Goal: Task Accomplishment & Management: Use online tool/utility

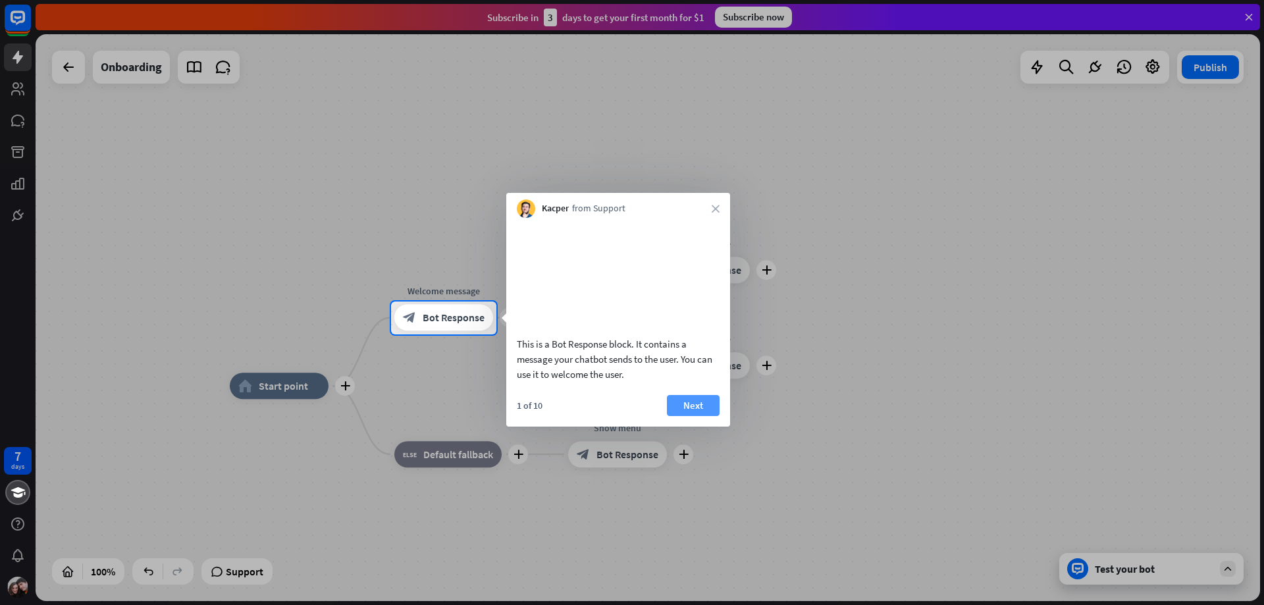
click at [701, 416] on button "Next" at bounding box center [693, 405] width 53 height 21
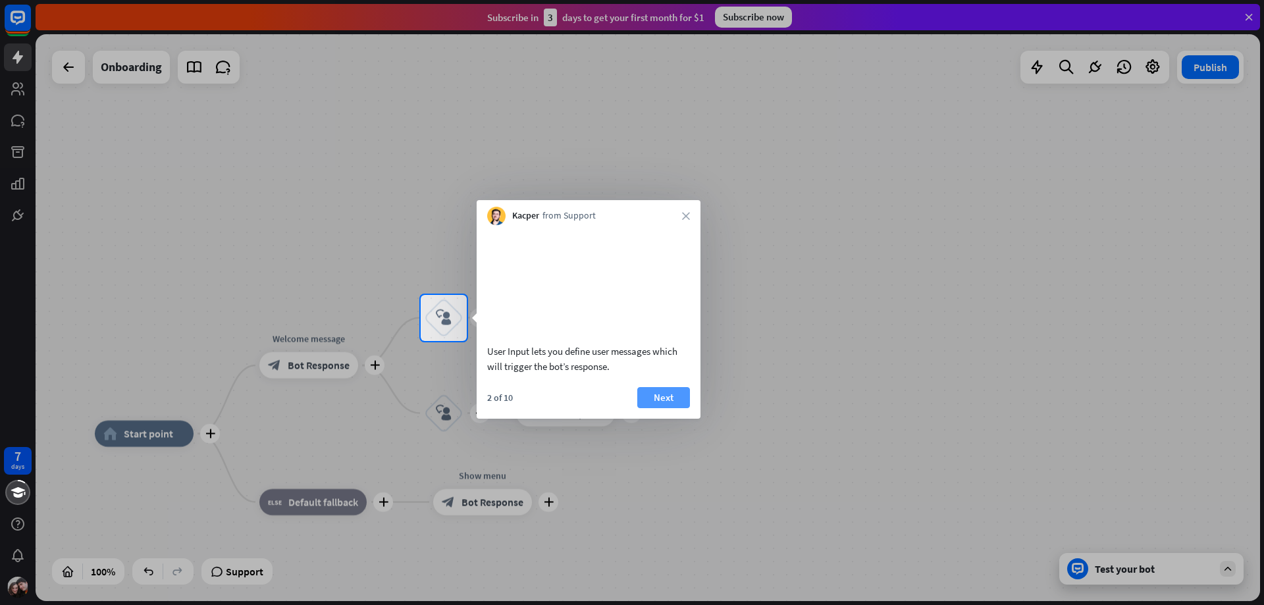
click at [653, 408] on button "Next" at bounding box center [663, 397] width 53 height 21
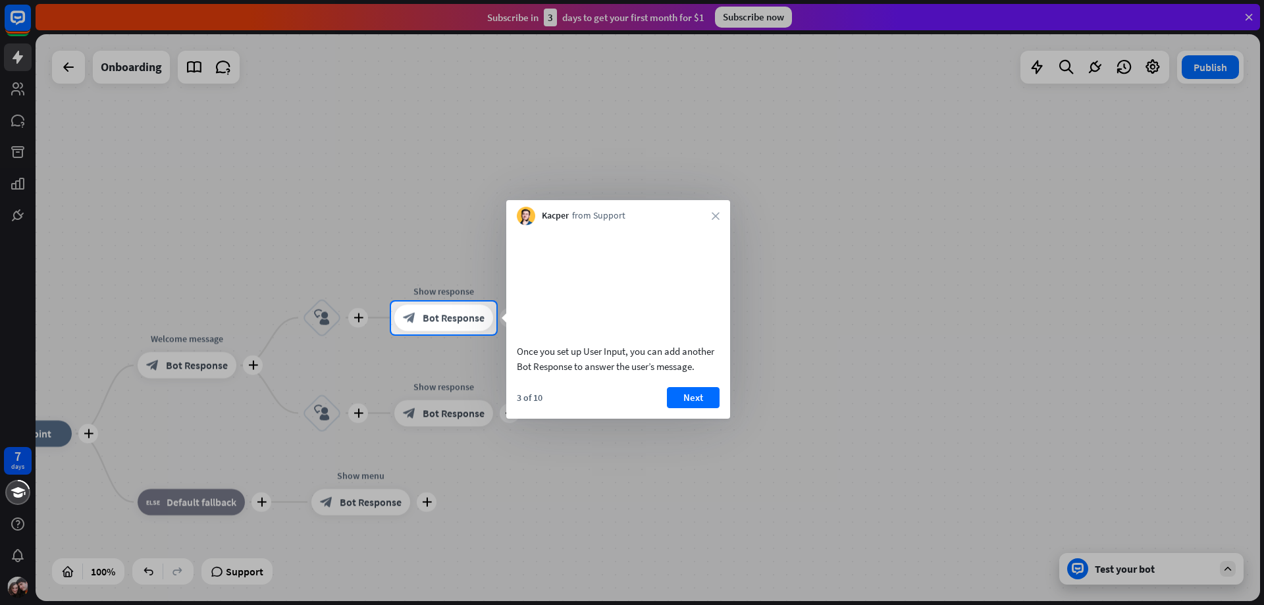
click at [686, 408] on button "Next" at bounding box center [693, 397] width 53 height 21
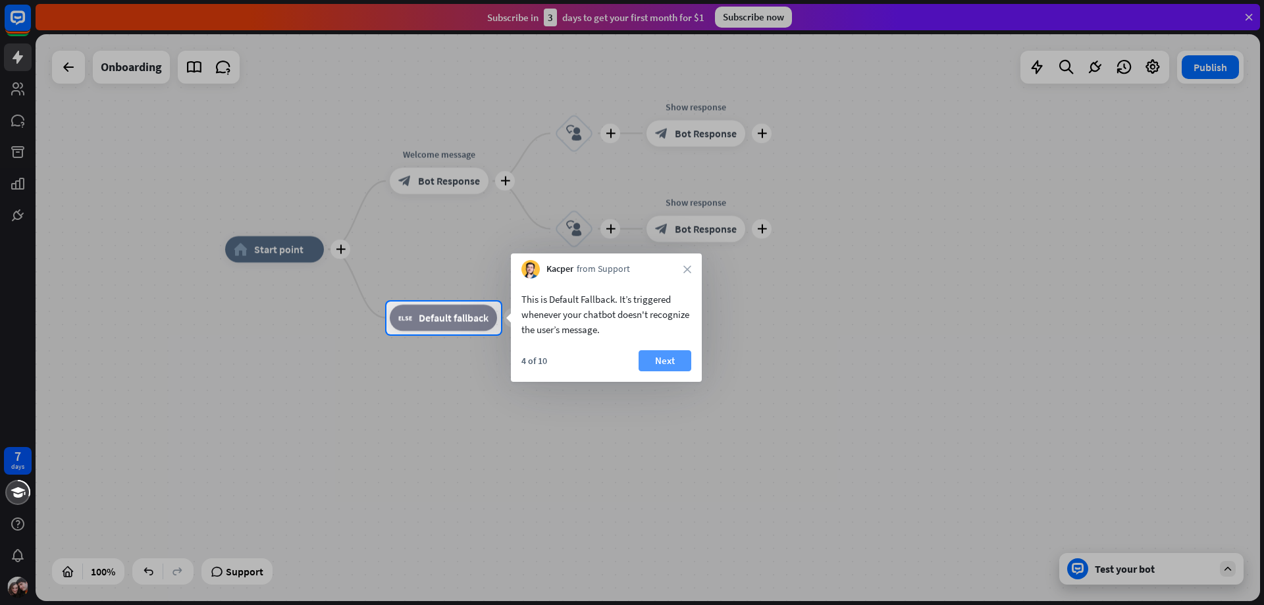
click at [665, 361] on button "Next" at bounding box center [664, 360] width 53 height 21
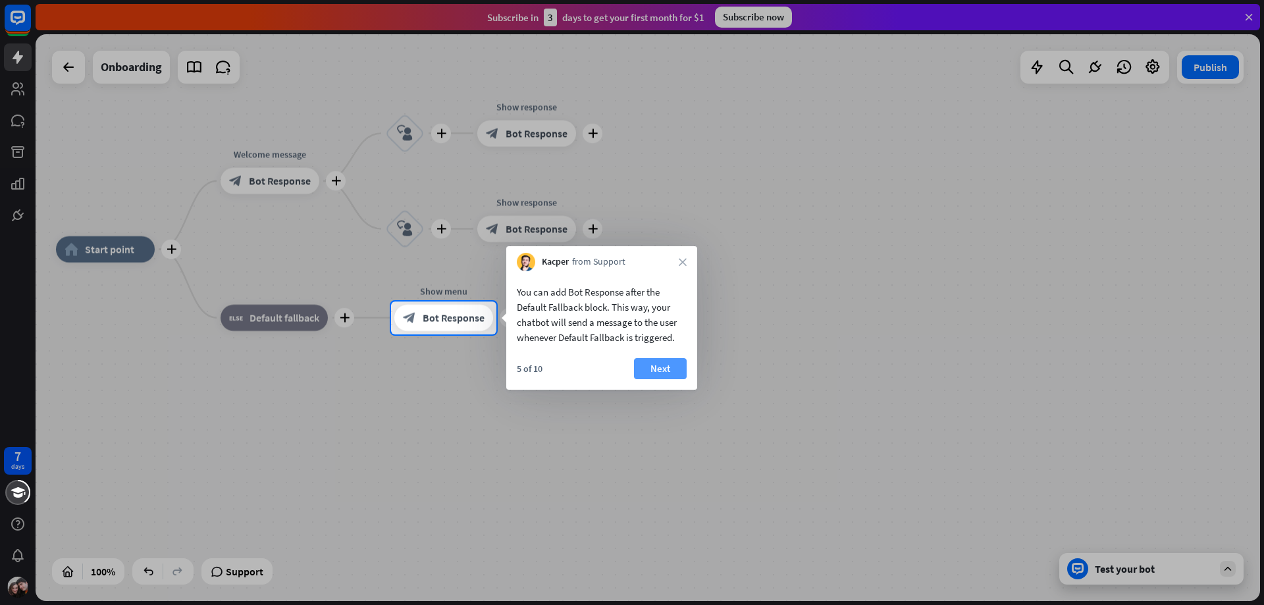
click at [656, 373] on button "Next" at bounding box center [660, 368] width 53 height 21
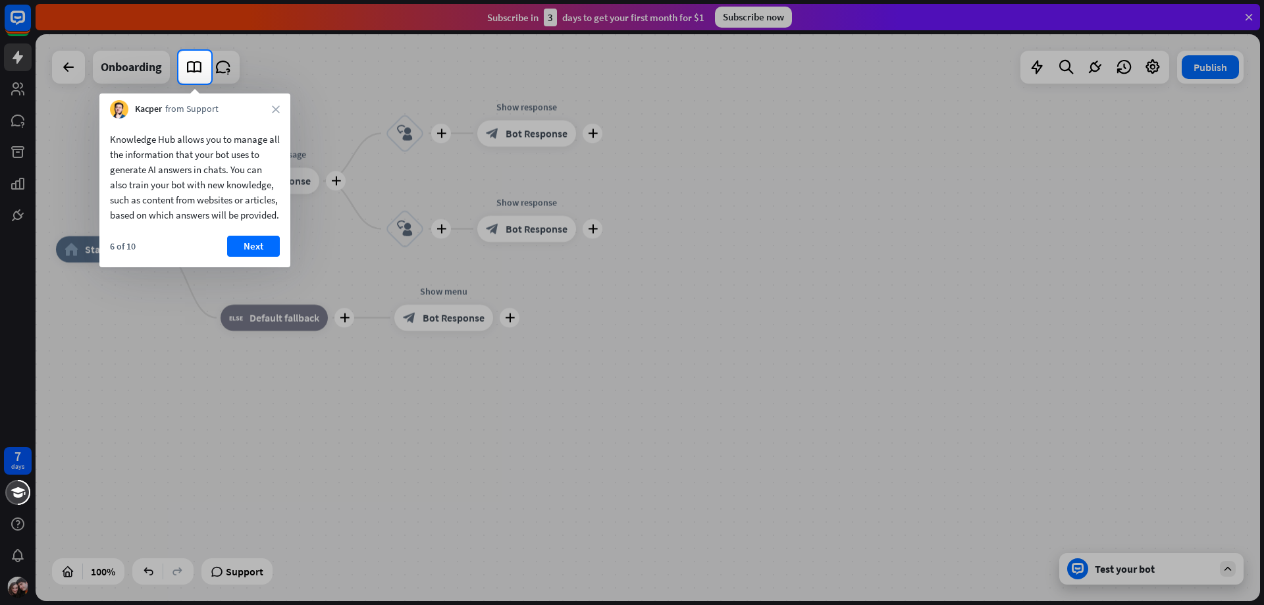
click at [268, 255] on button "Next" at bounding box center [253, 246] width 53 height 21
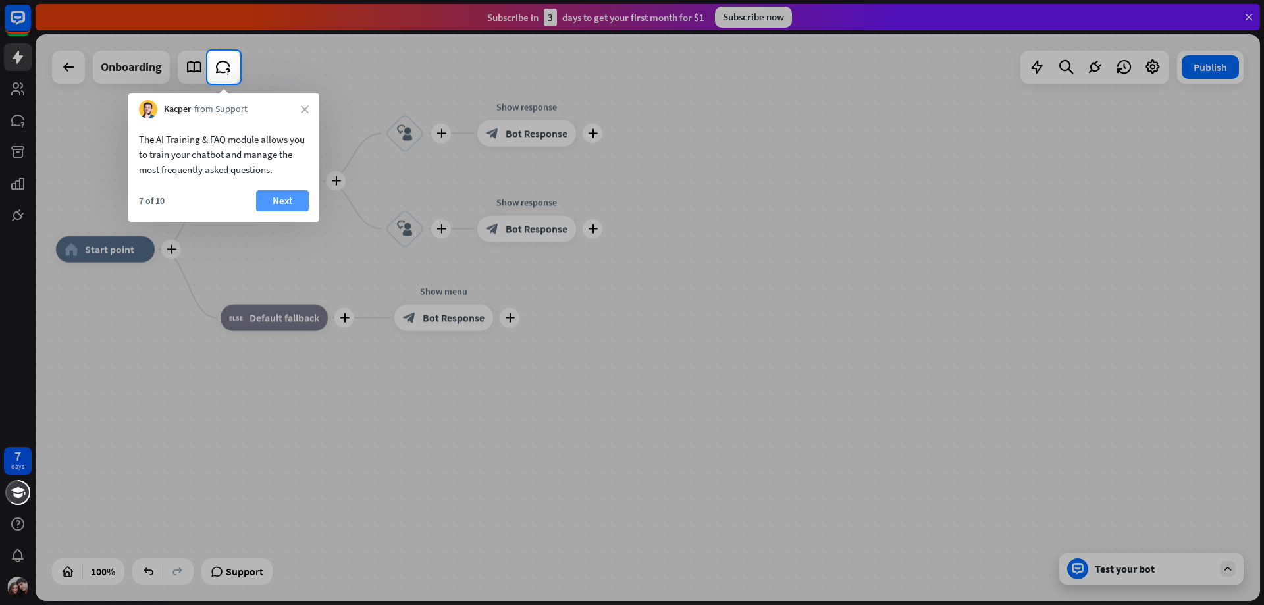
click at [276, 195] on button "Next" at bounding box center [282, 200] width 53 height 21
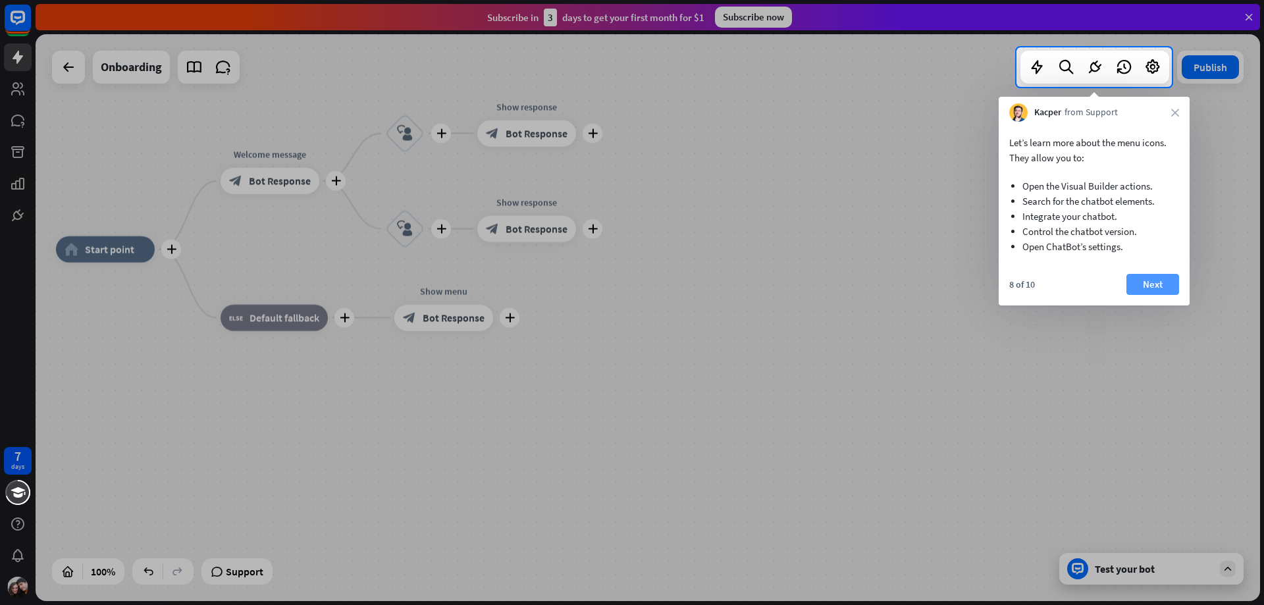
click at [1154, 285] on button "Next" at bounding box center [1152, 284] width 53 height 21
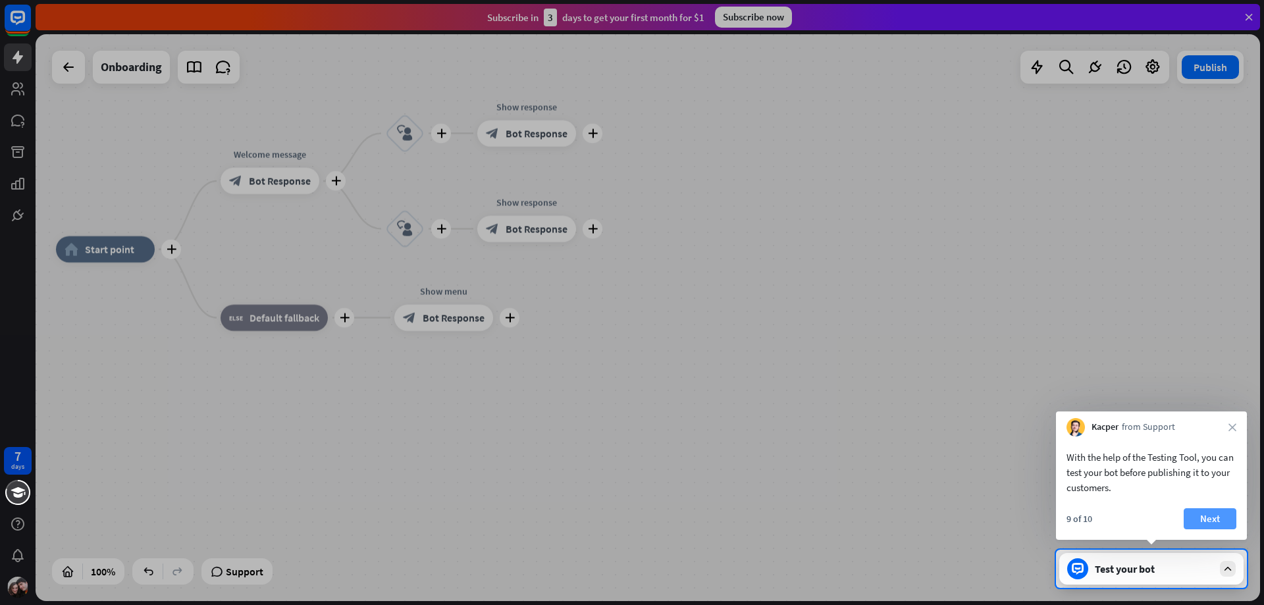
click at [1212, 525] on button "Next" at bounding box center [1209, 518] width 53 height 21
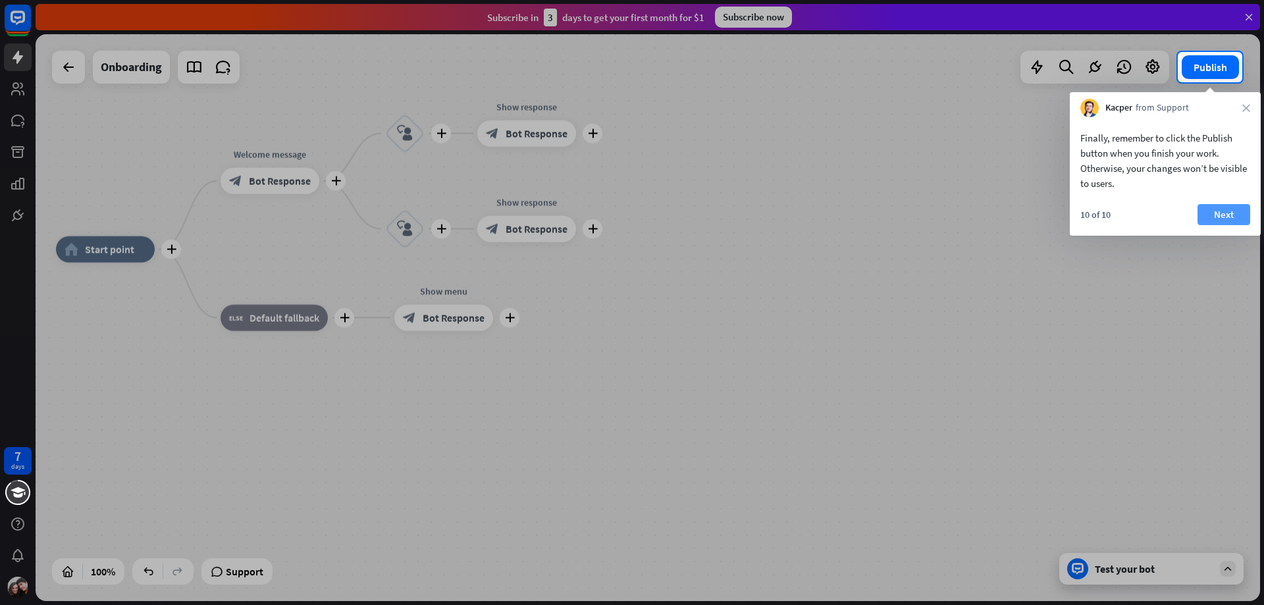
click at [1230, 213] on button "Next" at bounding box center [1223, 214] width 53 height 21
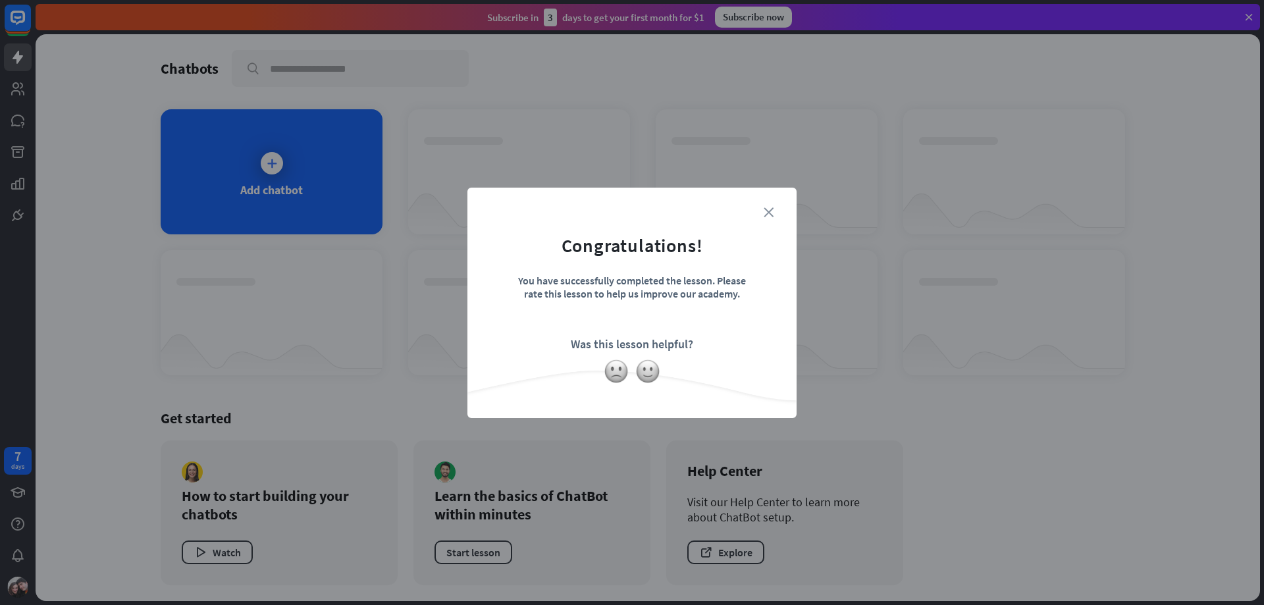
click at [765, 214] on icon "close" at bounding box center [768, 212] width 10 height 10
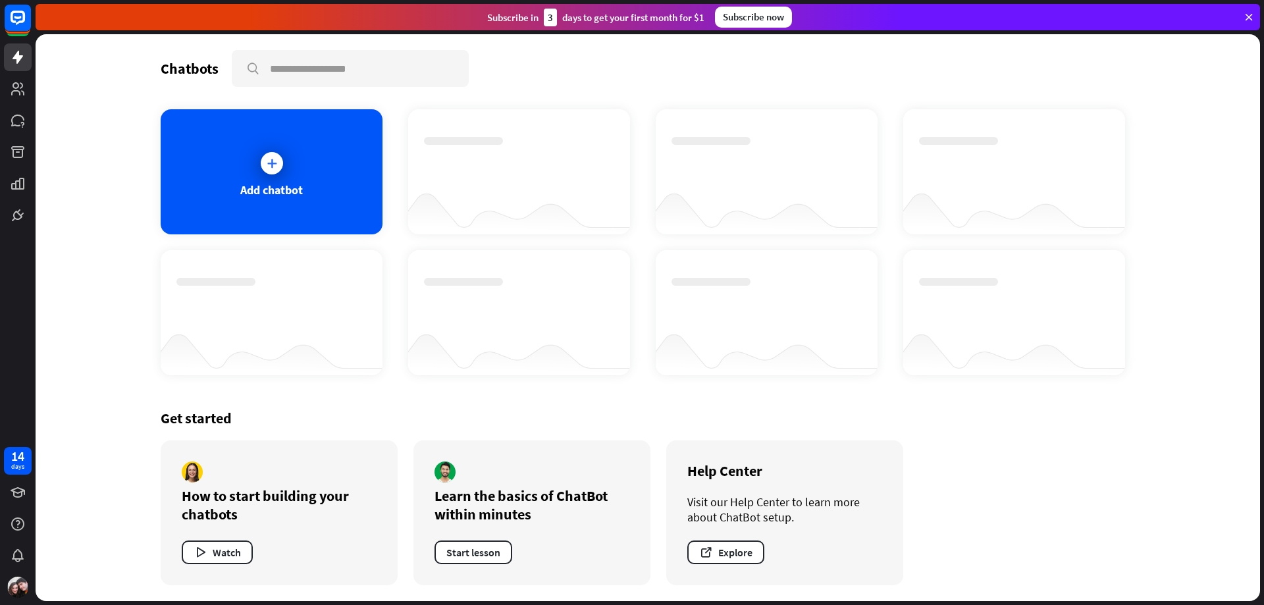
click at [148, 390] on div "Chatbots search Add chatbot Get started How to start building your chatbots Wat…" at bounding box center [647, 317] width 1053 height 567
click at [271, 138] on div "Add chatbot" at bounding box center [272, 171] width 222 height 125
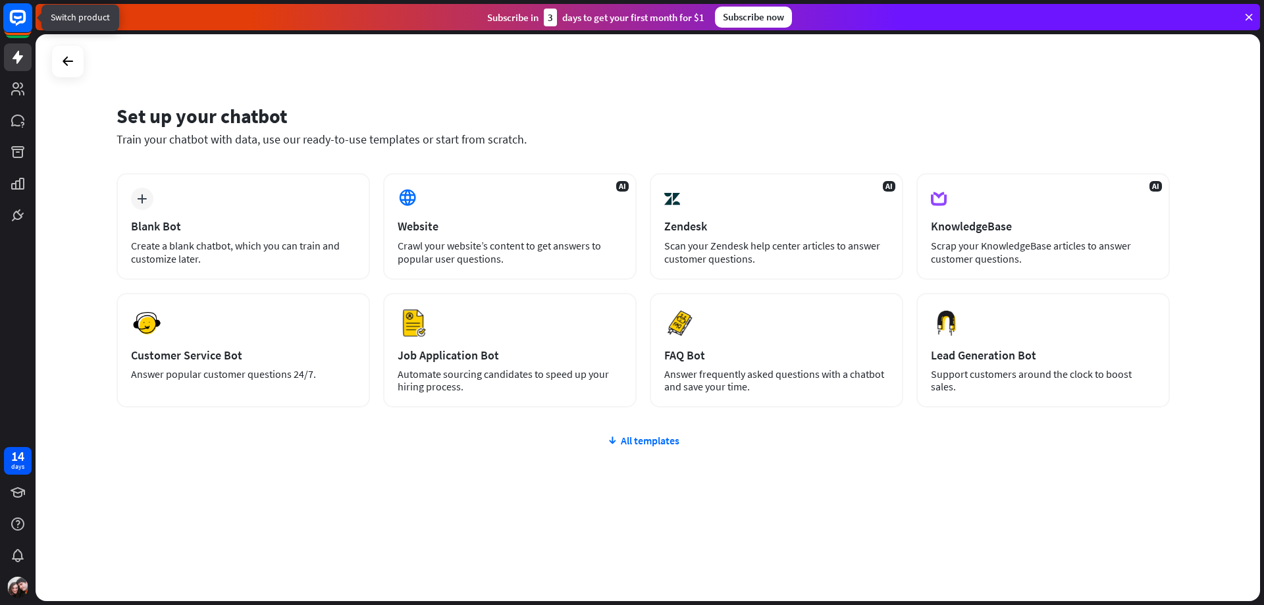
click at [25, 25] on rect at bounding box center [17, 17] width 29 height 29
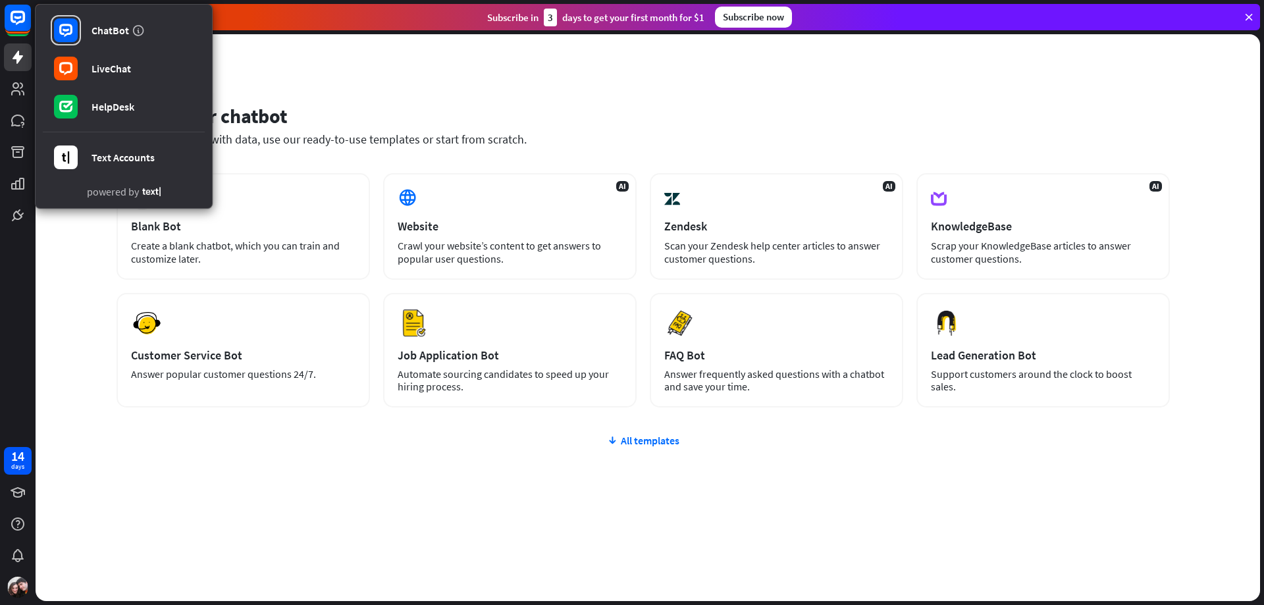
click at [522, 66] on div "Set up your chatbot Train your chatbot with data, use our ready-to-use template…" at bounding box center [648, 317] width 1224 height 567
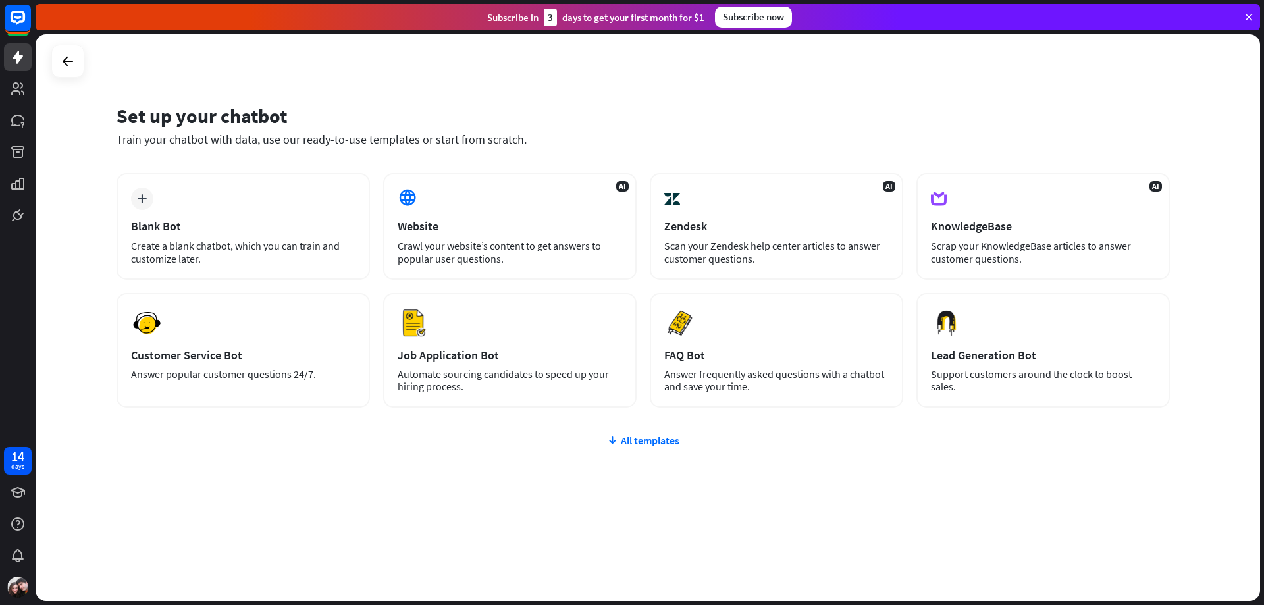
click at [305, 516] on div "plus Blank Bot Create a blank chatbot, which you can train and customize later.…" at bounding box center [642, 369] width 1053 height 392
click at [687, 566] on div "Set up your chatbot Train your chatbot with data, use our ready-to-use template…" at bounding box center [648, 317] width 1224 height 567
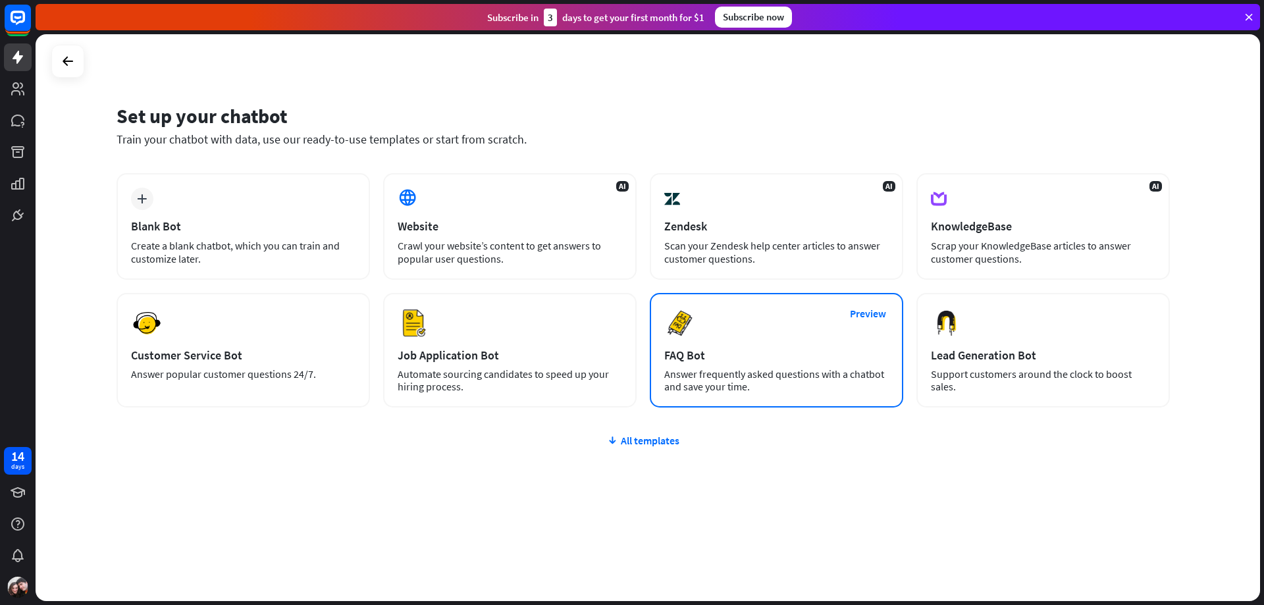
click at [756, 360] on div "FAQ Bot" at bounding box center [776, 355] width 224 height 15
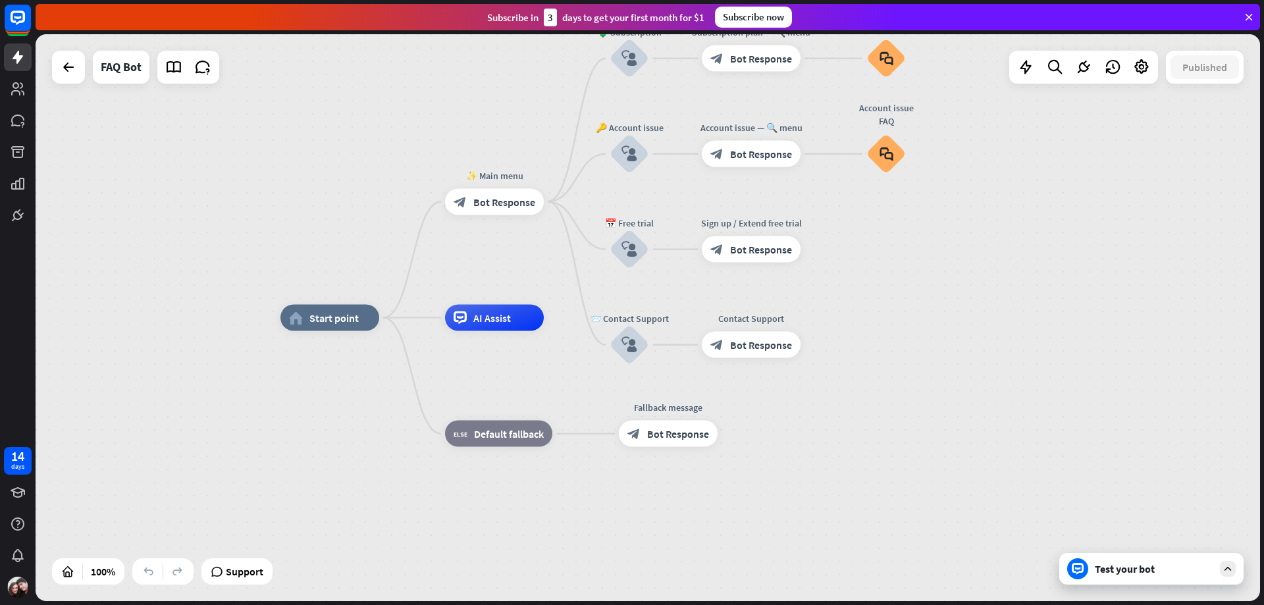
click at [1164, 571] on div "Test your bot" at bounding box center [1153, 568] width 118 height 13
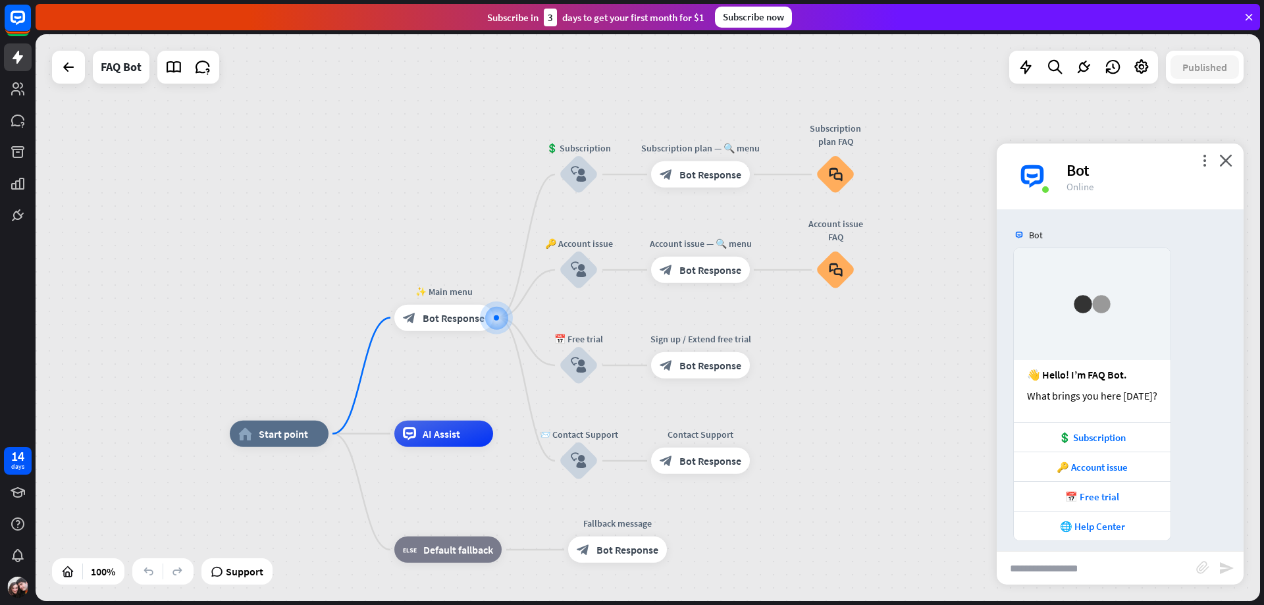
scroll to position [10, 0]
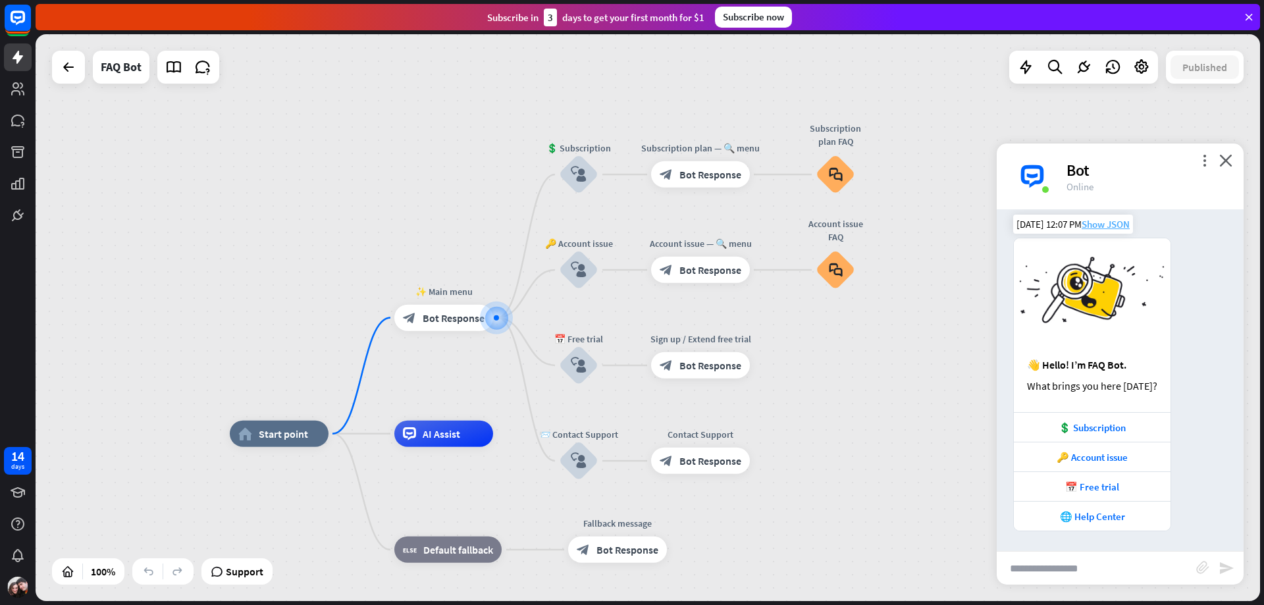
click at [1100, 223] on span "Show JSON" at bounding box center [1105, 224] width 48 height 13
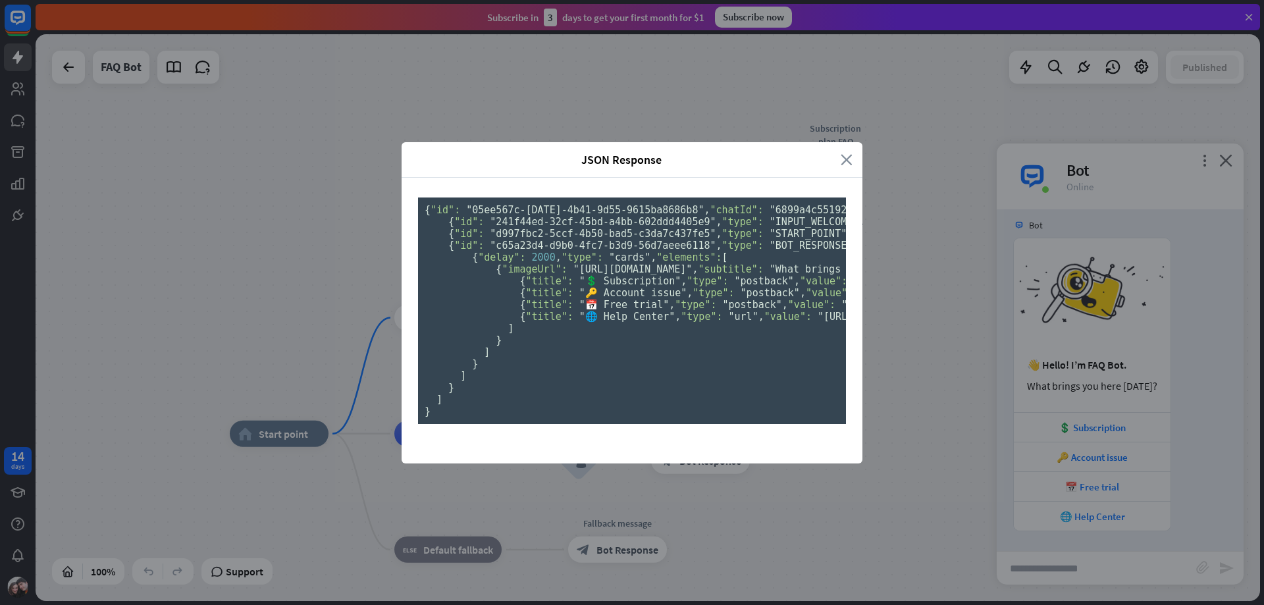
click at [846, 152] on icon "close" at bounding box center [846, 159] width 12 height 15
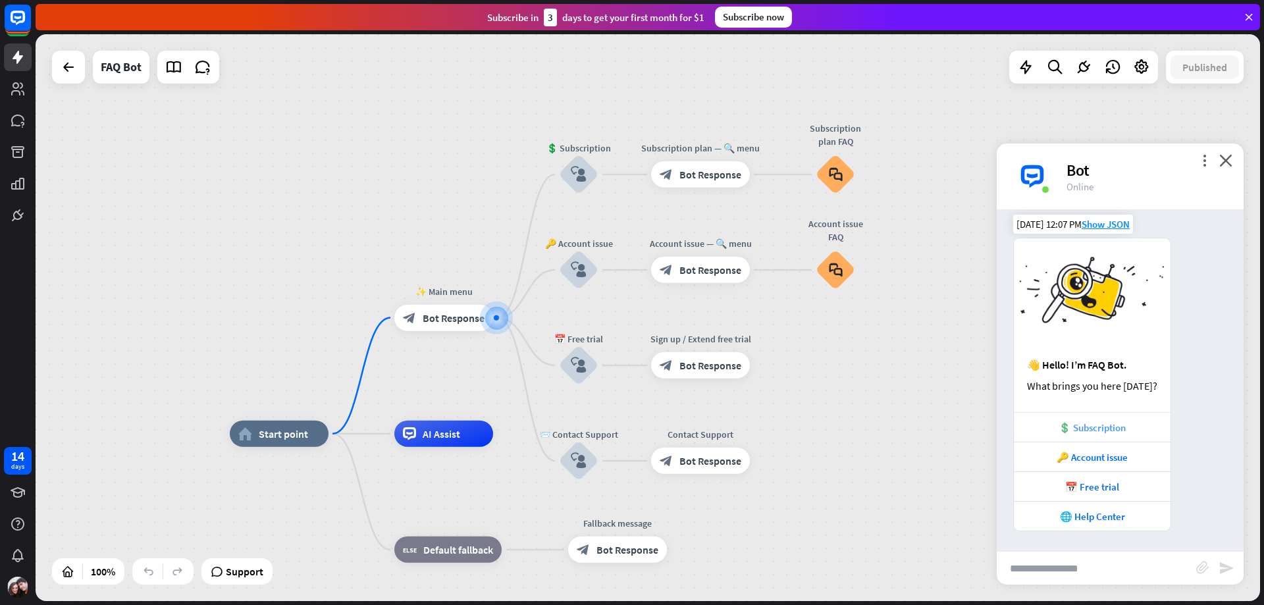
click at [1110, 427] on div "💲 Subscription" at bounding box center [1091, 427] width 143 height 13
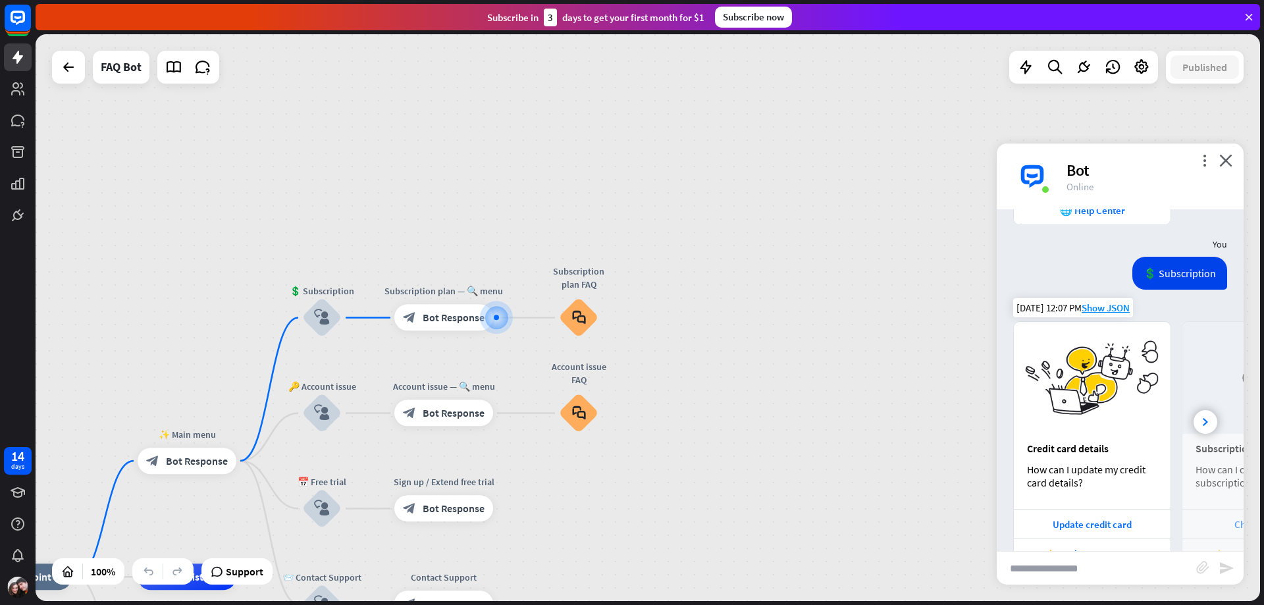
scroll to position [353, 0]
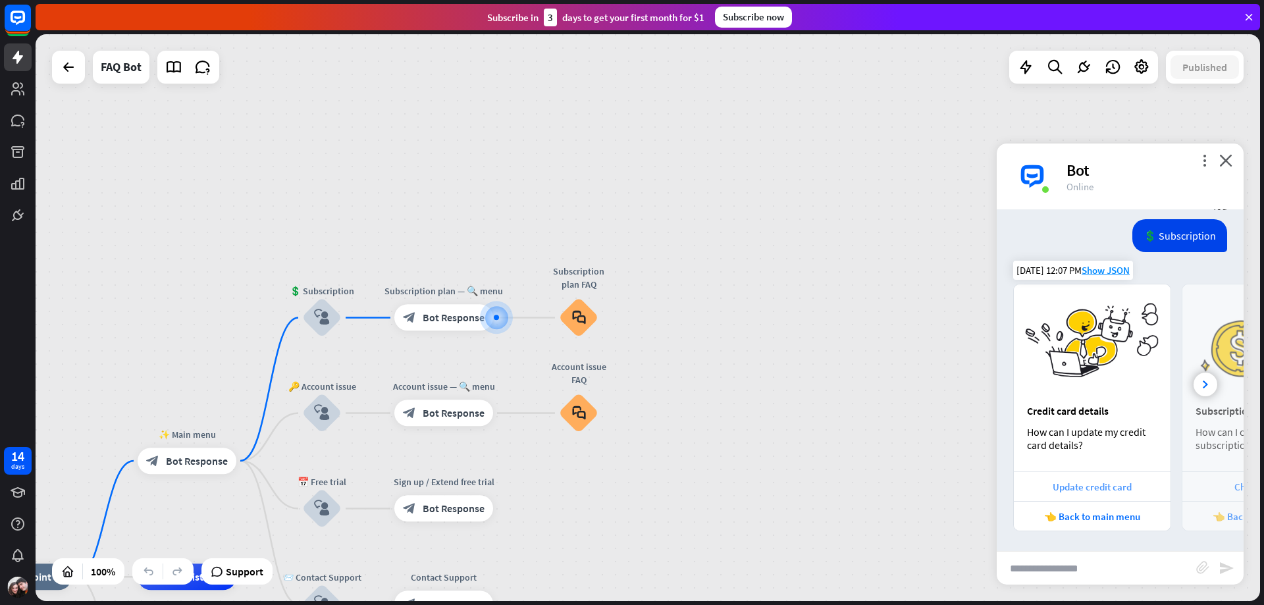
click at [1104, 489] on div "Update credit card" at bounding box center [1091, 486] width 143 height 13
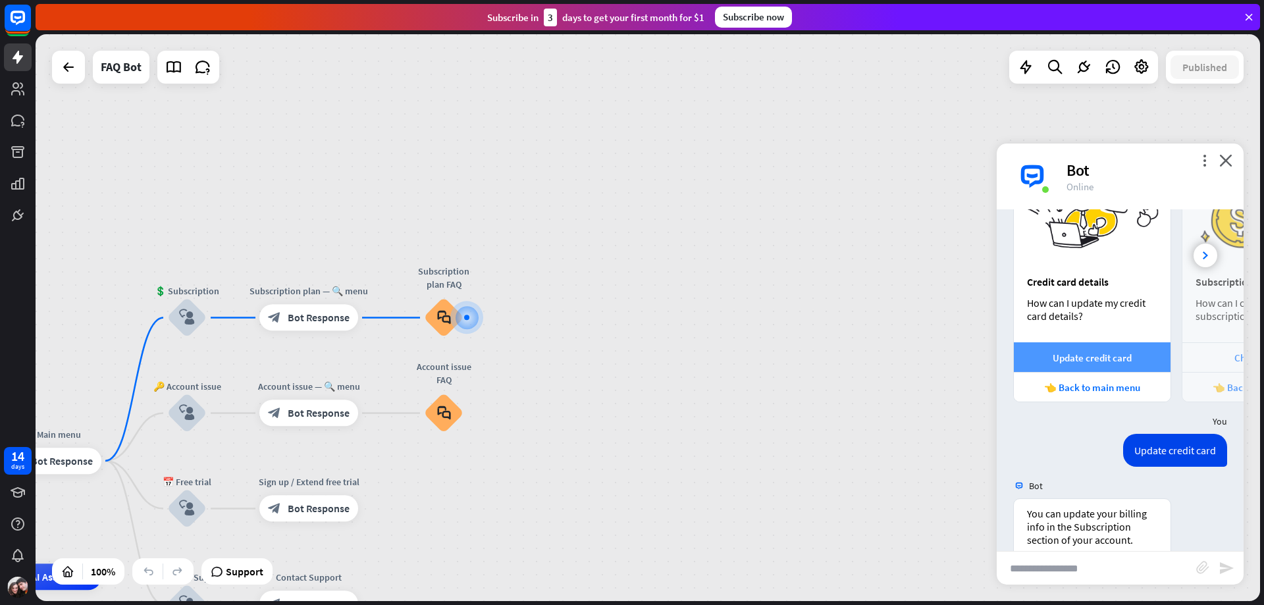
scroll to position [643, 0]
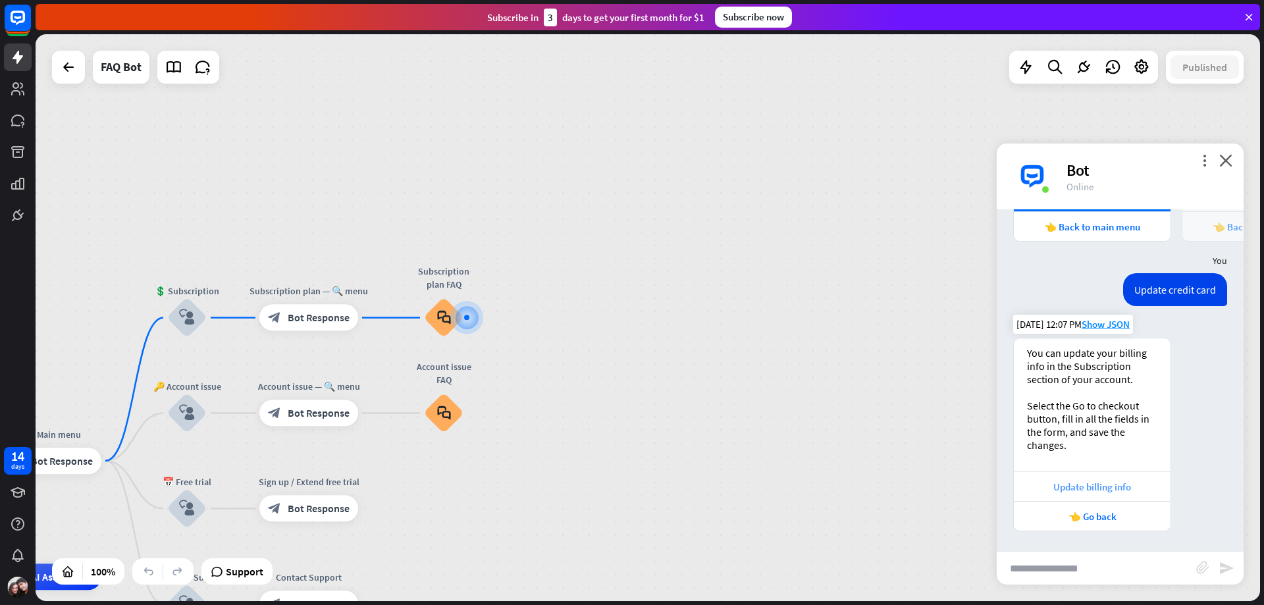
click at [1094, 493] on div "Update billing info" at bounding box center [1092, 486] width 157 height 30
click at [1100, 508] on div "👈 Go back" at bounding box center [1092, 516] width 157 height 30
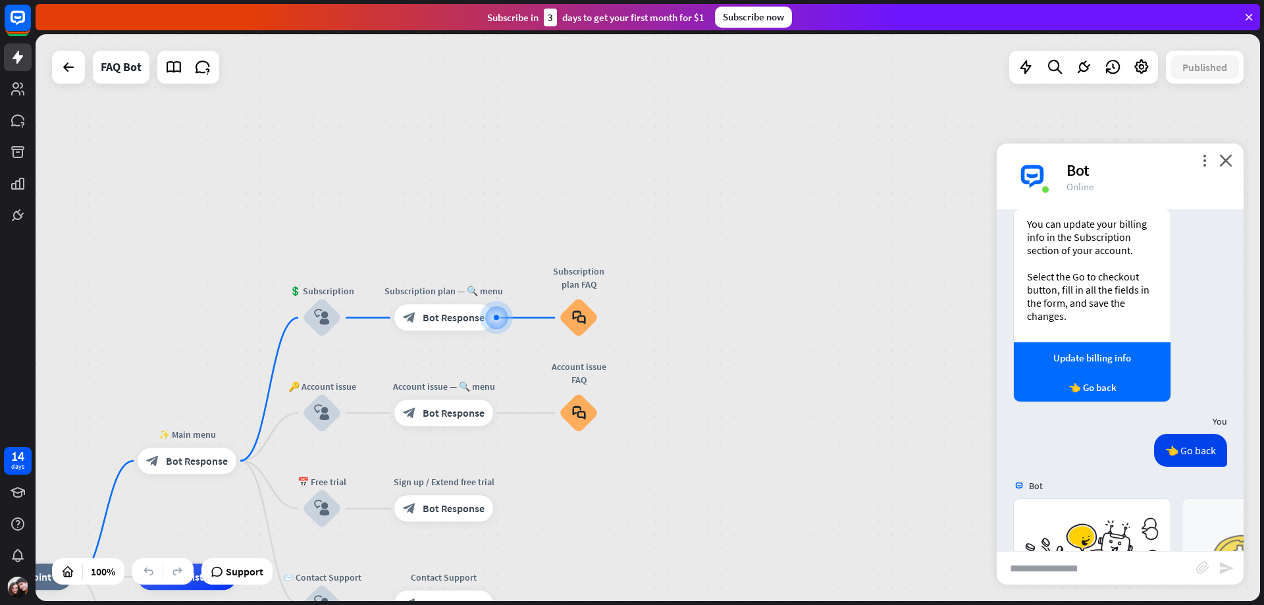
scroll to position [987, 0]
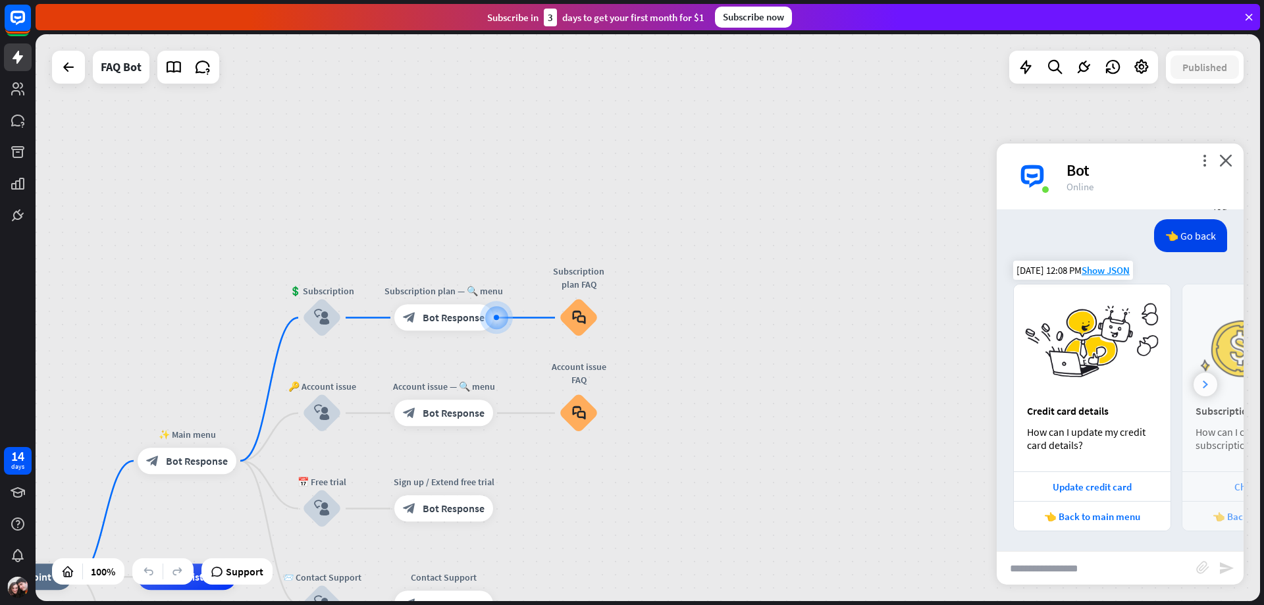
click at [1202, 388] on icon at bounding box center [1204, 384] width 5 height 8
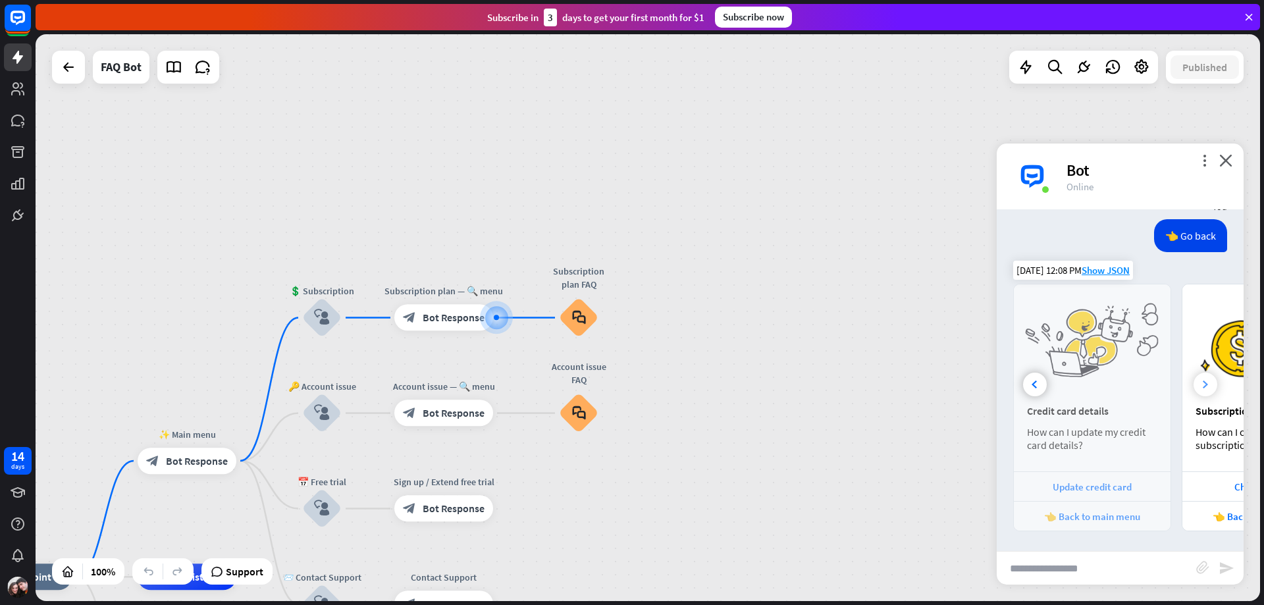
scroll to position [0, 145]
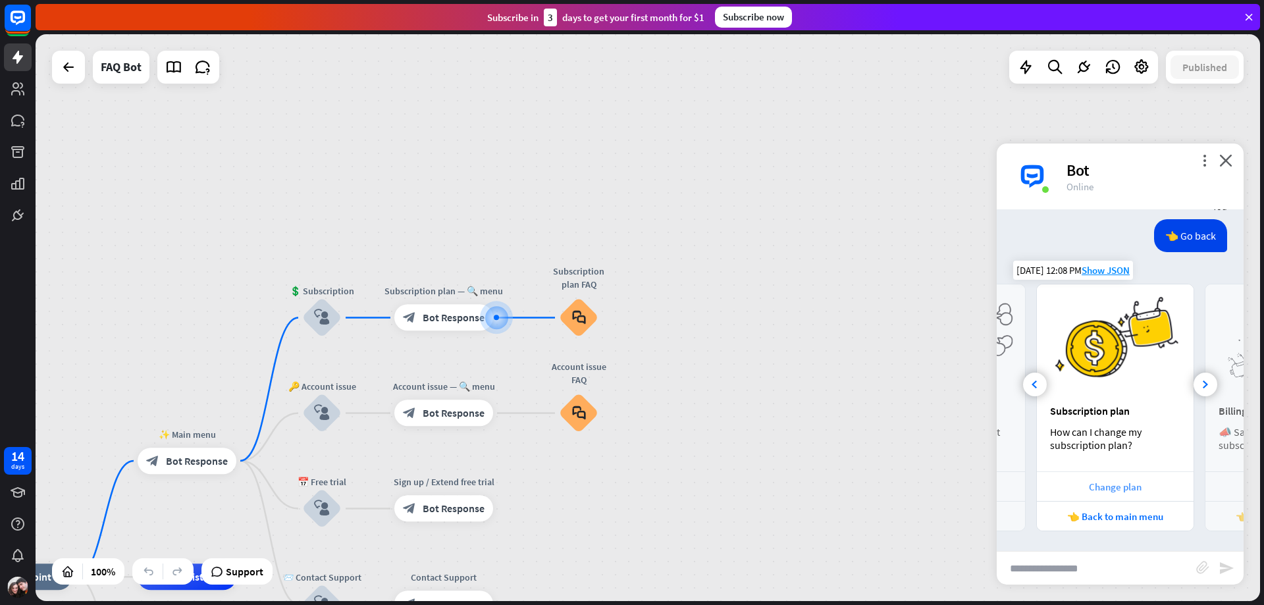
click at [1131, 484] on div "Change plan" at bounding box center [1114, 486] width 143 height 13
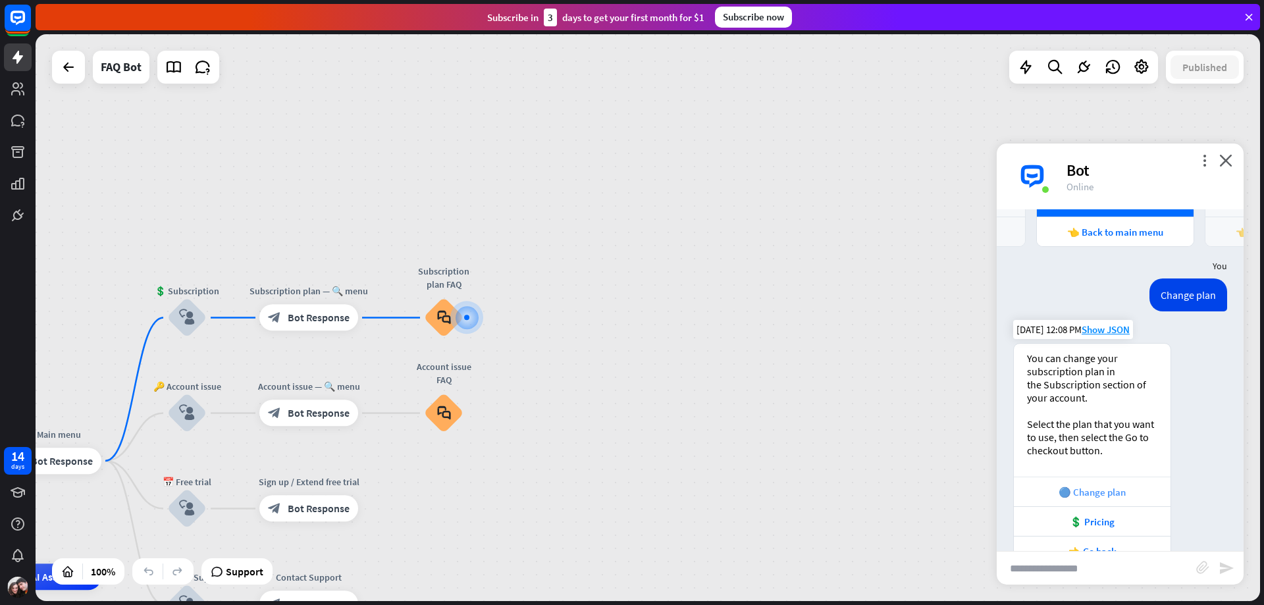
scroll to position [1306, 0]
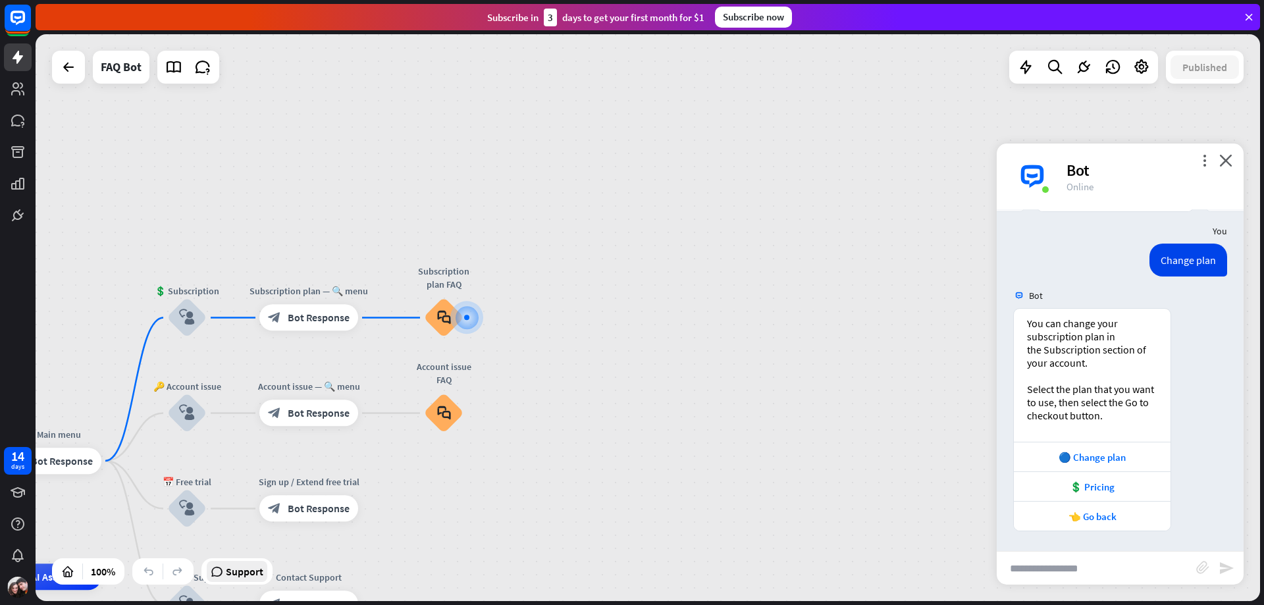
click at [252, 571] on span "Support" at bounding box center [245, 571] width 38 height 21
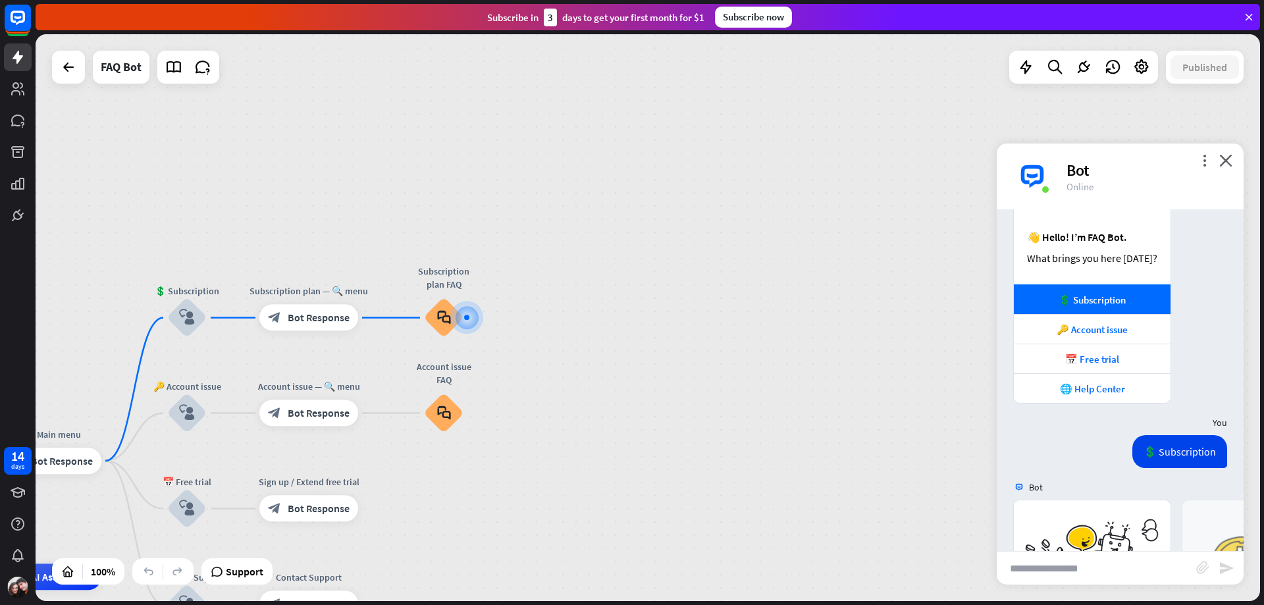
scroll to position [0, 0]
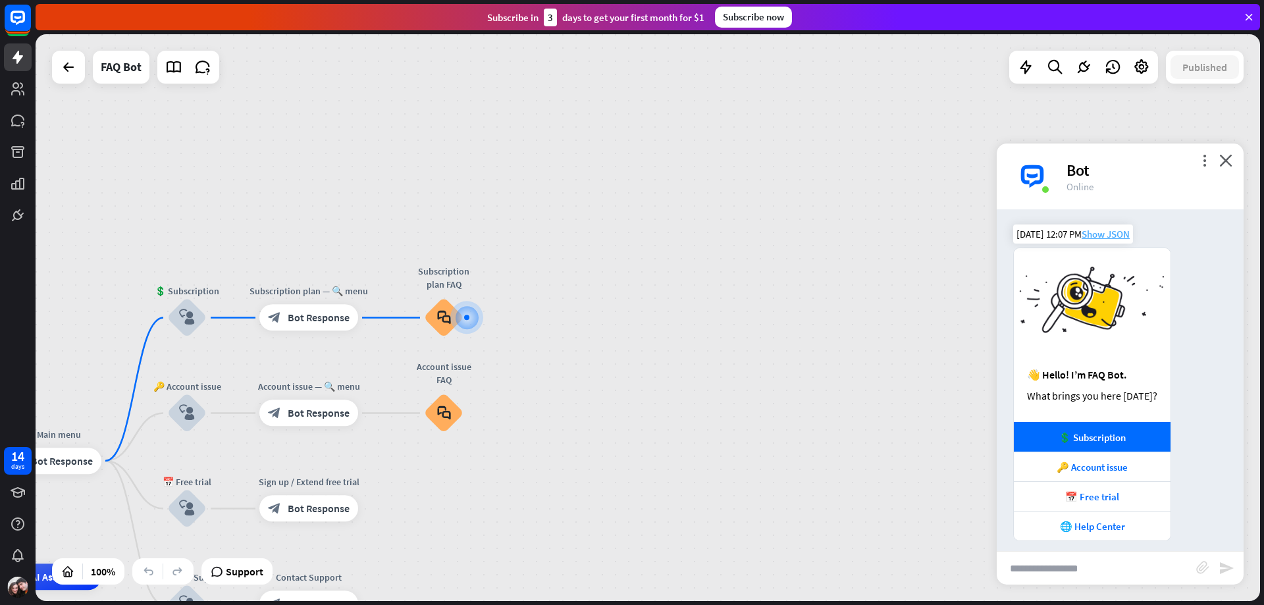
click at [1103, 232] on span "Show JSON" at bounding box center [1105, 234] width 48 height 13
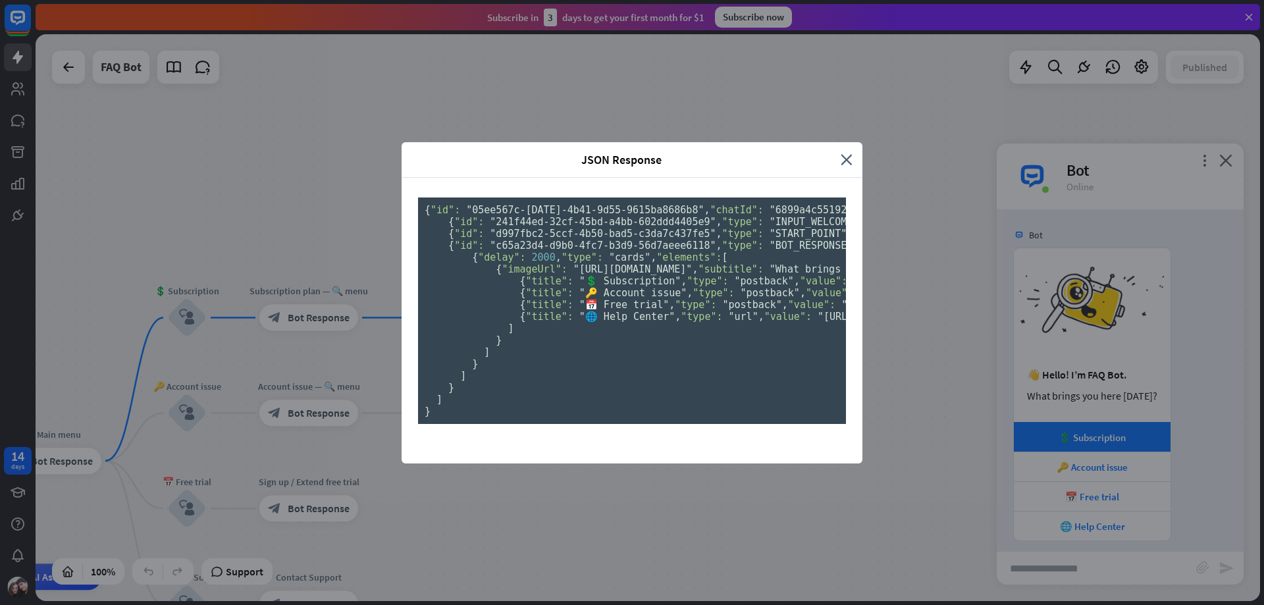
click at [849, 142] on div "JSON Response close" at bounding box center [631, 160] width 461 height 36
click at [840, 152] on icon "close" at bounding box center [846, 159] width 12 height 15
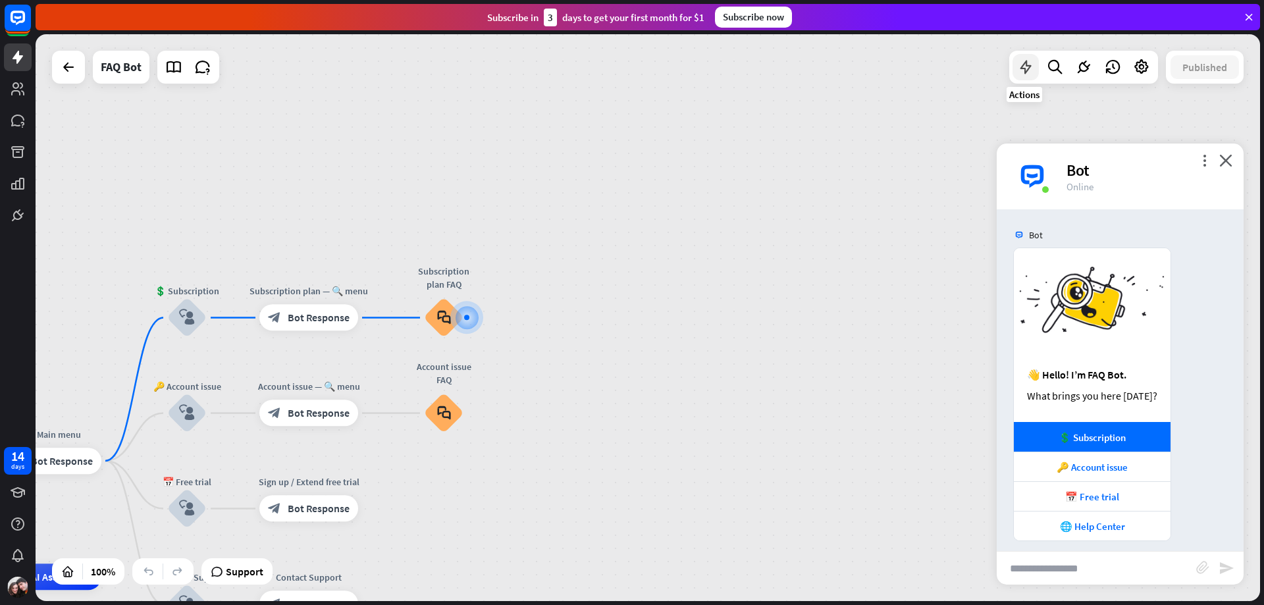
click at [1027, 71] on icon at bounding box center [1025, 67] width 17 height 17
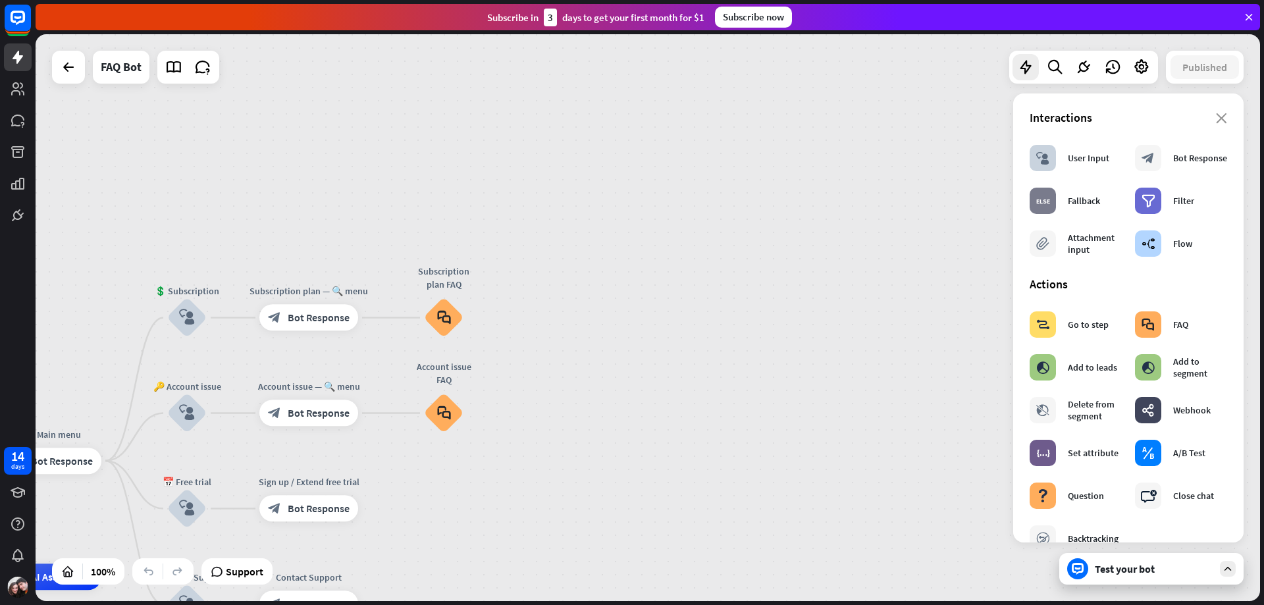
click at [969, 229] on div "home_2 Start point ✨ Main menu block_bot_response Bot Response 💲 Subscription b…" at bounding box center [648, 317] width 1224 height 567
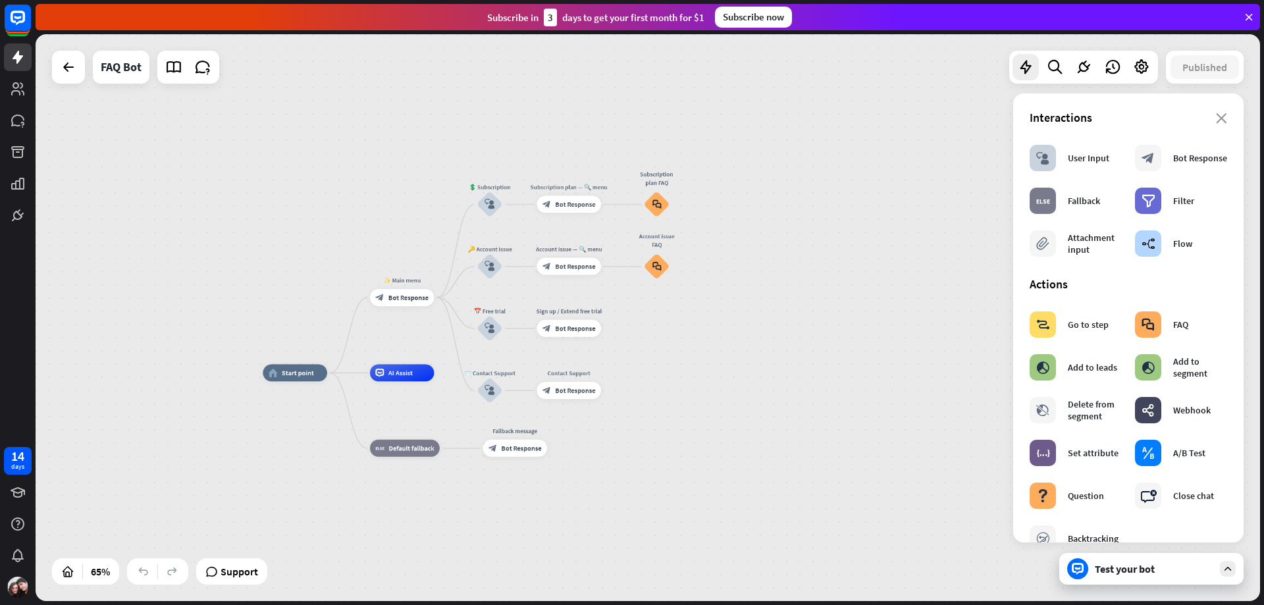
drag, startPoint x: 514, startPoint y: 513, endPoint x: 703, endPoint y: 367, distance: 238.8
click at [703, 367] on div "home_2 Start point ✨ Main menu block_bot_response Bot Response 💲 Subscription b…" at bounding box center [648, 317] width 1224 height 567
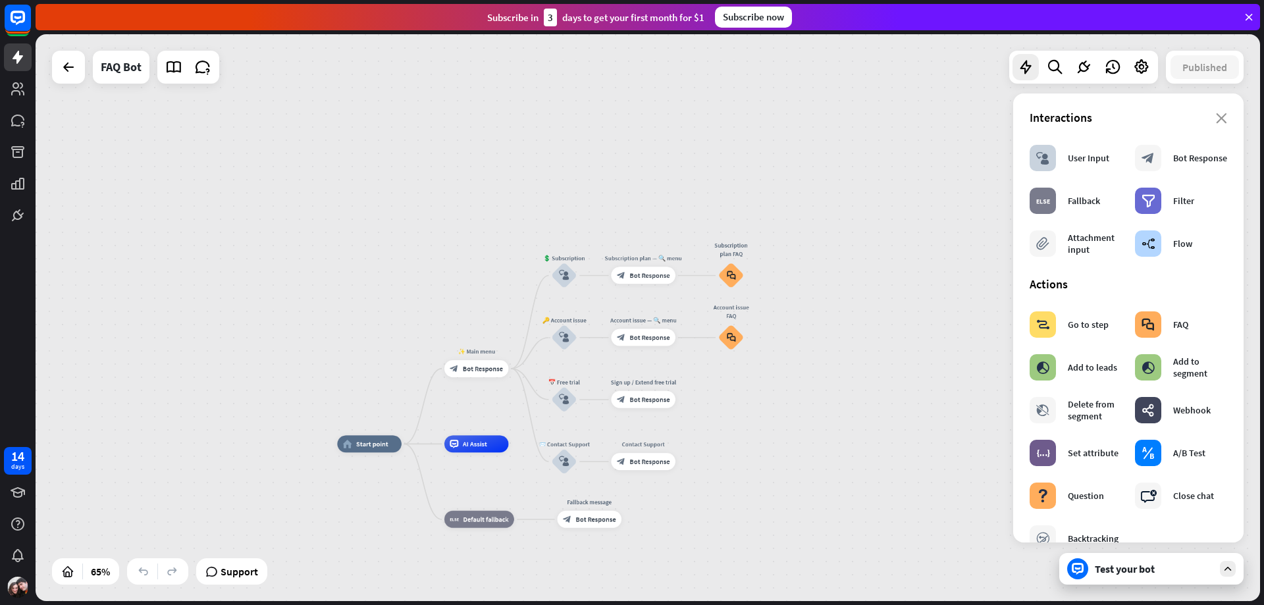
drag, startPoint x: 723, startPoint y: 364, endPoint x: 769, endPoint y: 428, distance: 78.3
click at [769, 428] on div "home_2 Start point ✨ Main menu block_bot_response Bot Response 💲 Subscription b…" at bounding box center [648, 317] width 1224 height 567
click at [760, 17] on div "Subscribe now" at bounding box center [753, 17] width 77 height 21
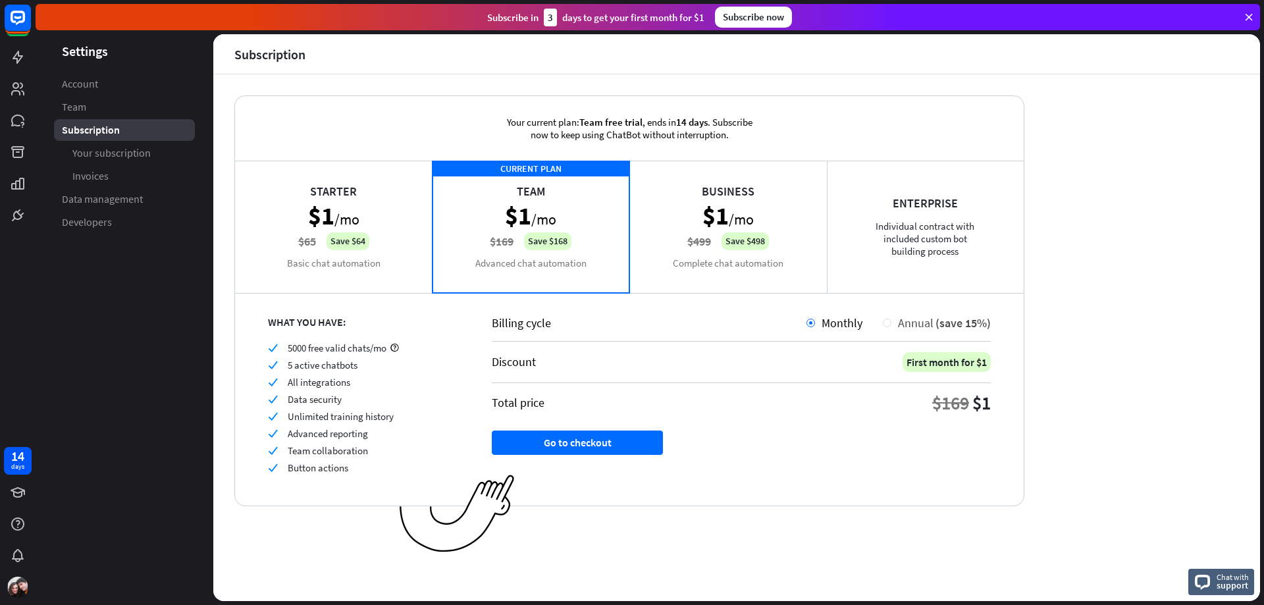
click at [890, 323] on div at bounding box center [887, 323] width 9 height 9
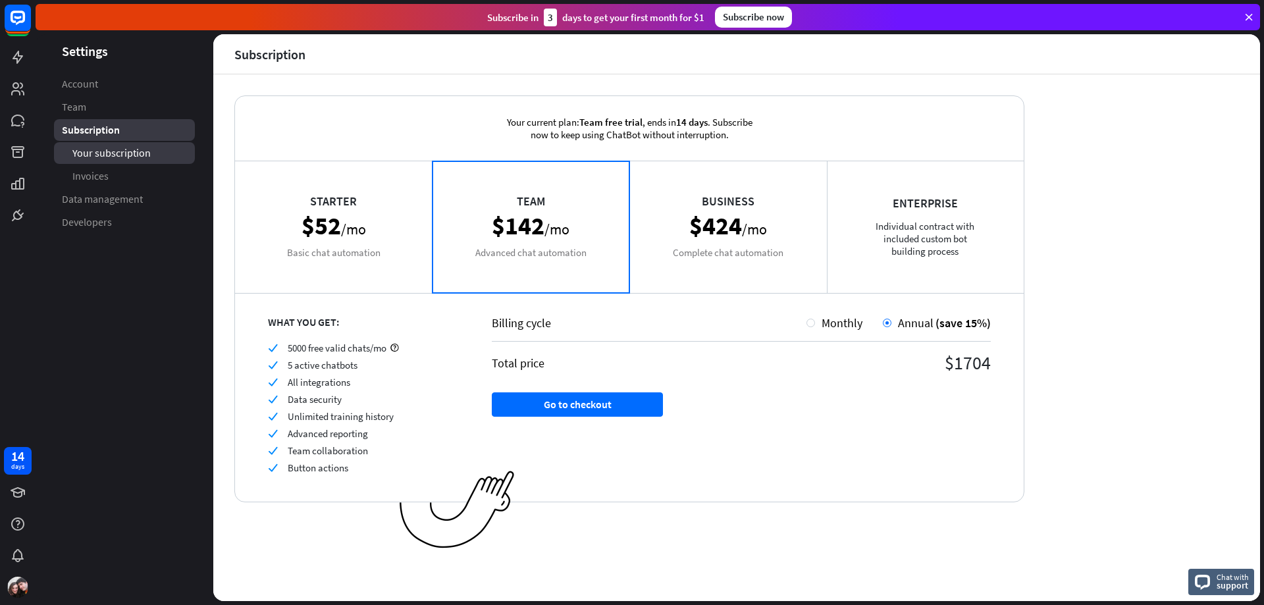
click at [115, 159] on span "Your subscription" at bounding box center [111, 153] width 78 height 14
click at [128, 135] on link "Subscription" at bounding box center [124, 130] width 141 height 22
click at [754, 258] on div "Business $424 /mo Complete chat automation" at bounding box center [727, 227] width 197 height 132
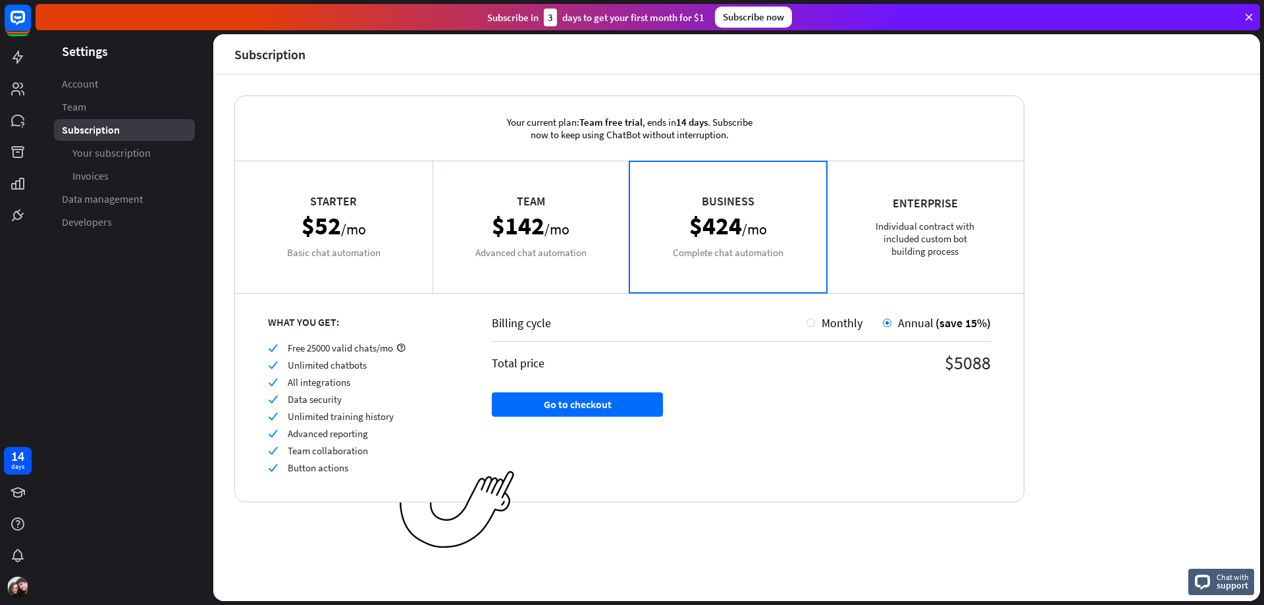
click at [568, 251] on div "Team $142 /mo Advanced chat automation" at bounding box center [530, 227] width 197 height 132
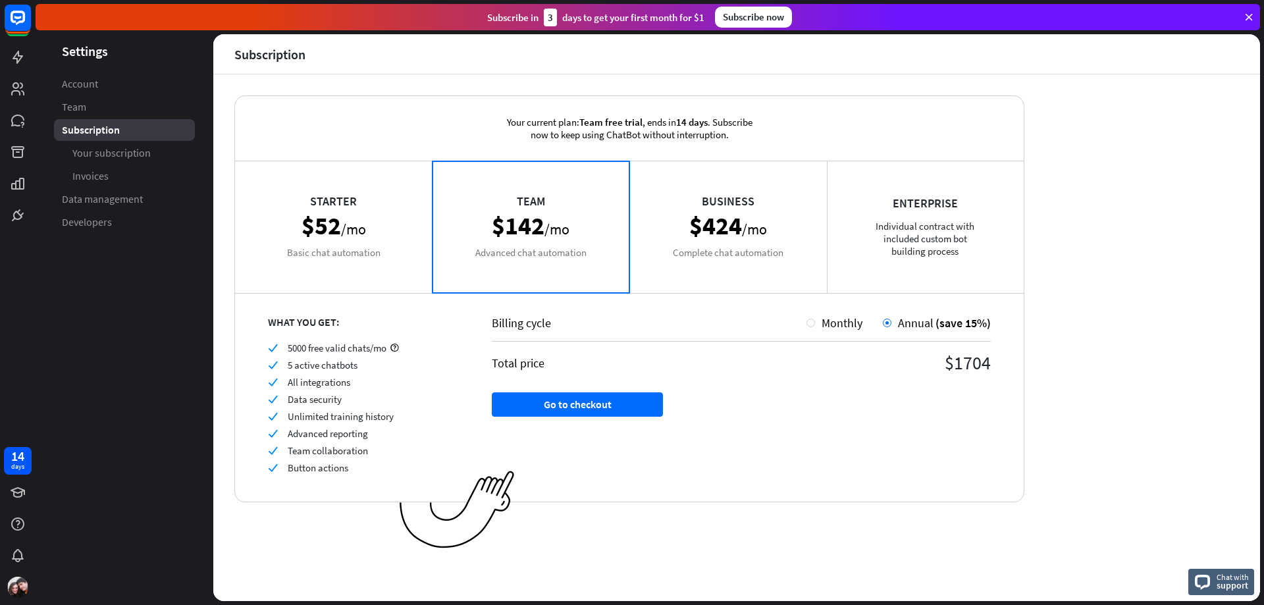
click at [730, 235] on div "Business $424 /mo Complete chat automation" at bounding box center [727, 227] width 197 height 132
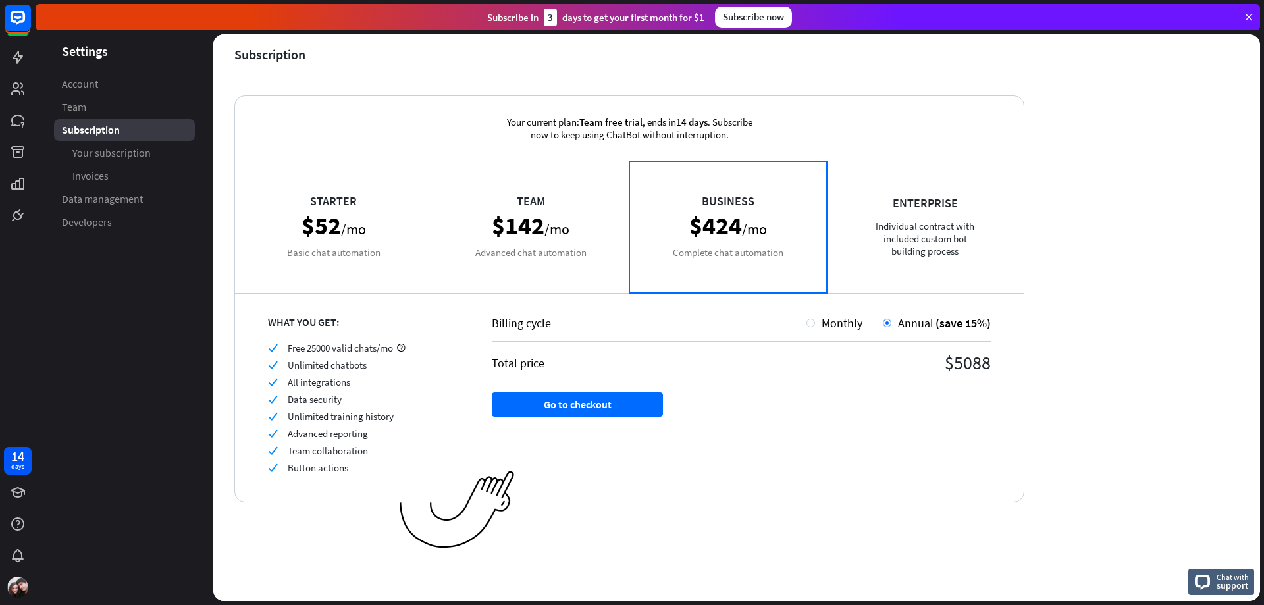
click at [353, 234] on div "Starter $52 /mo Basic chat automation" at bounding box center [333, 227] width 197 height 132
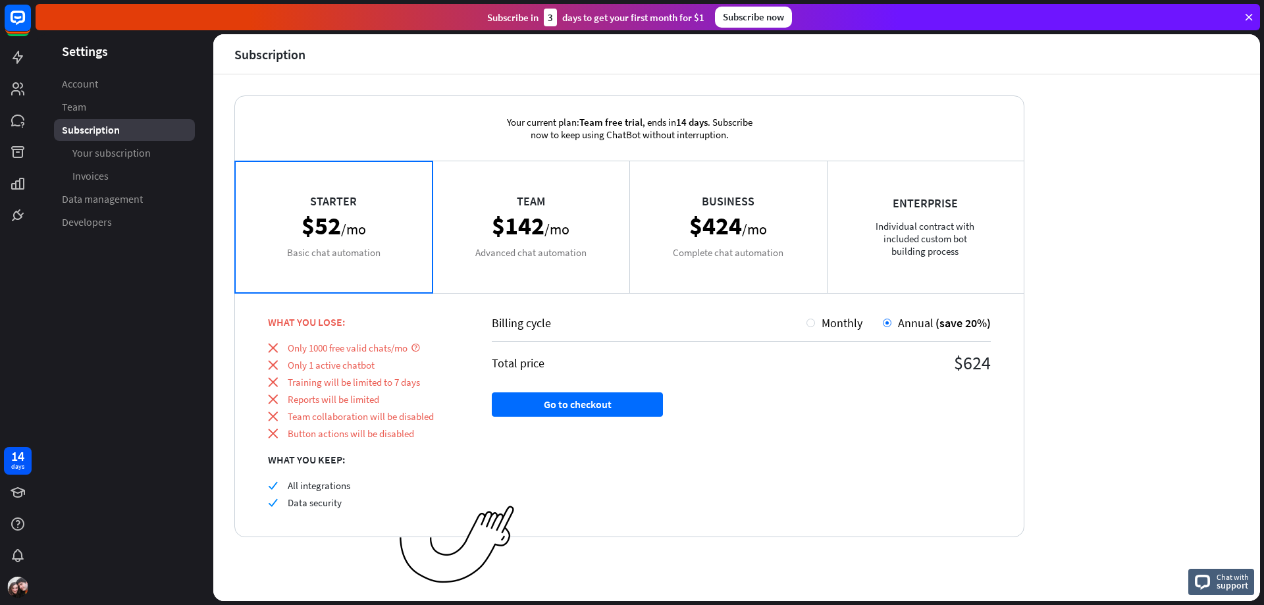
click at [1068, 513] on div "Your current plan: Team free trial , ends [DATE] . Subscribe now to keep using …" at bounding box center [736, 337] width 1046 height 527
click at [519, 270] on div "Team $142 /mo Advanced chat automation" at bounding box center [530, 227] width 197 height 132
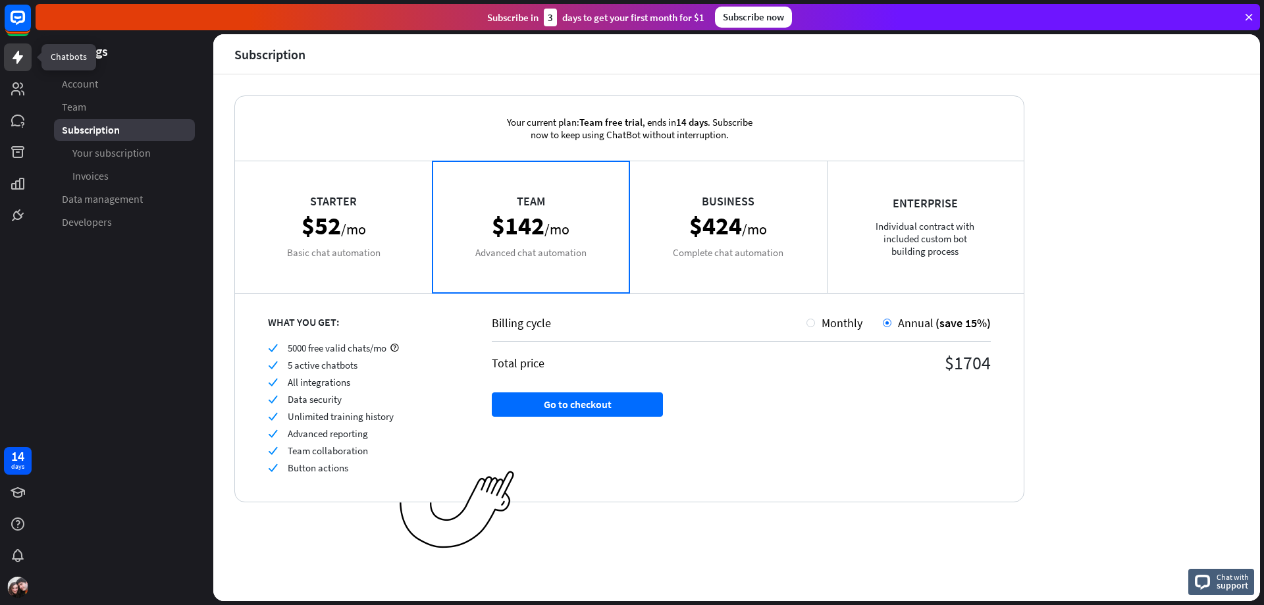
click at [18, 57] on icon at bounding box center [18, 57] width 11 height 13
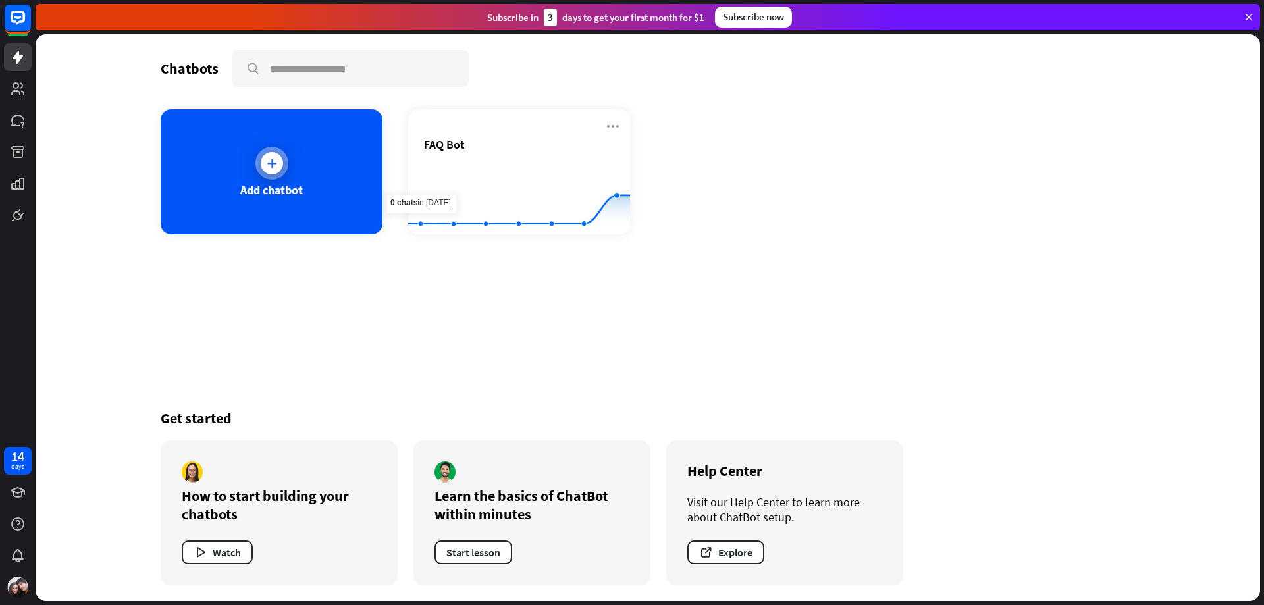
click at [326, 182] on div "Add chatbot" at bounding box center [272, 171] width 222 height 125
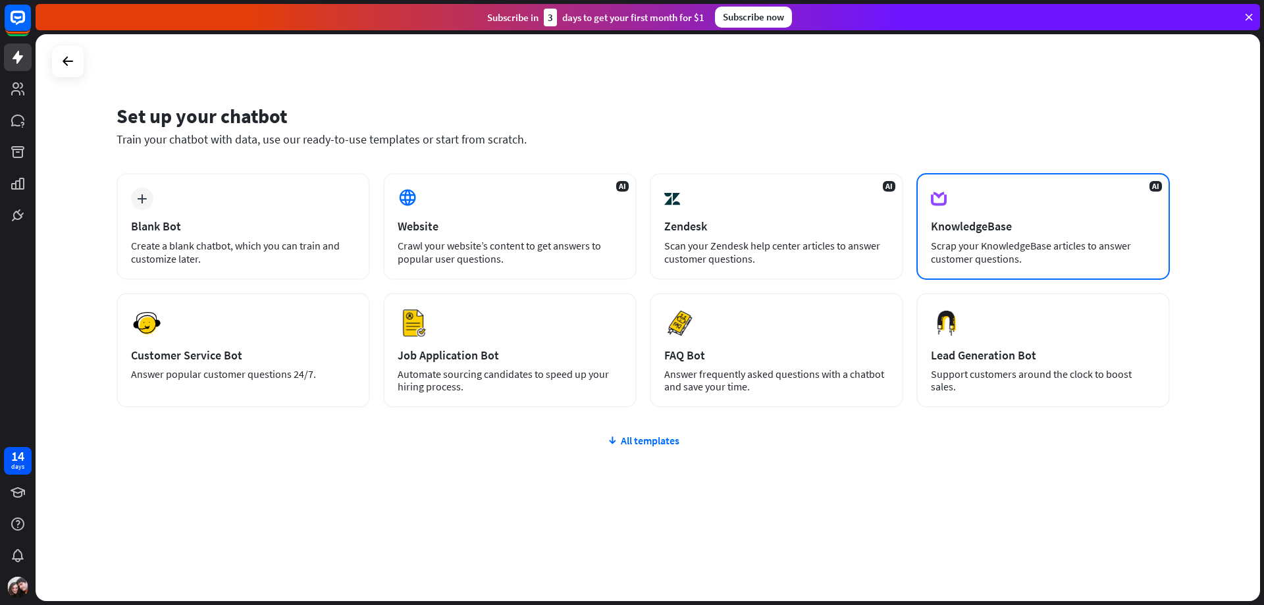
click at [1029, 238] on div "AI KnowledgeBase Scrap your KnowledgeBase articles to answer customer questions." at bounding box center [1042, 226] width 253 height 107
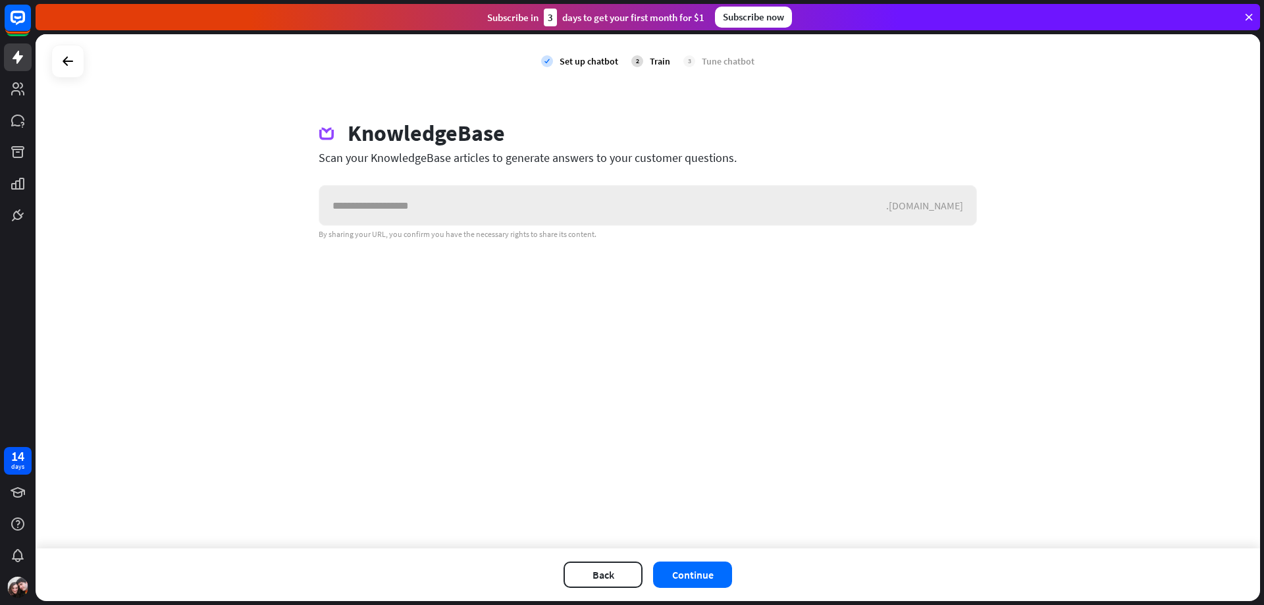
drag, startPoint x: 927, startPoint y: 198, endPoint x: 969, endPoint y: 209, distance: 44.2
click at [969, 209] on div ".[DOMAIN_NAME]" at bounding box center [648, 205] width 658 height 41
drag, startPoint x: 913, startPoint y: 210, endPoint x: 975, endPoint y: 214, distance: 62.0
click at [973, 214] on div ".[DOMAIN_NAME]" at bounding box center [648, 205] width 658 height 41
click at [961, 201] on div ".[DOMAIN_NAME]" at bounding box center [931, 205] width 90 height 13
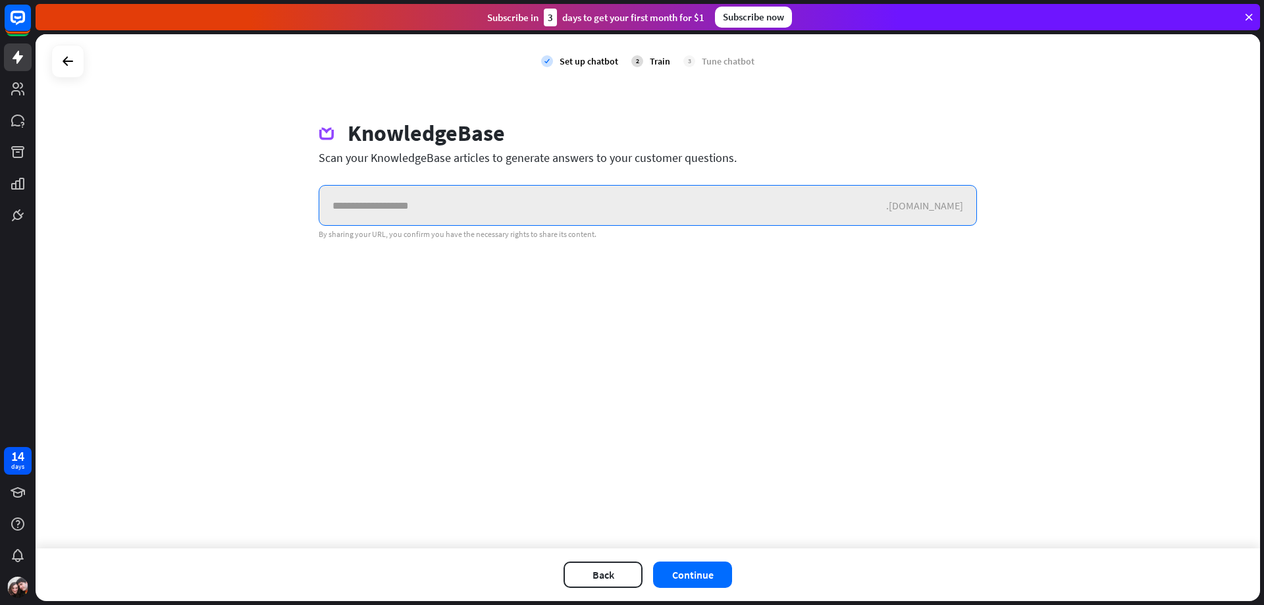
click at [456, 208] on input "text" at bounding box center [602, 205] width 567 height 39
click at [593, 200] on input "text" at bounding box center [602, 205] width 567 height 39
paste input "**********"
type input "**********"
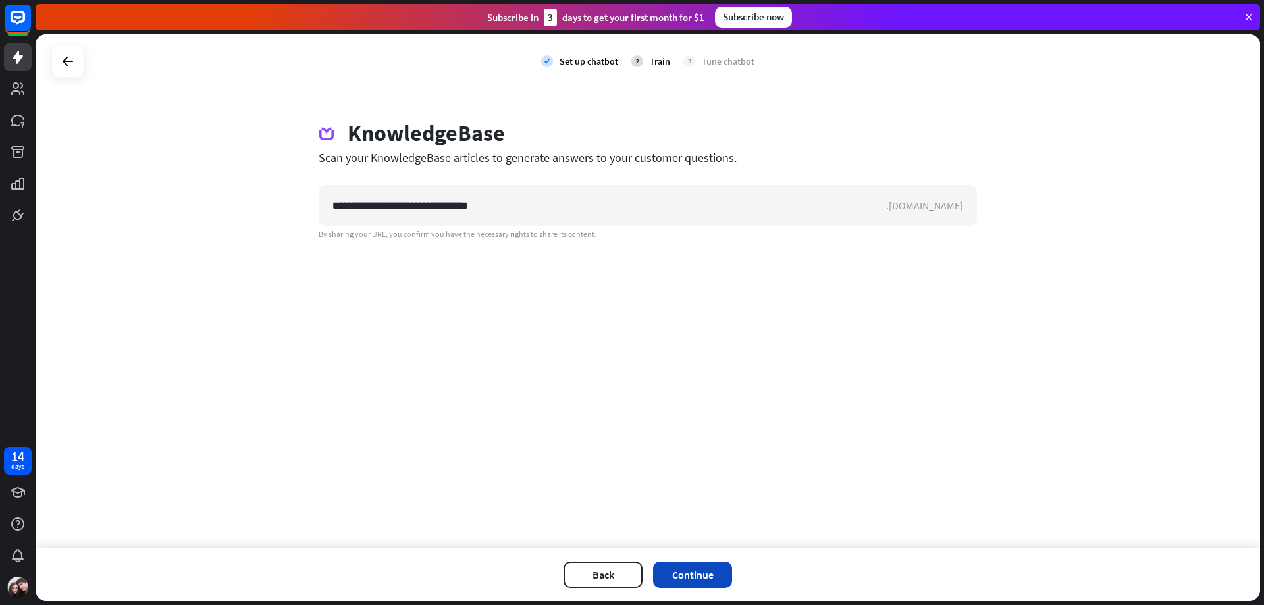
click at [689, 579] on button "Continue" at bounding box center [692, 574] width 79 height 26
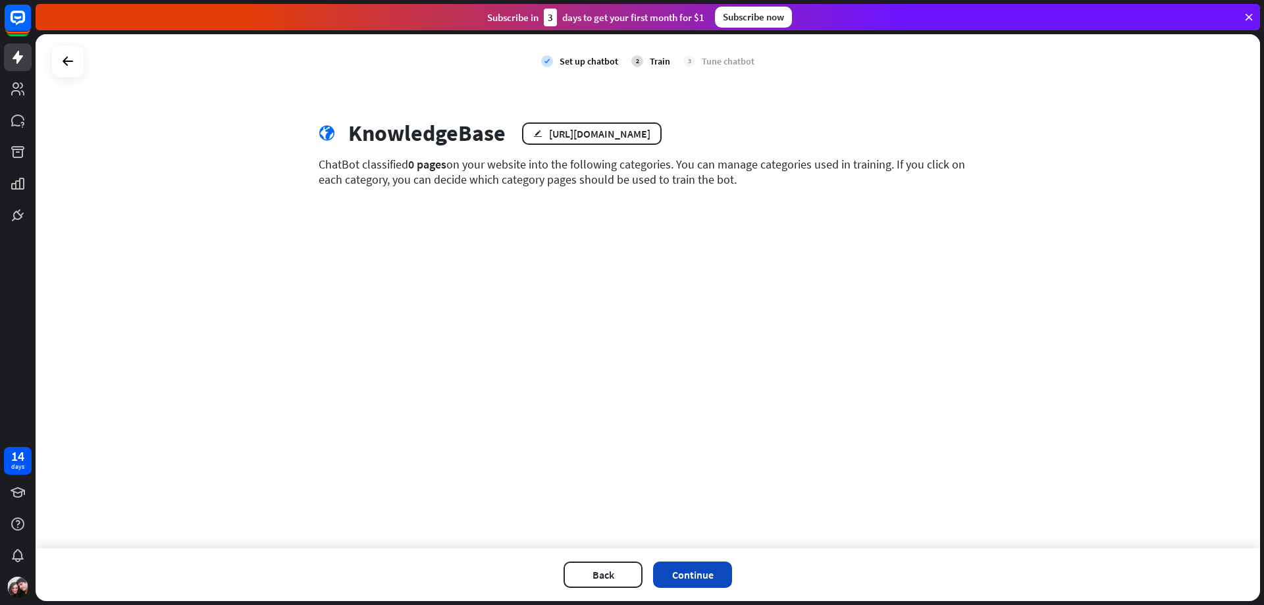
click at [658, 576] on button "Continue" at bounding box center [692, 574] width 79 height 26
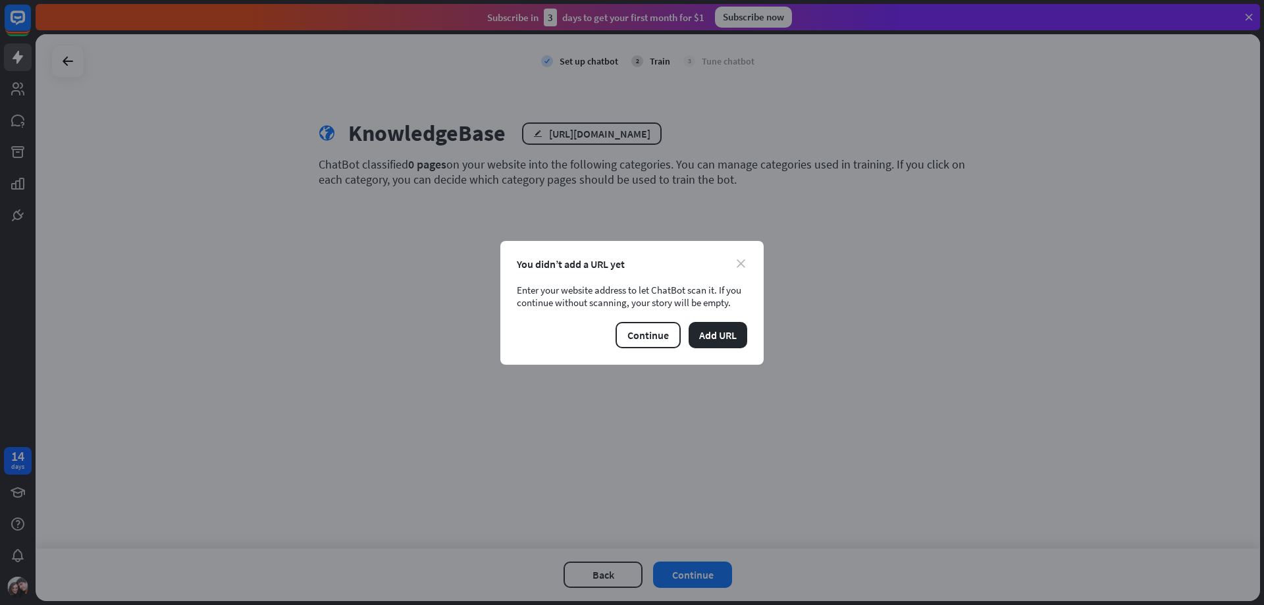
click at [742, 259] on div "close You didn’t add a URL yet Enter your website address to let ChatBot scan i…" at bounding box center [631, 303] width 263 height 124
click at [744, 266] on icon "close" at bounding box center [740, 263] width 9 height 9
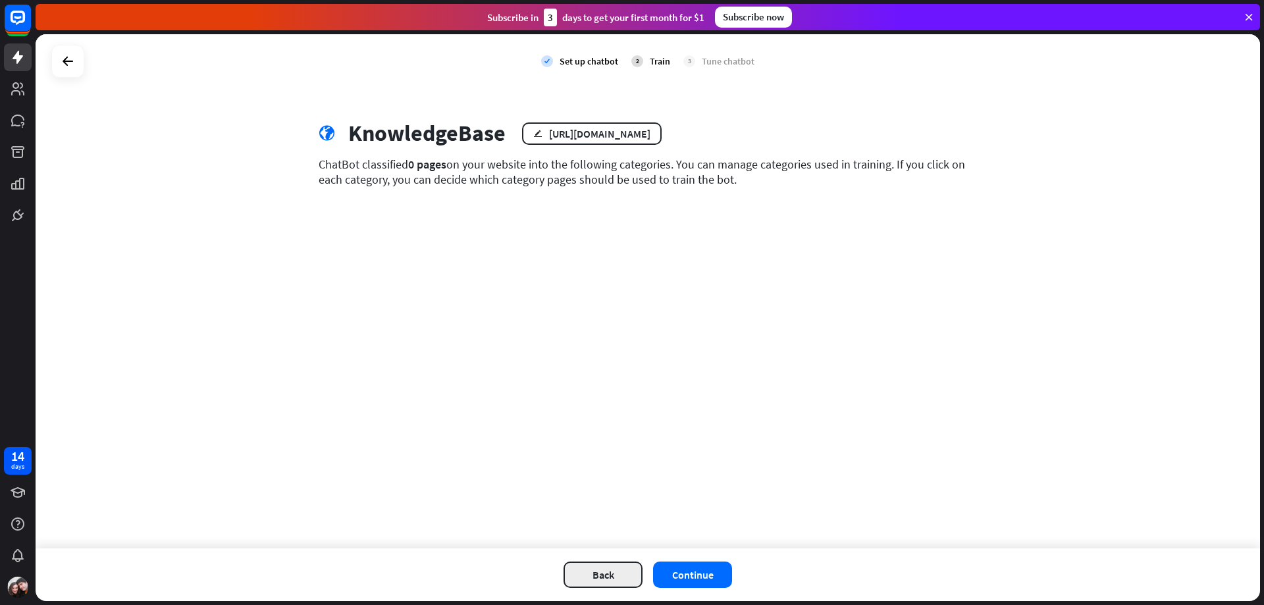
click at [602, 572] on button "Back" at bounding box center [602, 574] width 79 height 26
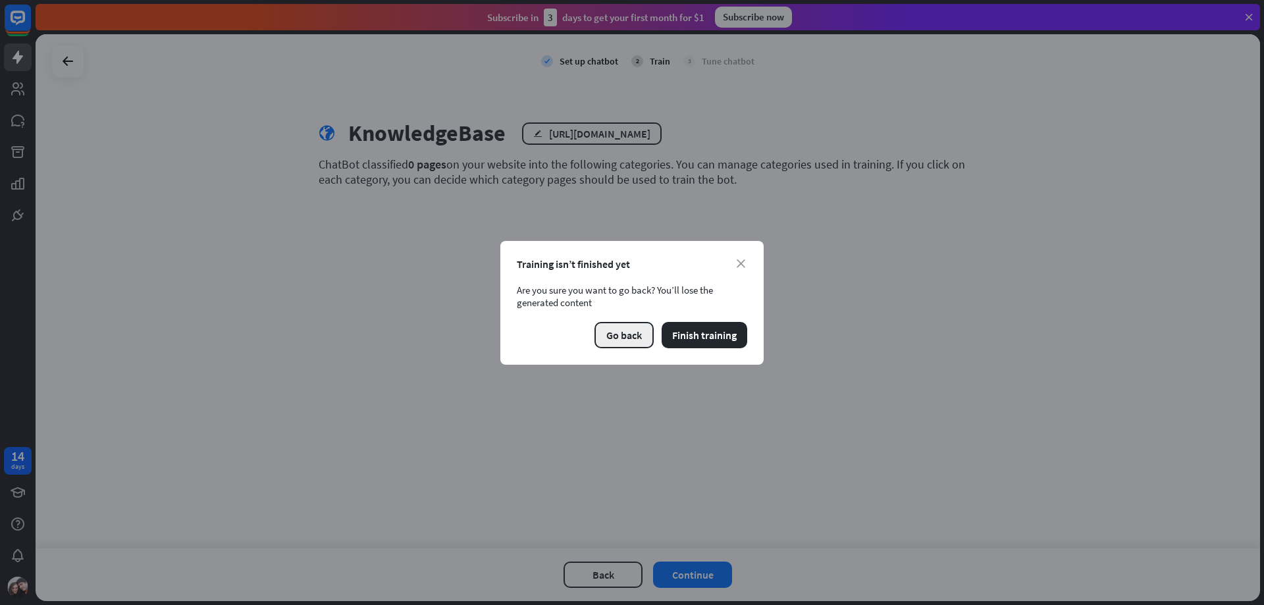
click at [632, 339] on button "Go back" at bounding box center [623, 335] width 59 height 26
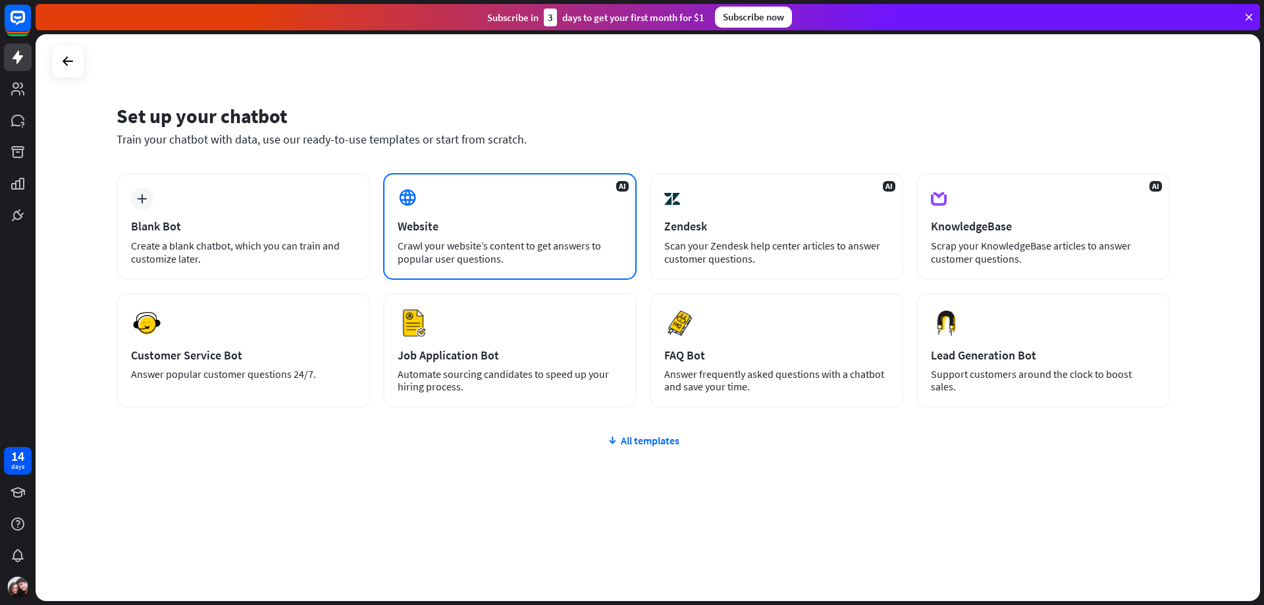
click at [528, 266] on div "AI Website Crawl your website’s content to get answers to popular user question…" at bounding box center [509, 226] width 253 height 107
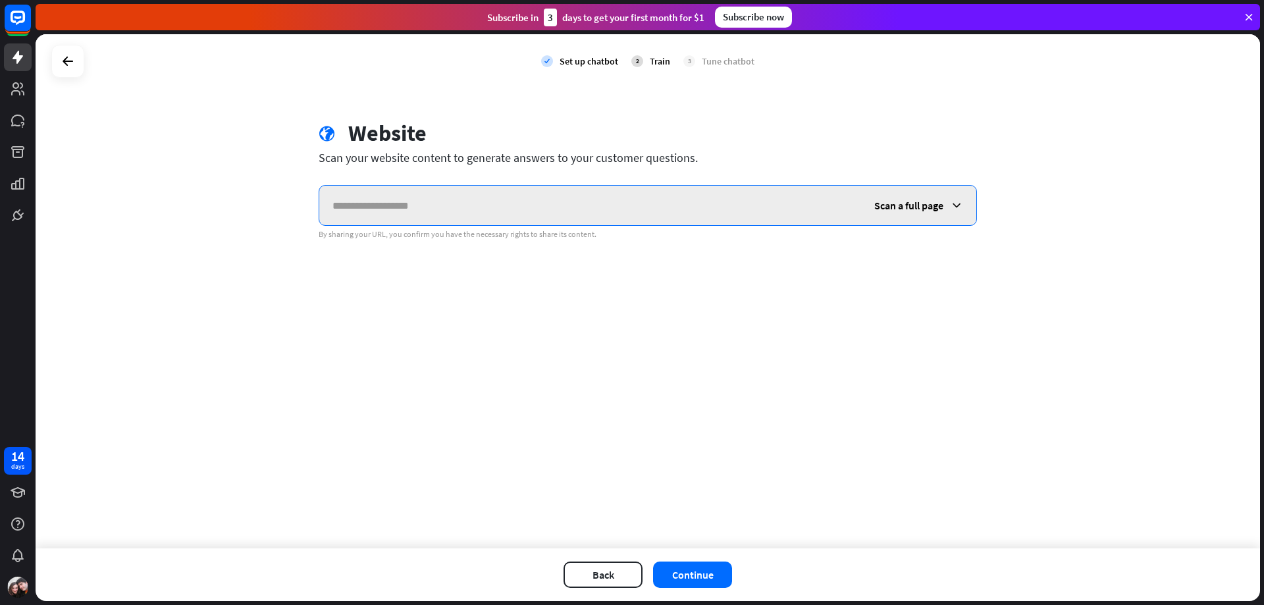
click at [722, 199] on input "text" at bounding box center [590, 205] width 542 height 39
paste input "**********"
type input "**********"
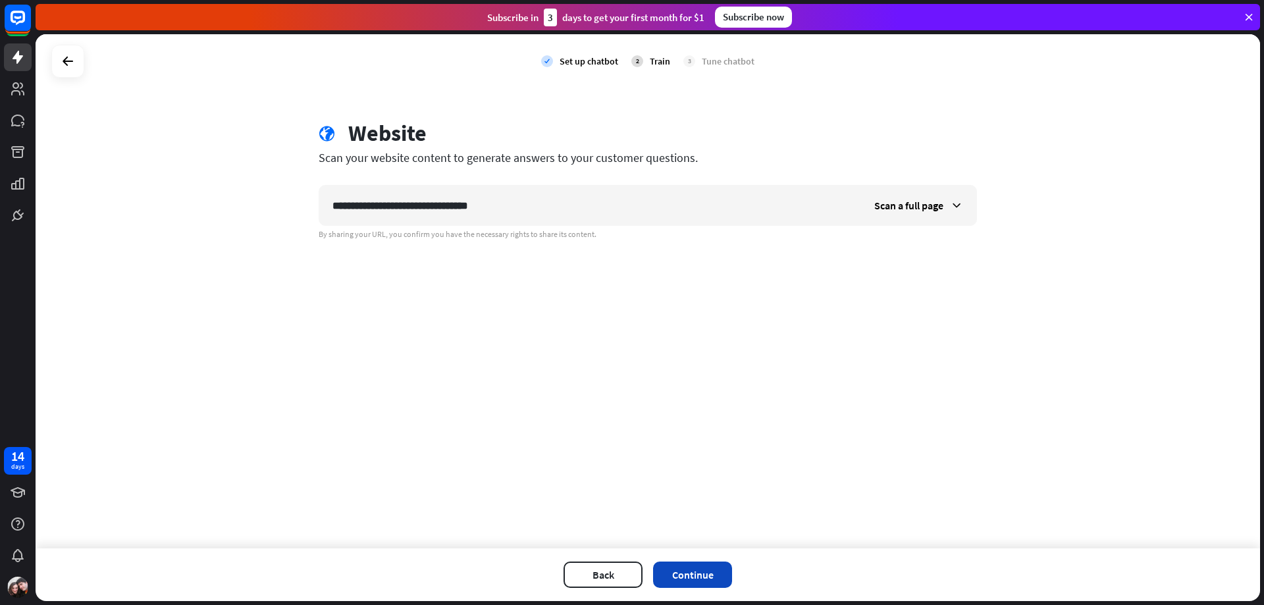
click at [686, 579] on button "Continue" at bounding box center [692, 574] width 79 height 26
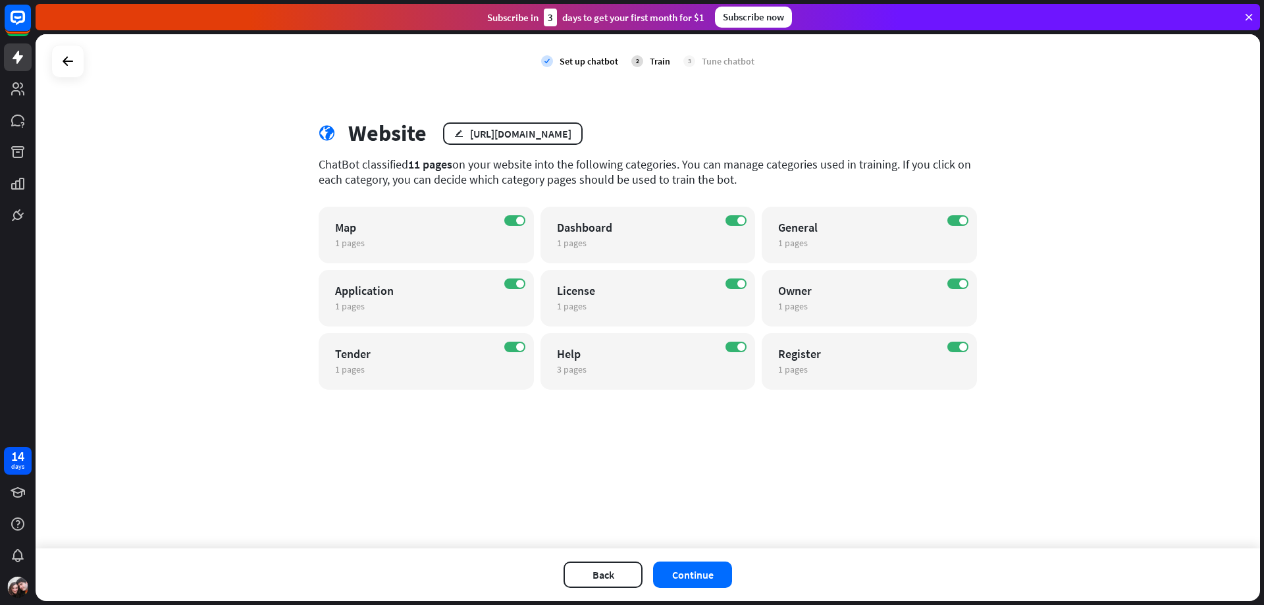
click at [346, 58] on div "check Set up chatbot 2 Train 3 Tune chatbot" at bounding box center [648, 61] width 1224 height 54
click at [696, 586] on button "Continue" at bounding box center [692, 574] width 79 height 26
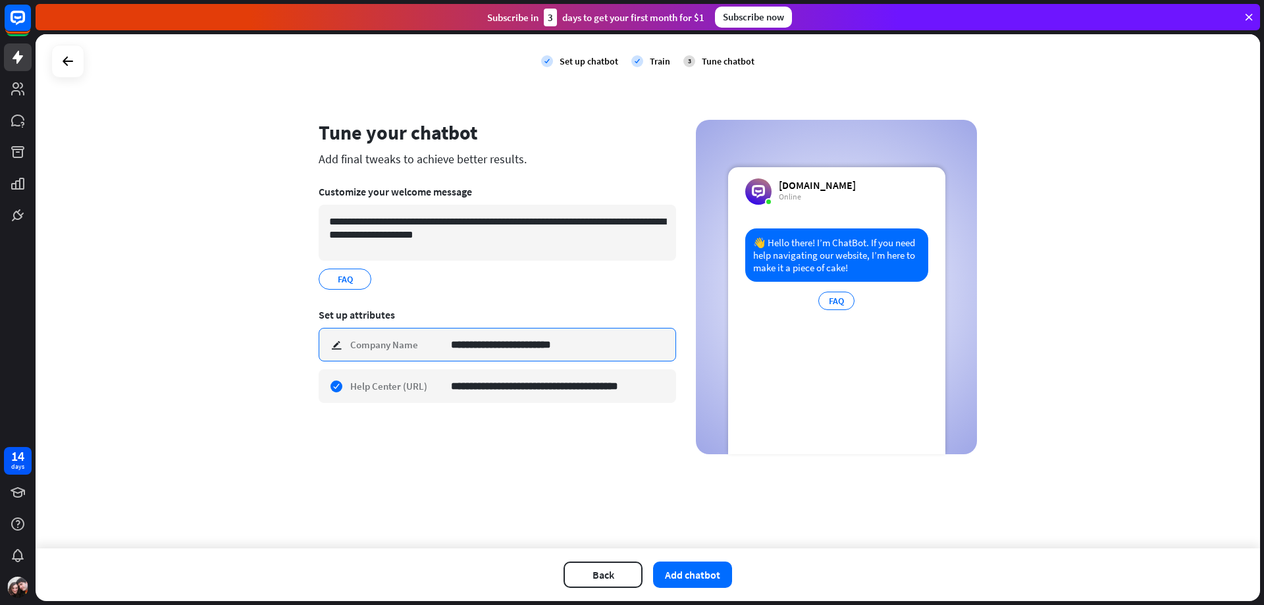
click at [499, 344] on input "**********" at bounding box center [558, 344] width 215 height 32
click at [530, 344] on input "**********" at bounding box center [558, 344] width 215 height 32
type input "***"
click at [500, 444] on div "**********" at bounding box center [497, 287] width 357 height 334
click at [343, 278] on span "FAQ" at bounding box center [345, 279] width 18 height 14
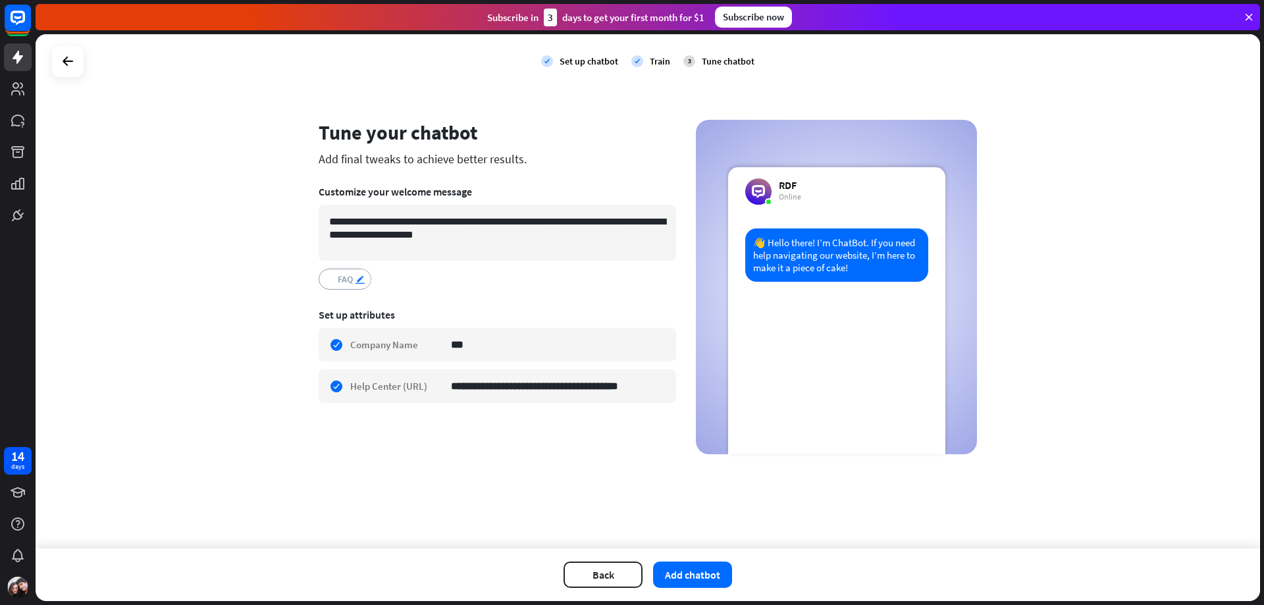
click at [361, 279] on icon "edit" at bounding box center [360, 279] width 11 height 10
click at [363, 476] on div "**********" at bounding box center [648, 291] width 1224 height 514
click at [363, 281] on icon "edit" at bounding box center [360, 279] width 11 height 10
click at [540, 396] on input "**********" at bounding box center [558, 386] width 215 height 32
click at [555, 465] on div "**********" at bounding box center [648, 291] width 1224 height 514
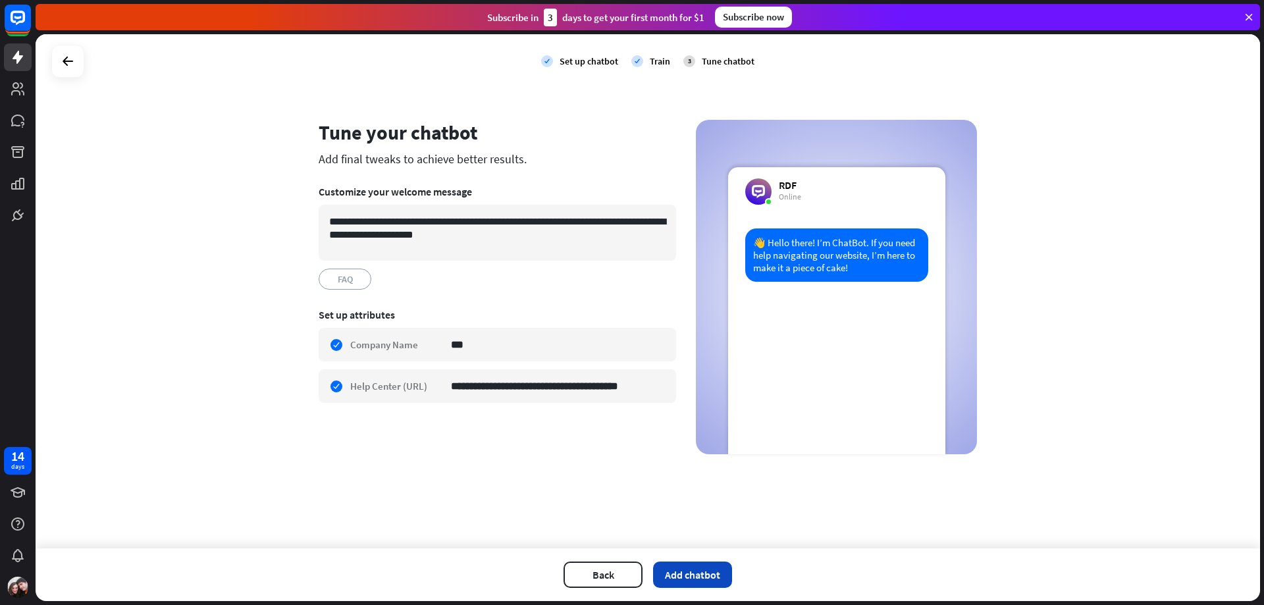
click at [686, 580] on button "Add chatbot" at bounding box center [692, 574] width 79 height 26
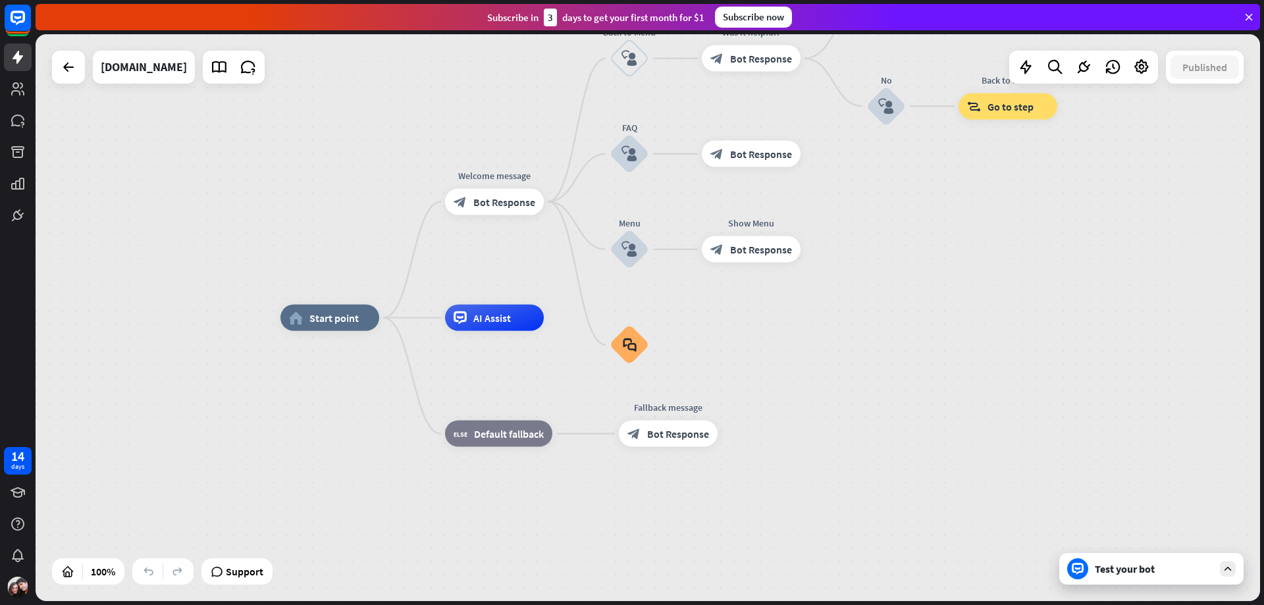
click at [1120, 586] on div "home_2 Start point Welcome message block_bot_response Bot Response Back to Menu…" at bounding box center [892, 601] width 1224 height 567
click at [1114, 575] on div "Test your bot" at bounding box center [1153, 568] width 118 height 13
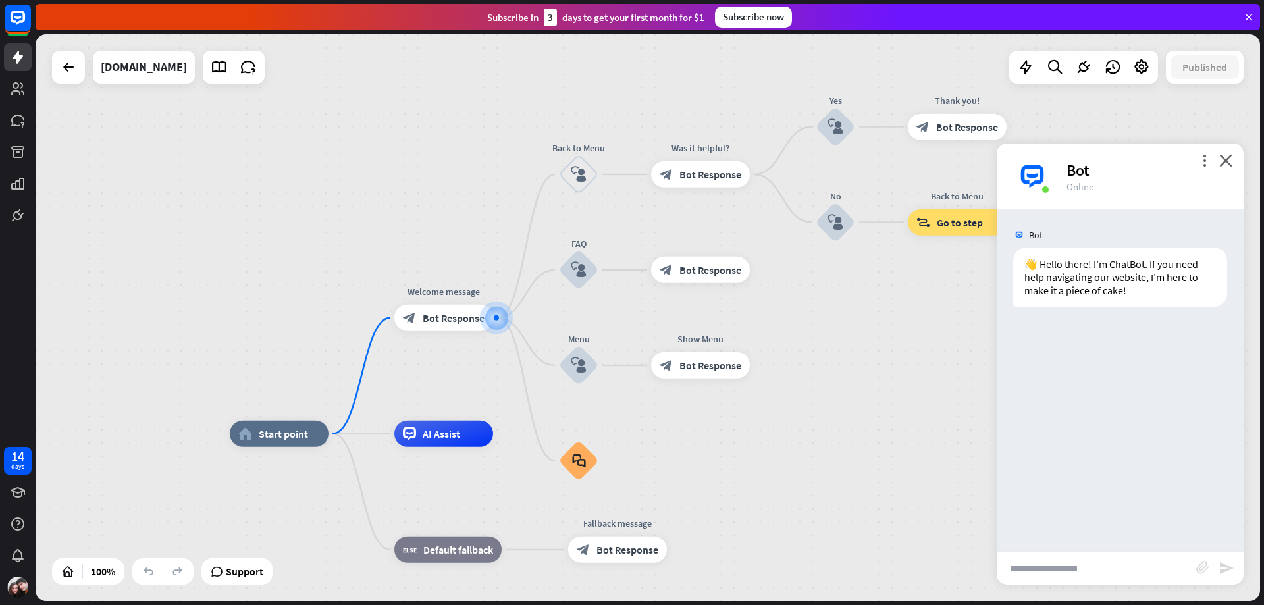
click at [1116, 566] on input "text" at bounding box center [1095, 568] width 199 height 33
type input "**********"
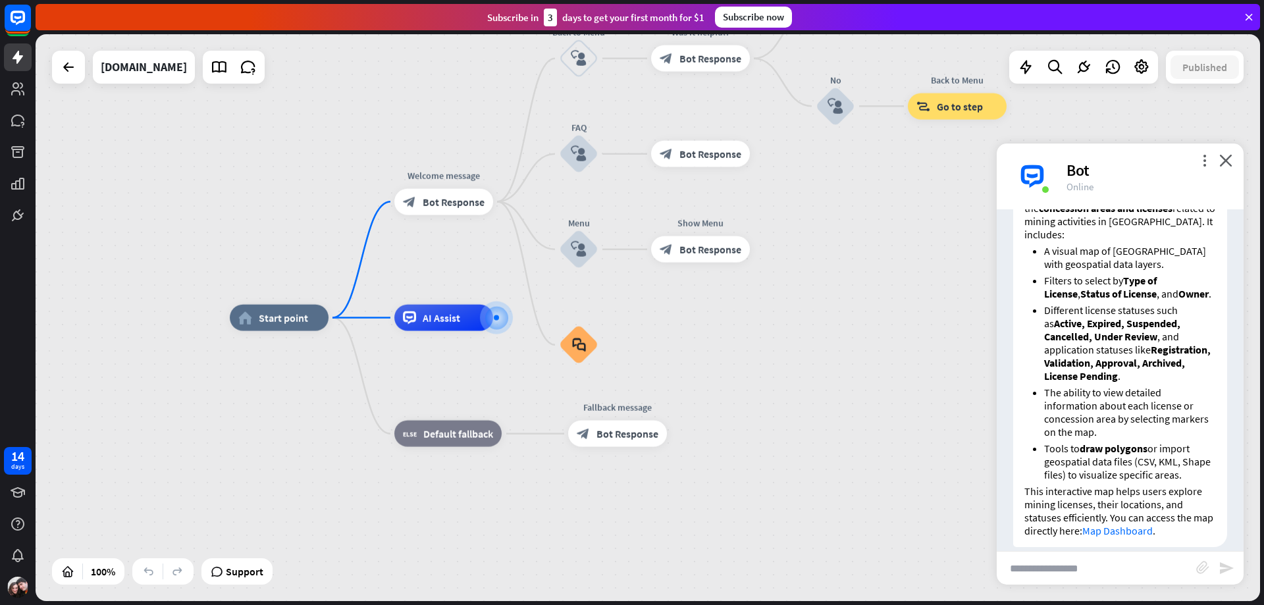
scroll to position [253, 0]
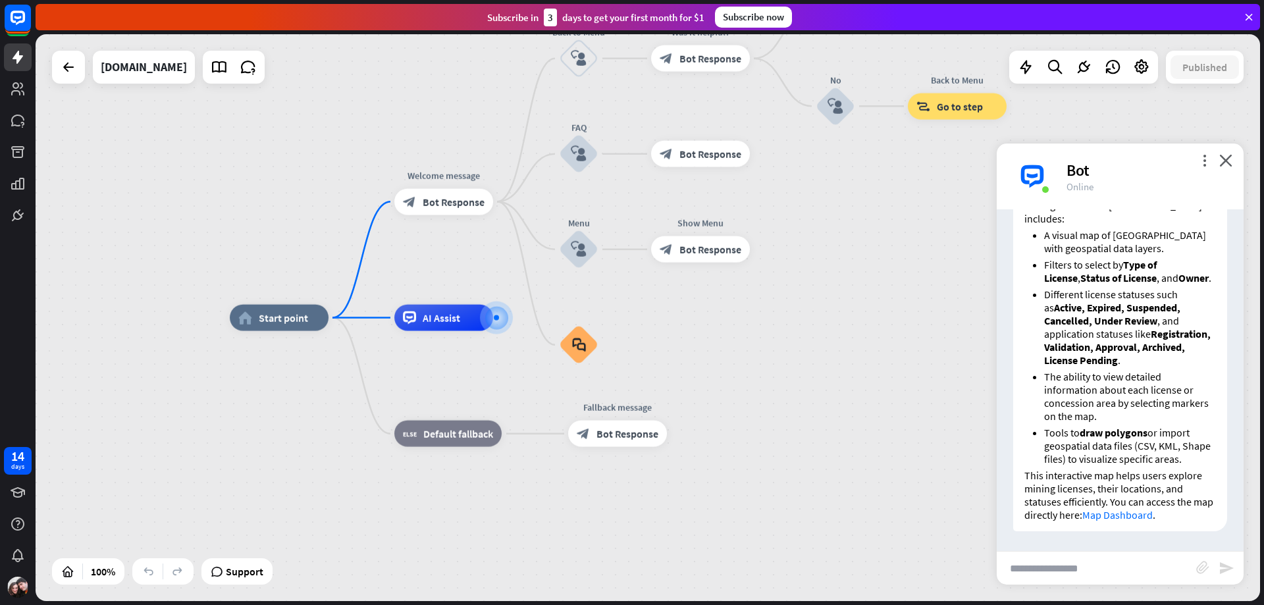
click at [1162, 568] on input "text" at bounding box center [1095, 568] width 199 height 33
type input "**********"
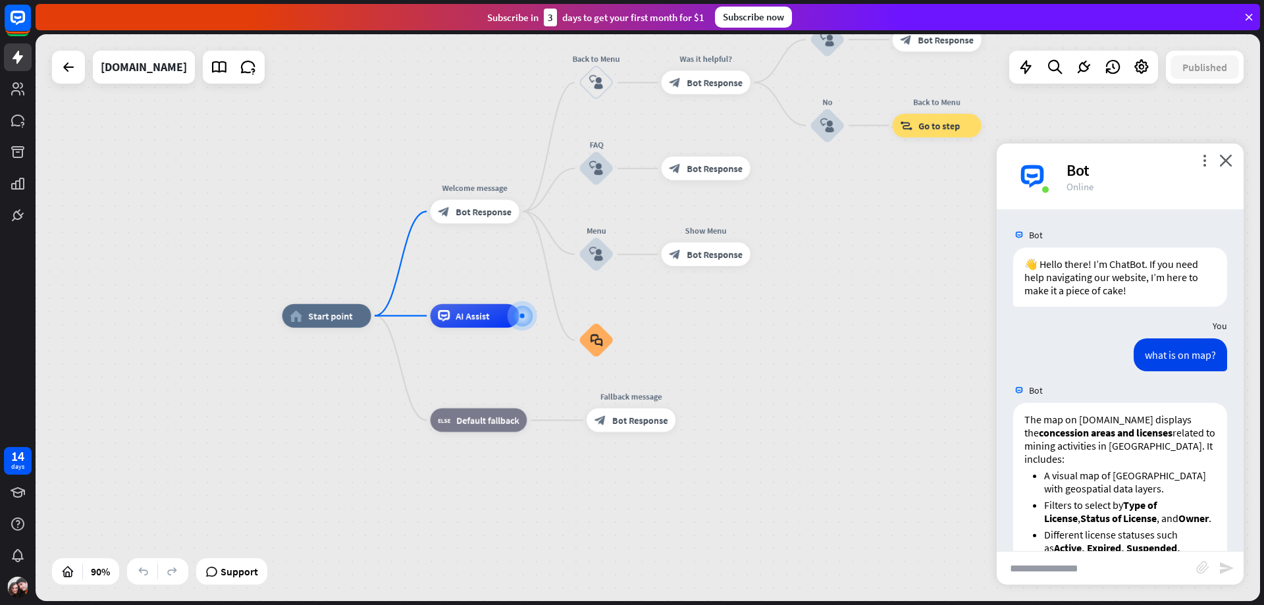
scroll to position [42, 0]
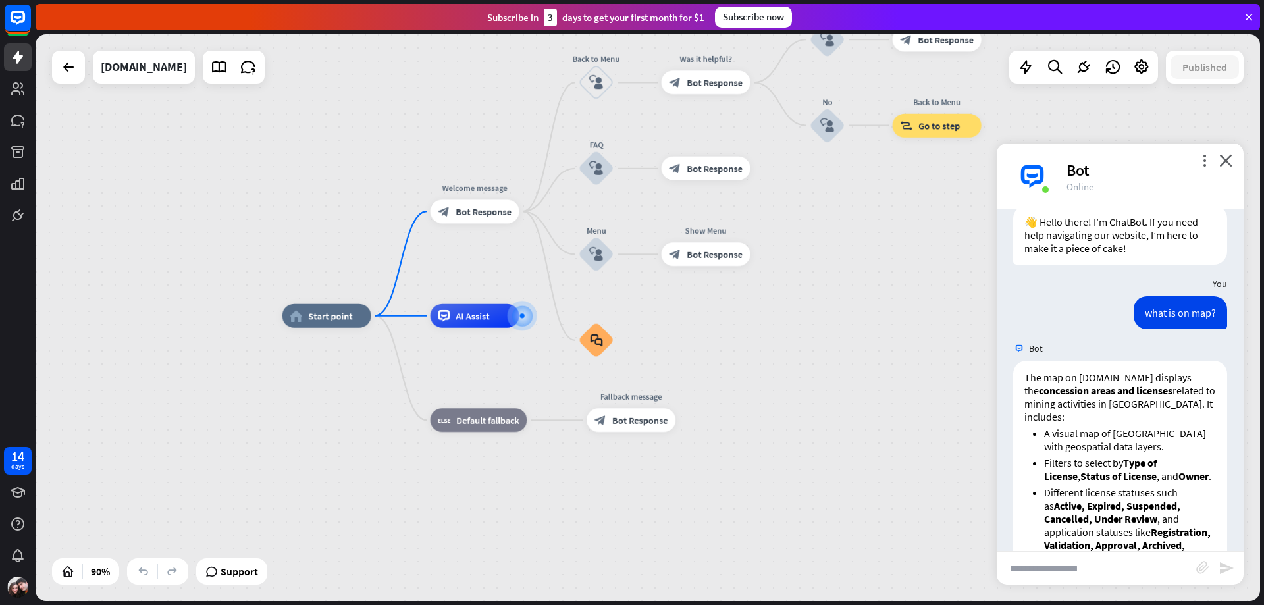
click at [788, 396] on div "home_2 Start point Welcome message block_bot_response Bot Response Back to Menu…" at bounding box center [833, 571] width 1102 height 510
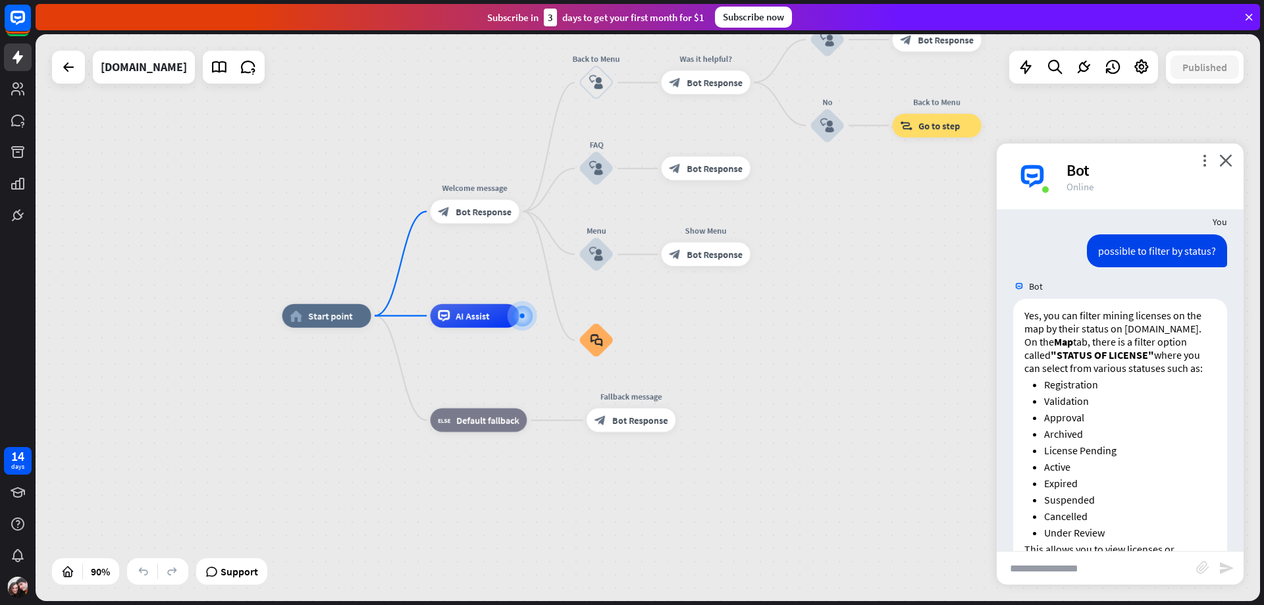
scroll to position [682, 0]
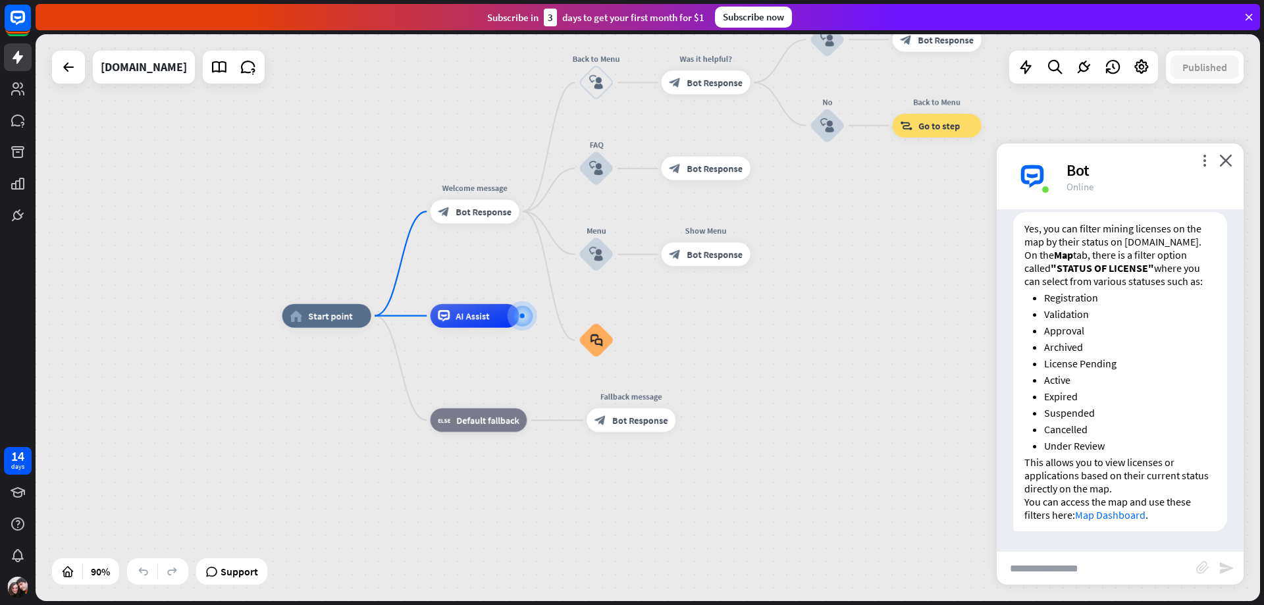
click at [1129, 573] on input "text" at bounding box center [1095, 568] width 199 height 33
type input "**********"
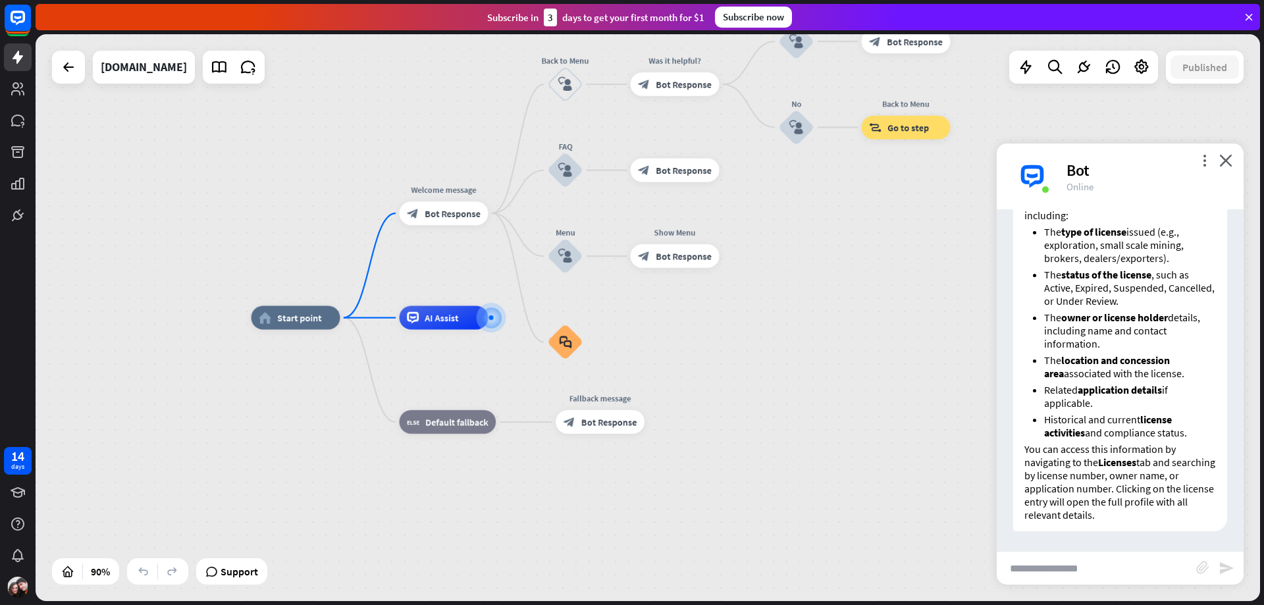
scroll to position [1018, 0]
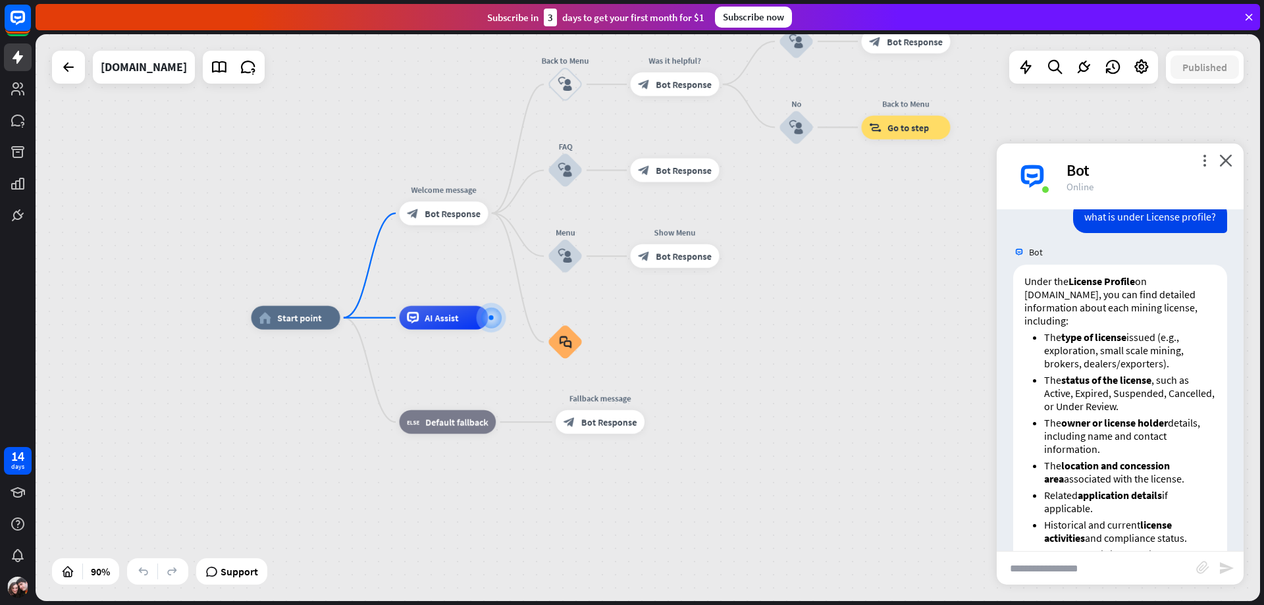
click at [1188, 265] on div "Bot" at bounding box center [1119, 252] width 247 height 25
click at [1081, 68] on icon at bounding box center [1083, 67] width 17 height 17
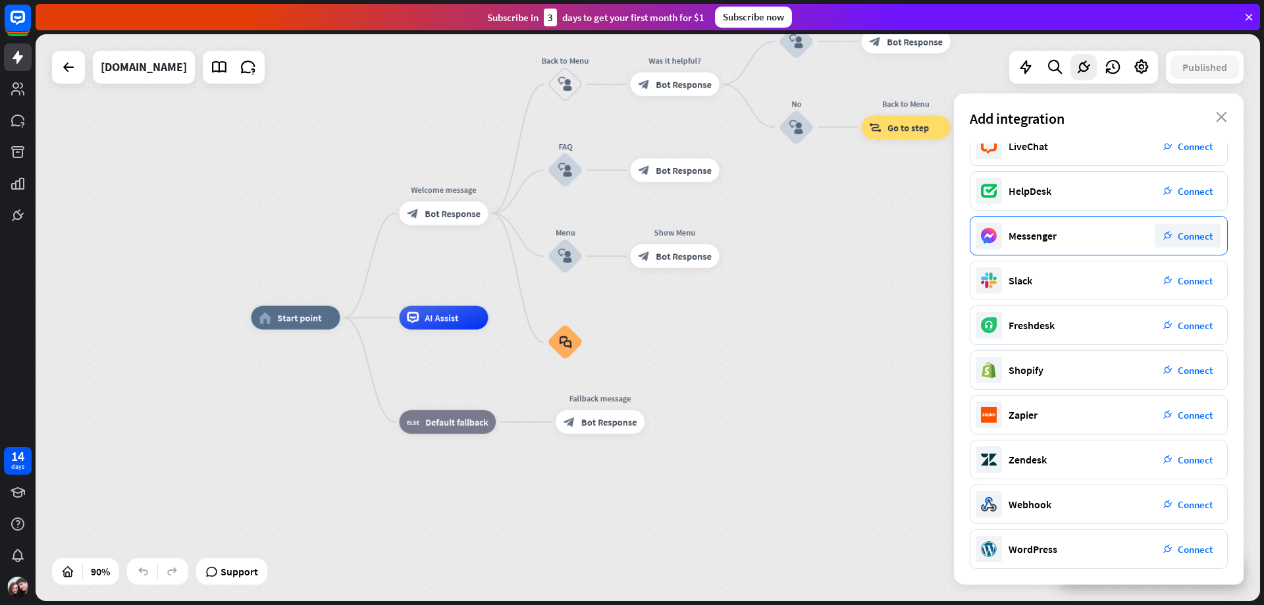
scroll to position [0, 0]
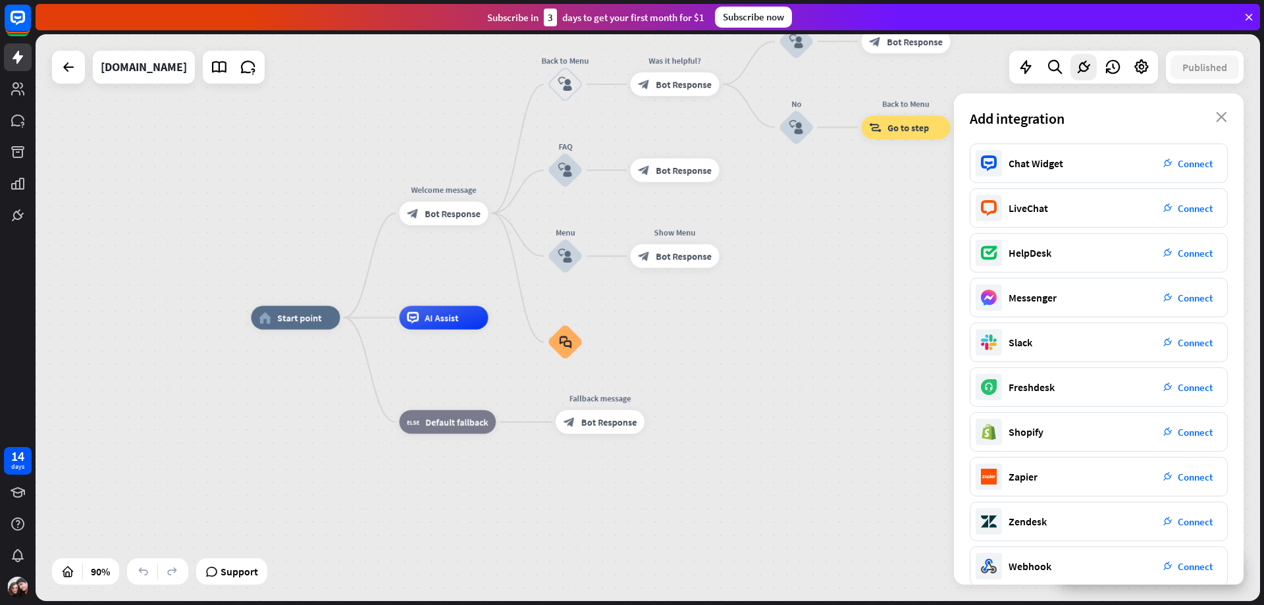
click at [892, 239] on div "home_2 Start point Welcome message block_bot_response Bot Response Back to Menu…" at bounding box center [648, 317] width 1224 height 567
click at [1225, 119] on icon "close" at bounding box center [1221, 117] width 11 height 11
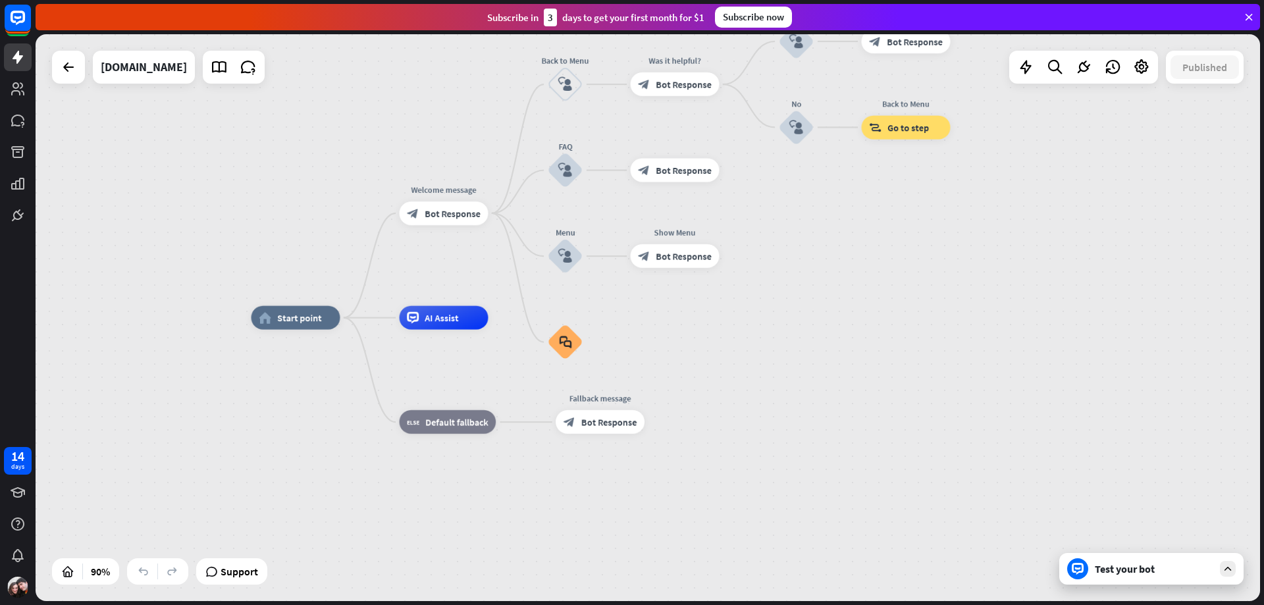
click at [1125, 578] on div "Test your bot" at bounding box center [1151, 569] width 184 height 32
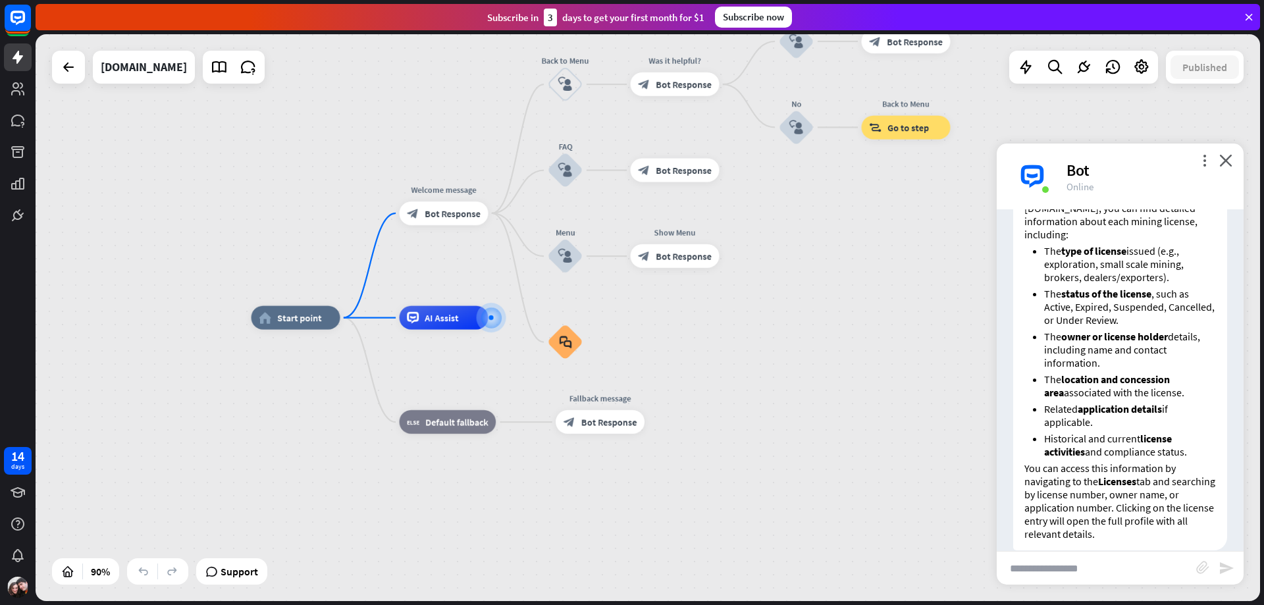
scroll to position [1150, 0]
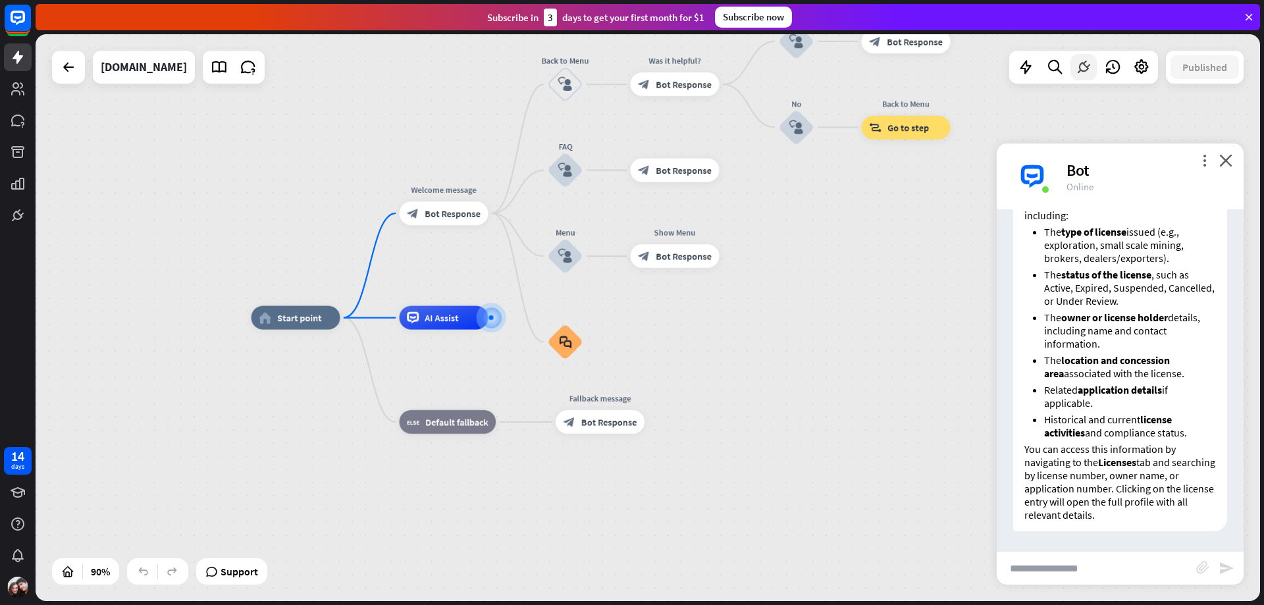
click at [1080, 68] on icon at bounding box center [1083, 67] width 17 height 17
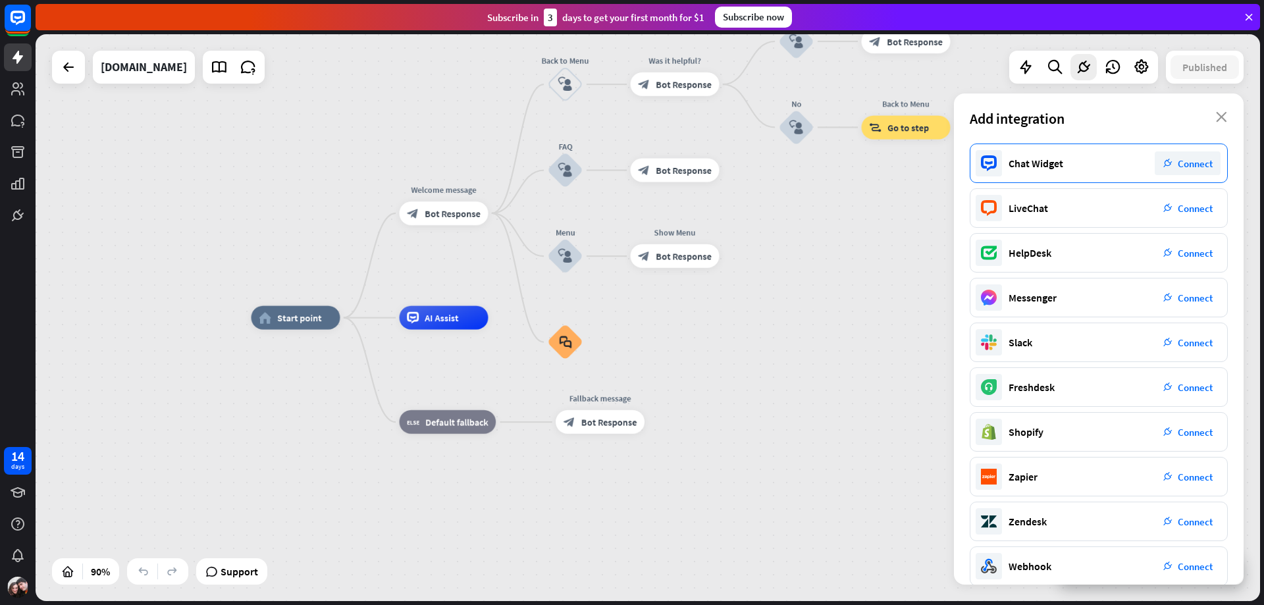
click at [1200, 167] on span "Connect" at bounding box center [1194, 163] width 35 height 13
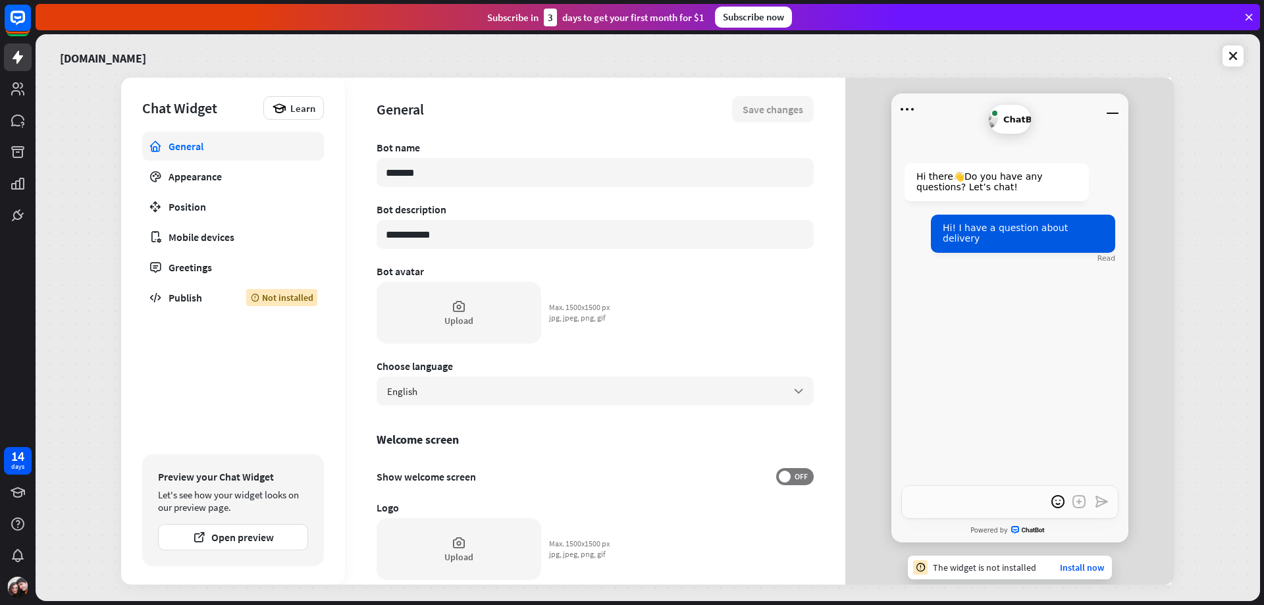
type textarea "*"
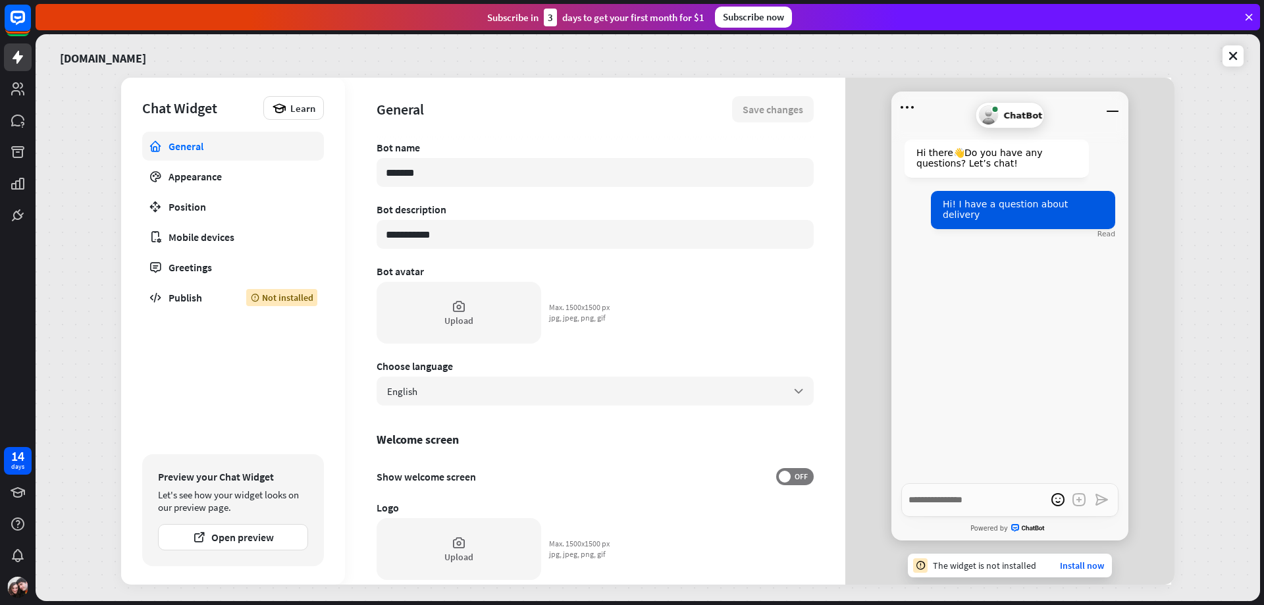
scroll to position [3, 0]
click at [249, 545] on button "Open preview" at bounding box center [233, 537] width 150 height 26
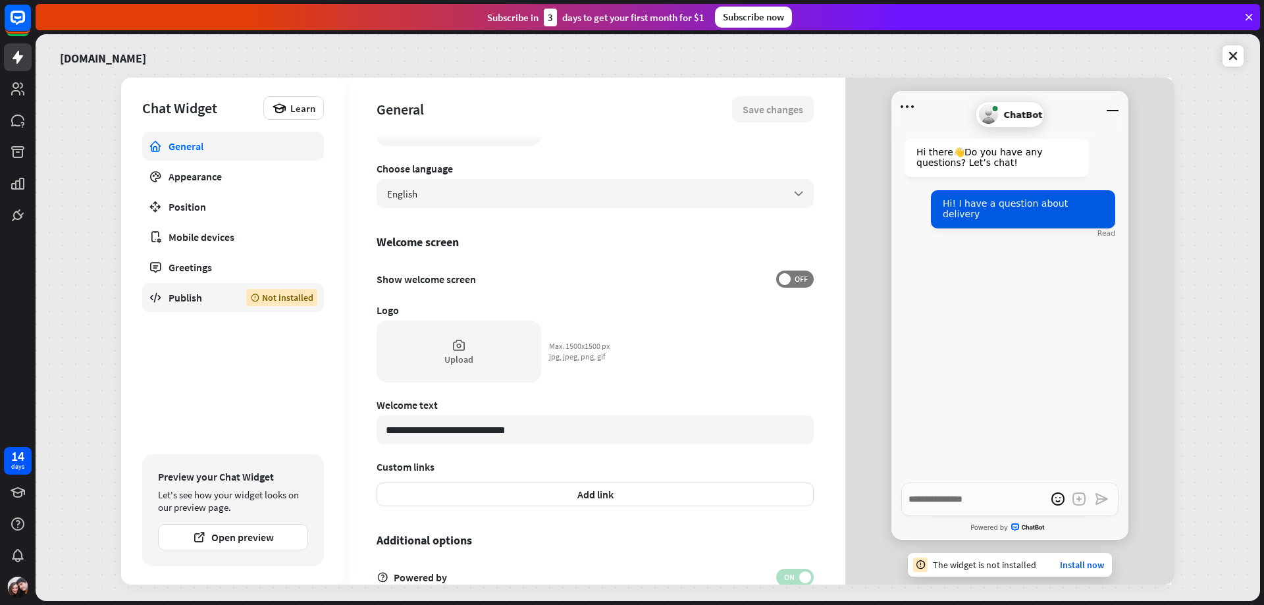
click at [190, 299] on div "Publish" at bounding box center [197, 297] width 58 height 13
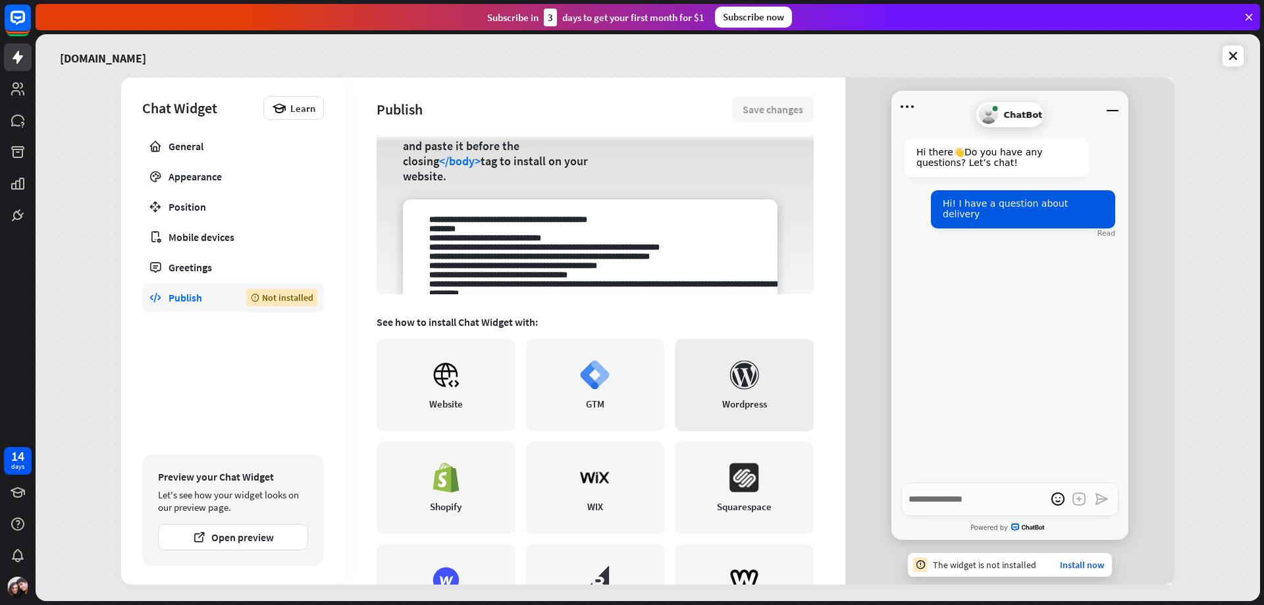
scroll to position [132, 0]
click at [451, 411] on link "Website" at bounding box center [445, 386] width 139 height 92
click at [662, 255] on textarea at bounding box center [590, 247] width 374 height 95
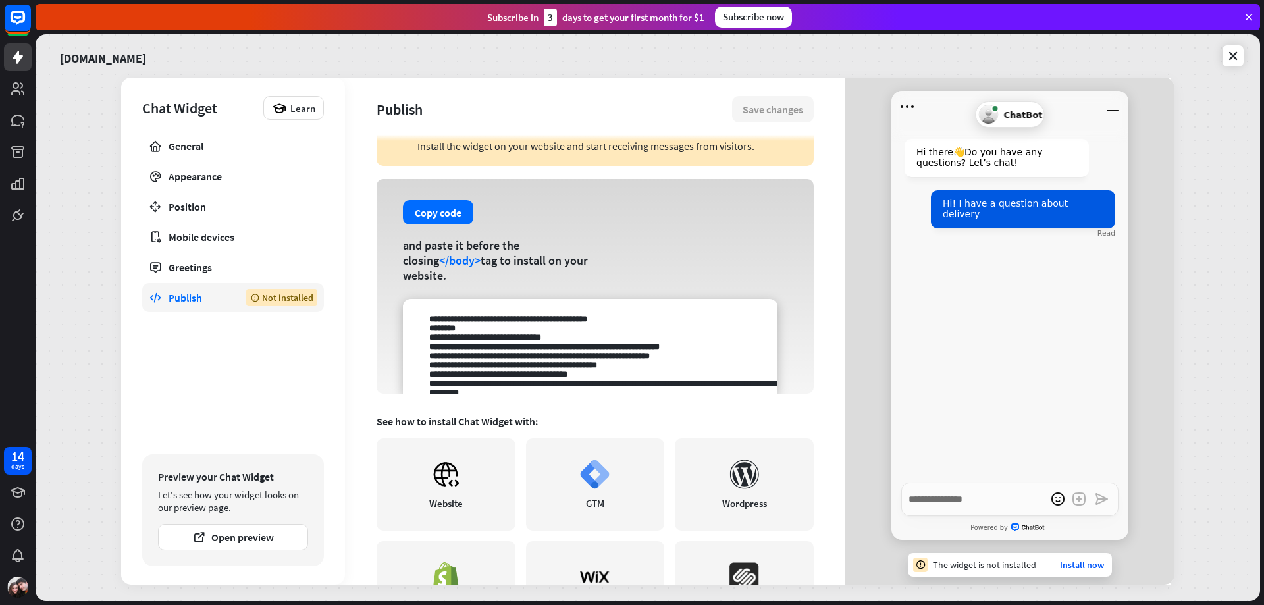
scroll to position [66, 0]
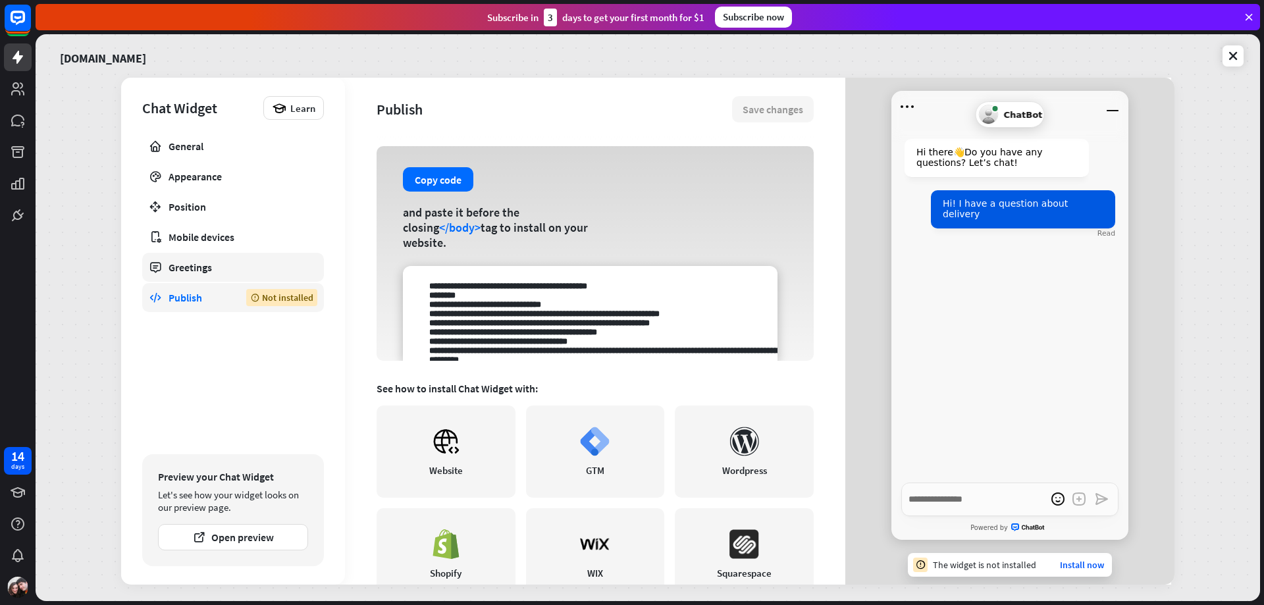
click at [208, 271] on div "Greetings" at bounding box center [232, 267] width 129 height 13
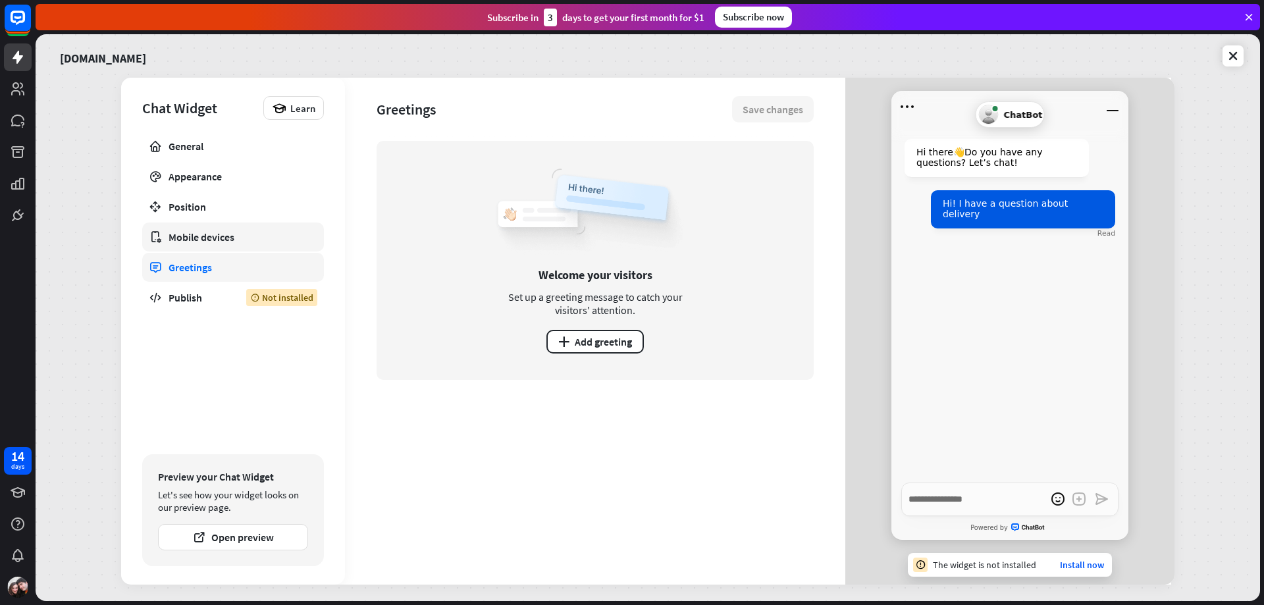
click at [210, 248] on link "Mobile devices" at bounding box center [233, 236] width 182 height 29
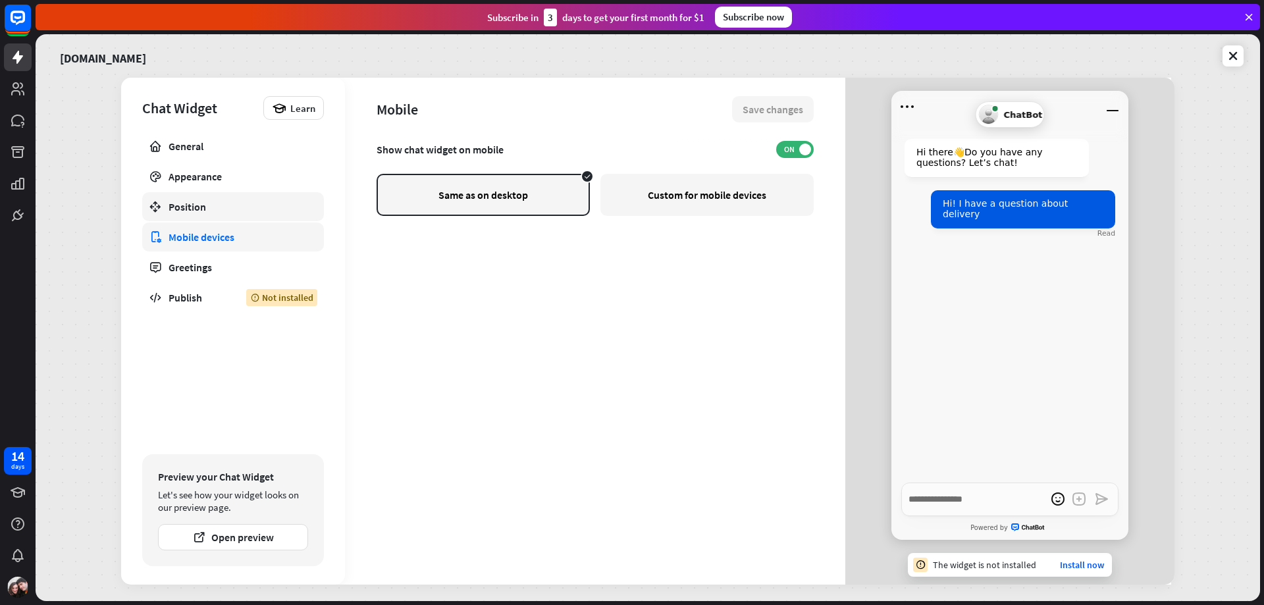
click at [198, 209] on div "Position" at bounding box center [232, 206] width 129 height 13
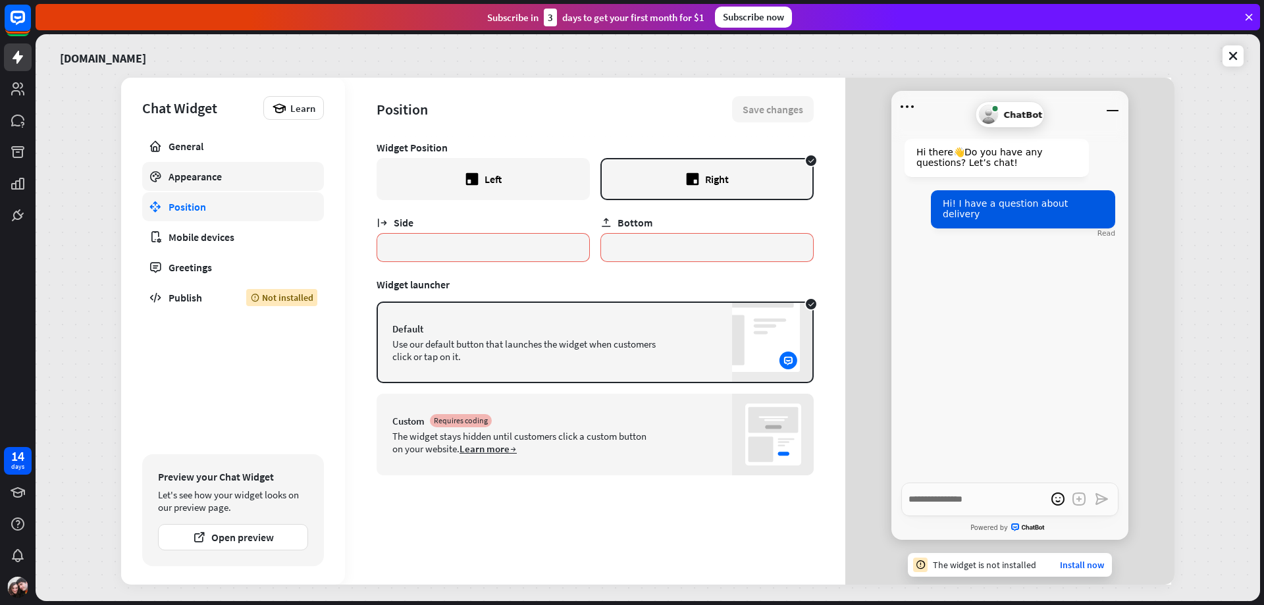
click at [228, 185] on link "Appearance" at bounding box center [233, 176] width 182 height 29
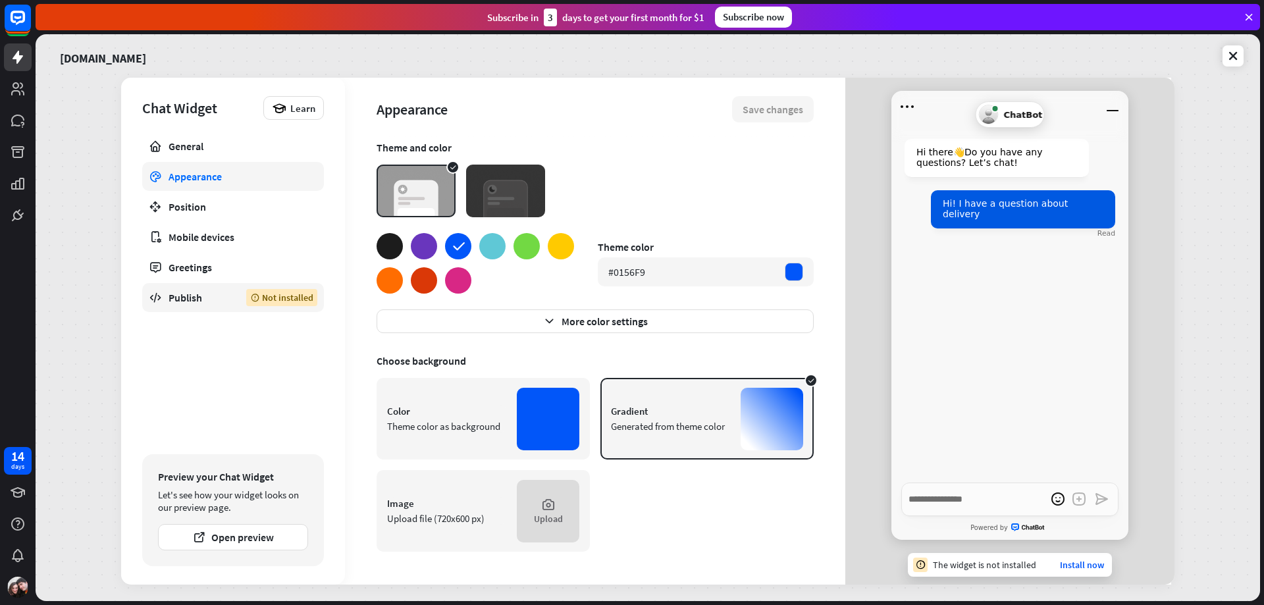
click at [199, 301] on div "Publish" at bounding box center [197, 297] width 58 height 13
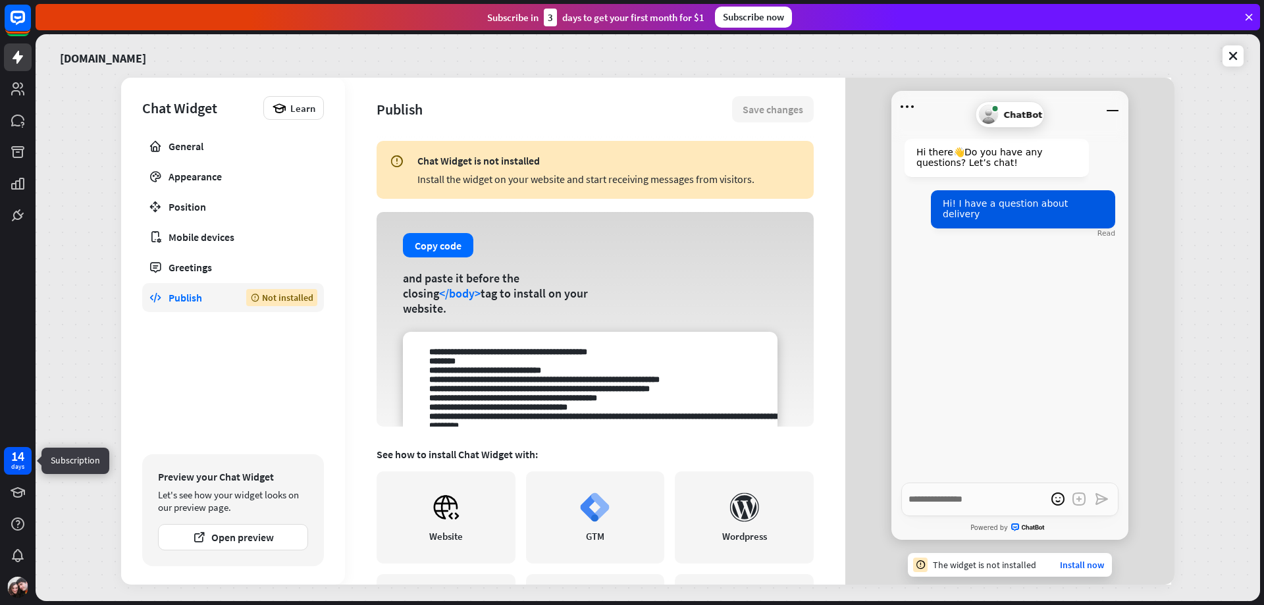
click at [16, 453] on div "14" at bounding box center [17, 456] width 13 height 12
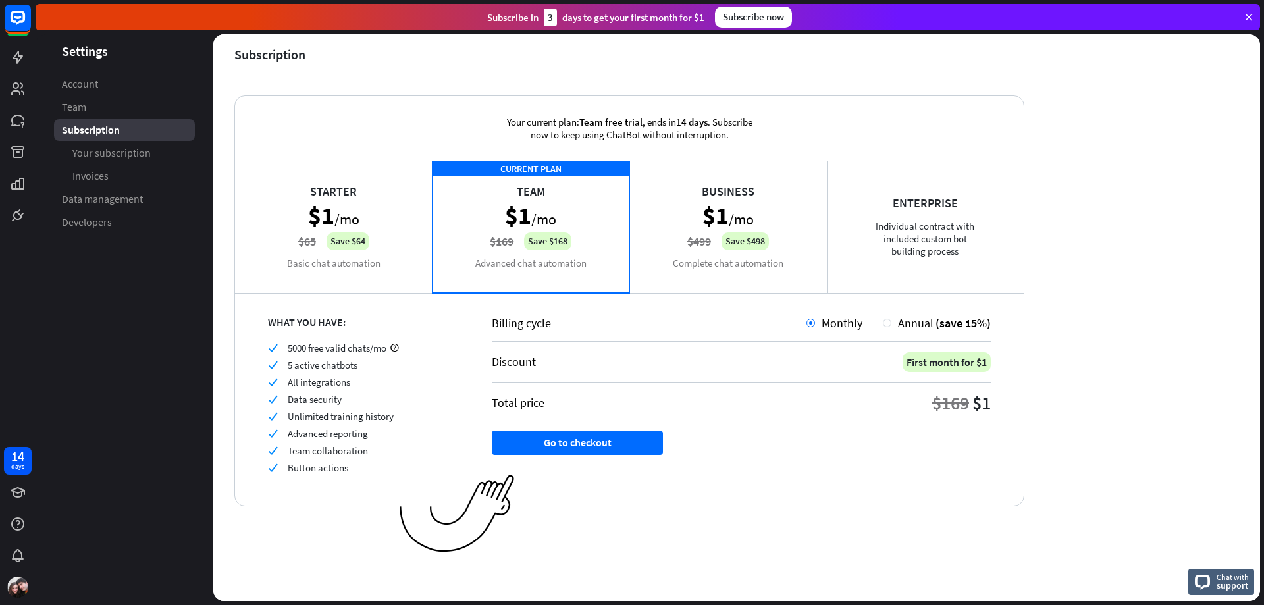
click at [708, 257] on div "Business $1 /mo $499 Save $498 Complete chat automation" at bounding box center [727, 227] width 197 height 132
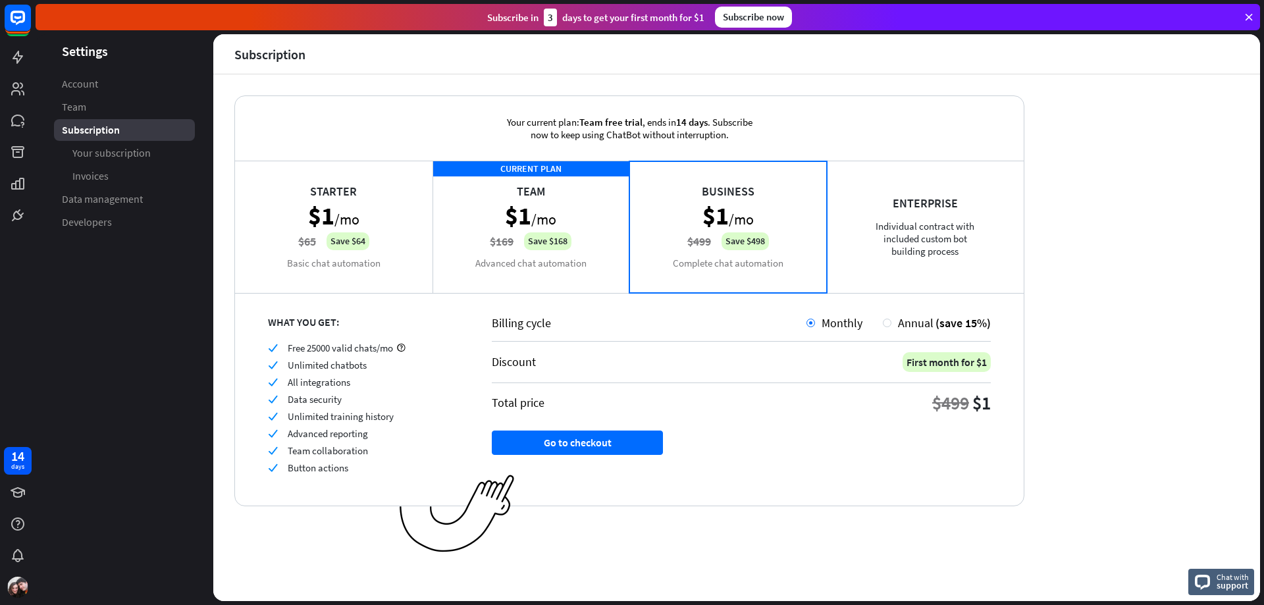
click at [582, 245] on div "CURRENT PLAN Team $1 /mo $169 Save $168 Advanced chat automation" at bounding box center [530, 227] width 197 height 132
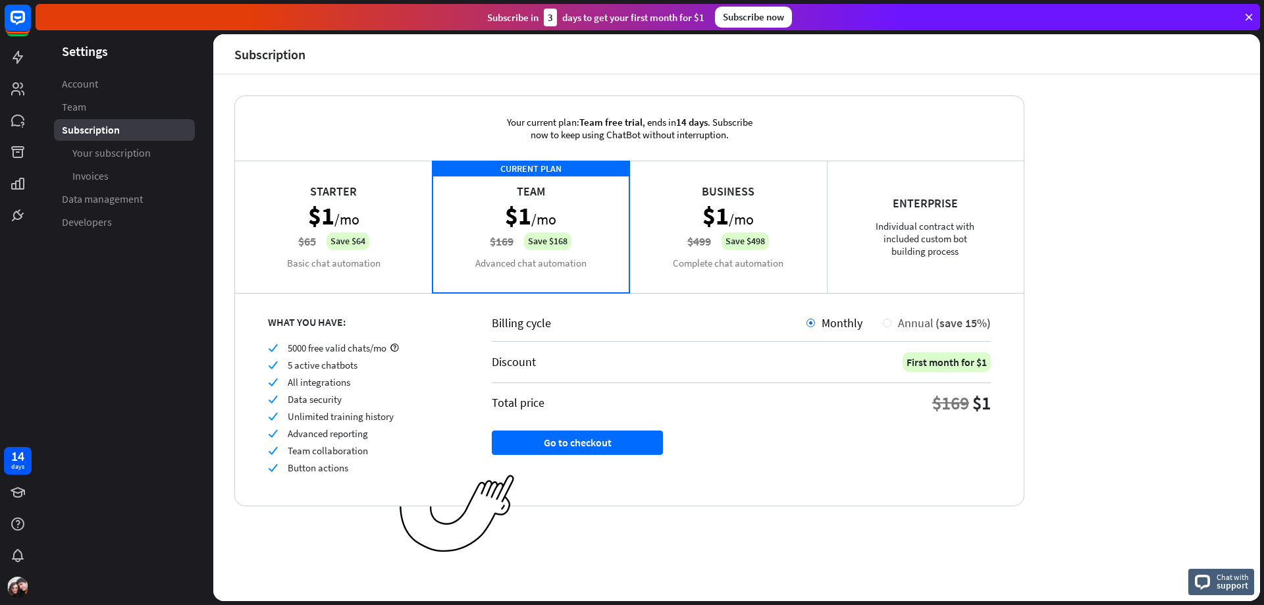
click at [887, 321] on div at bounding box center [887, 323] width 9 height 9
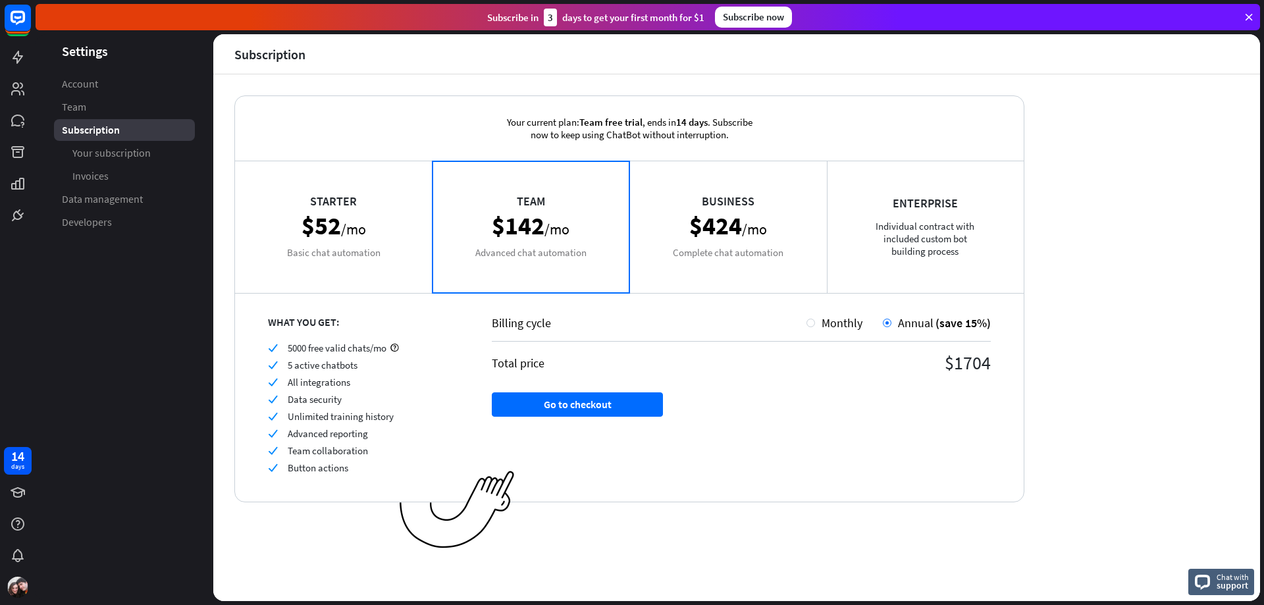
click at [692, 253] on div "Business $424 /mo Complete chat automation" at bounding box center [727, 227] width 197 height 132
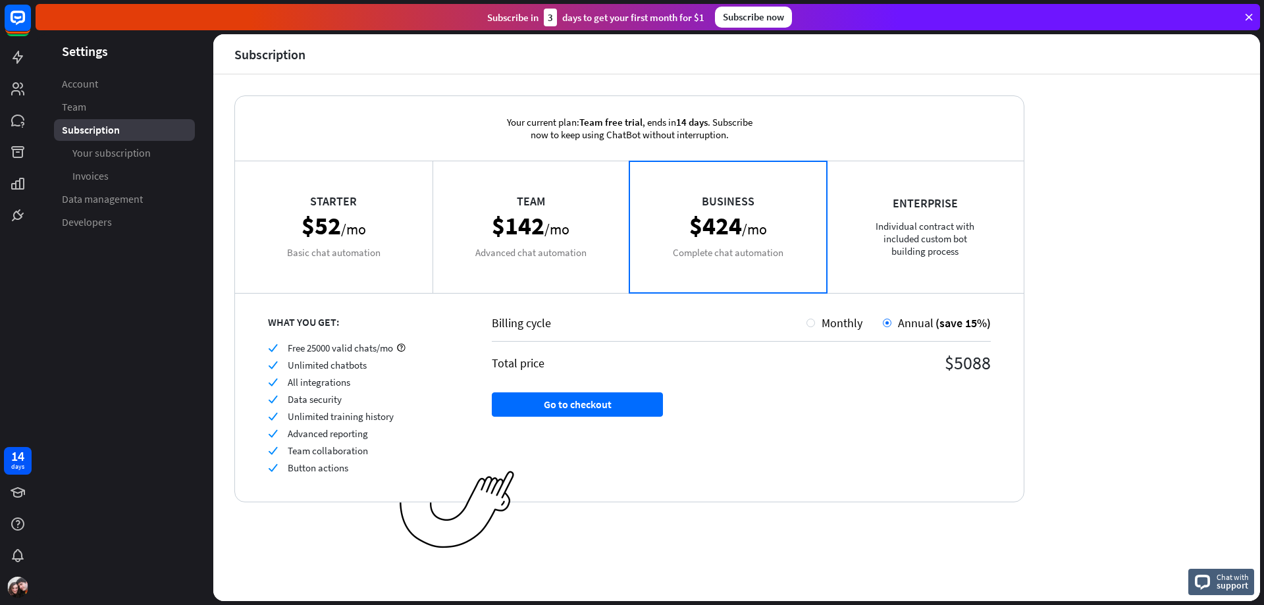
click at [557, 241] on div "Team $142 /mo Advanced chat automation" at bounding box center [530, 227] width 197 height 132
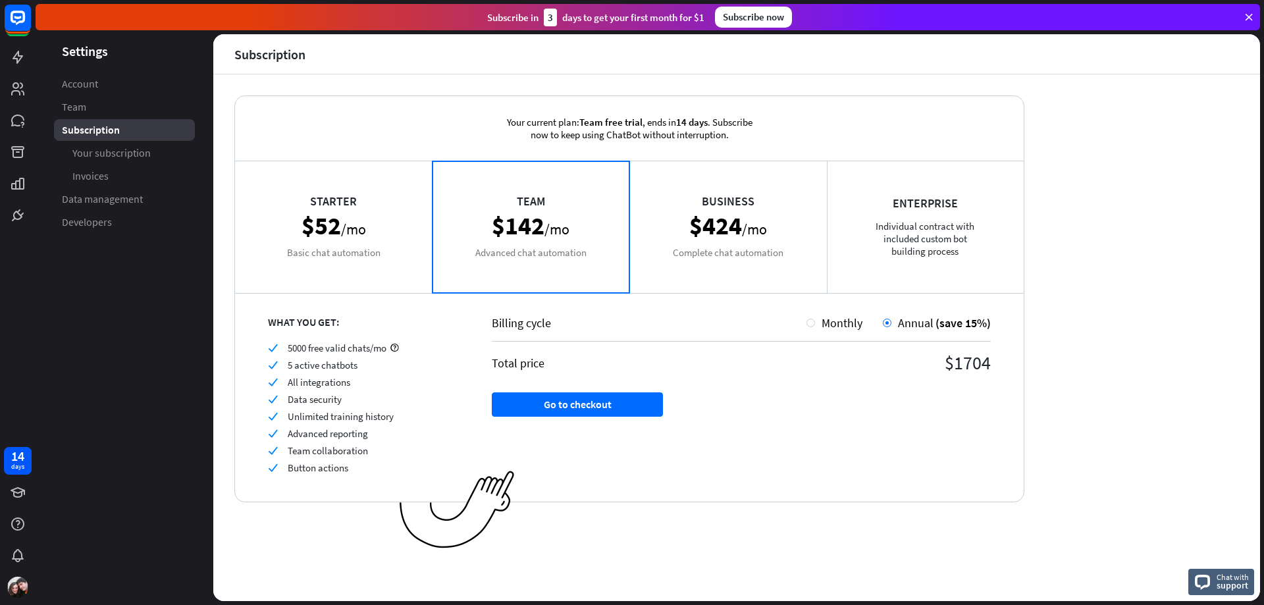
click at [712, 240] on div "Business $424 /mo Complete chat automation" at bounding box center [727, 227] width 197 height 132
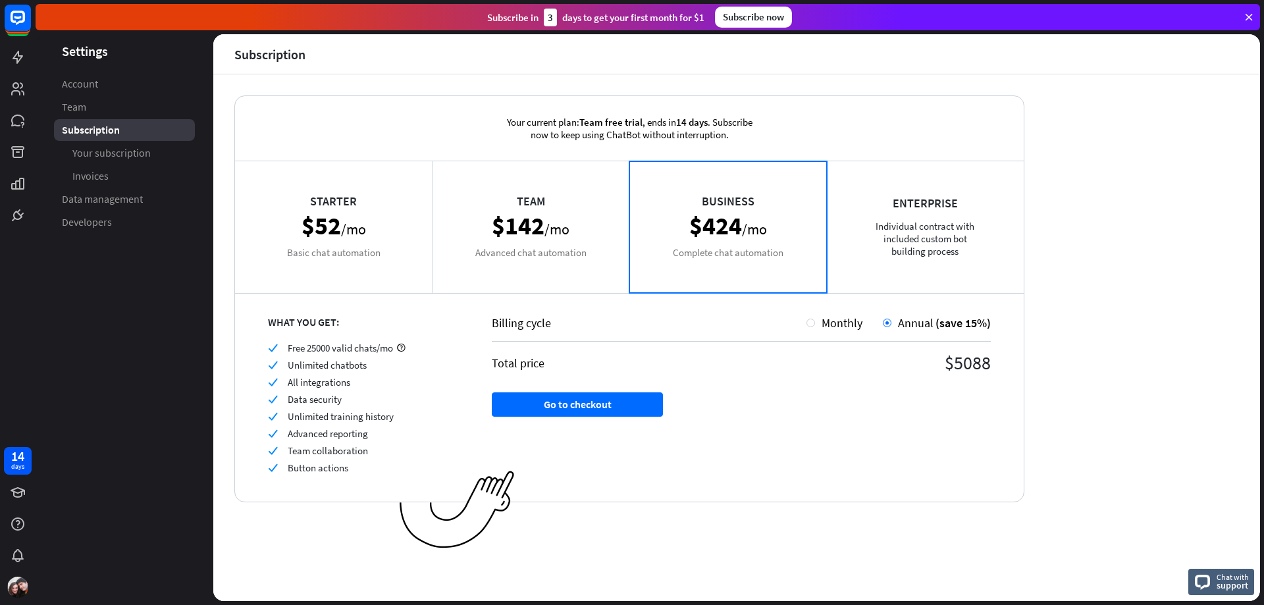
click at [521, 241] on div "Team $142 /mo Advanced chat automation" at bounding box center [530, 227] width 197 height 132
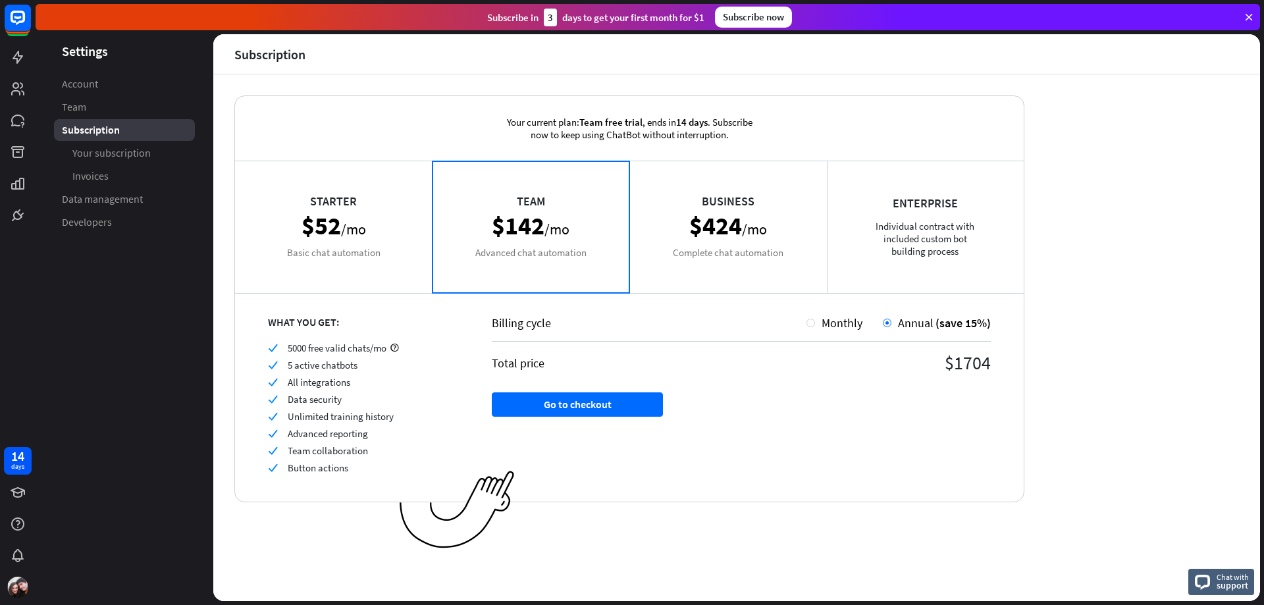
click at [385, 230] on div "Starter $52 /mo Basic chat automation" at bounding box center [333, 227] width 197 height 132
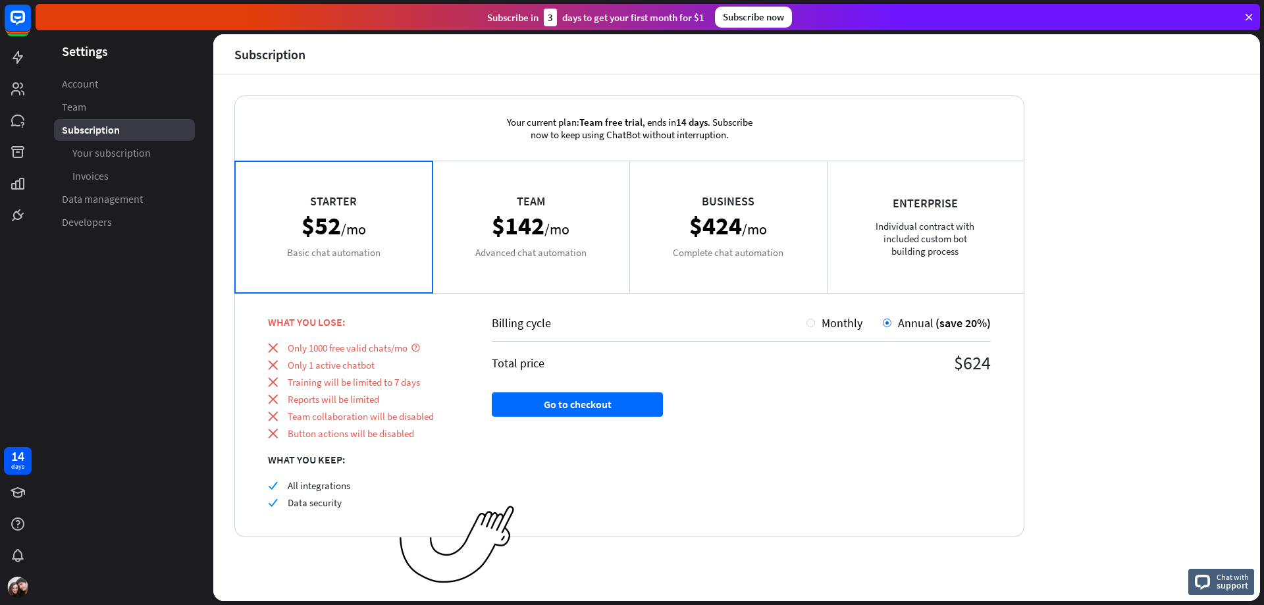
click at [509, 251] on div "Team $142 /mo Advanced chat automation" at bounding box center [530, 227] width 197 height 132
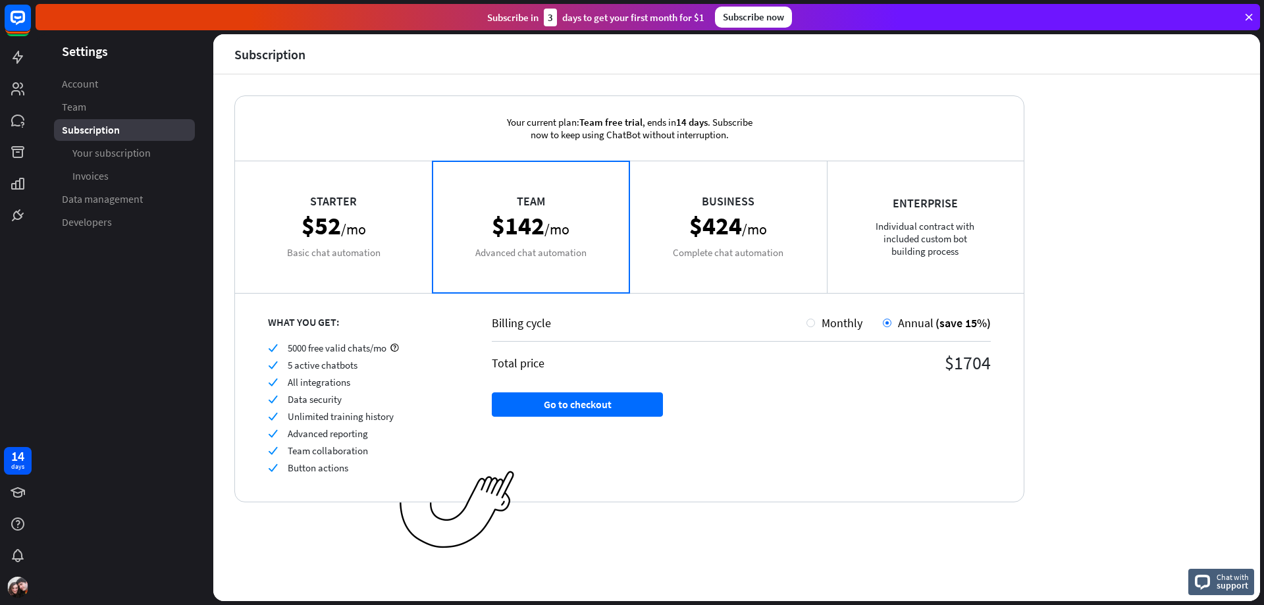
click at [955, 275] on div "Enterprise Individual contract with included custom bot building process" at bounding box center [925, 227] width 197 height 132
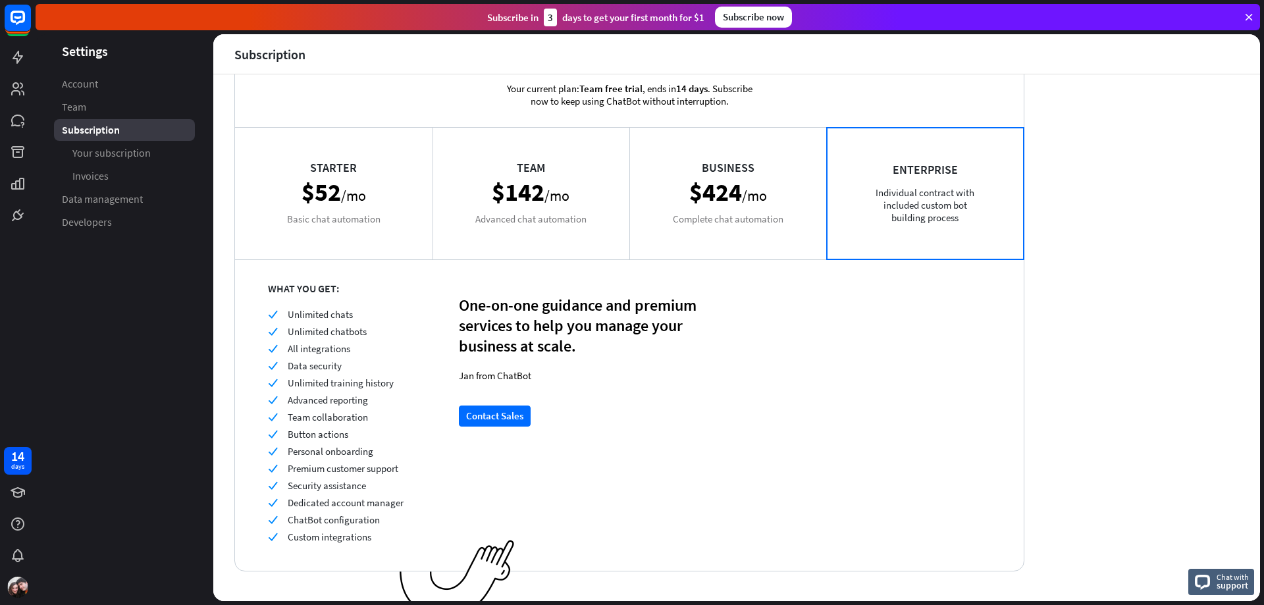
scroll to position [51, 0]
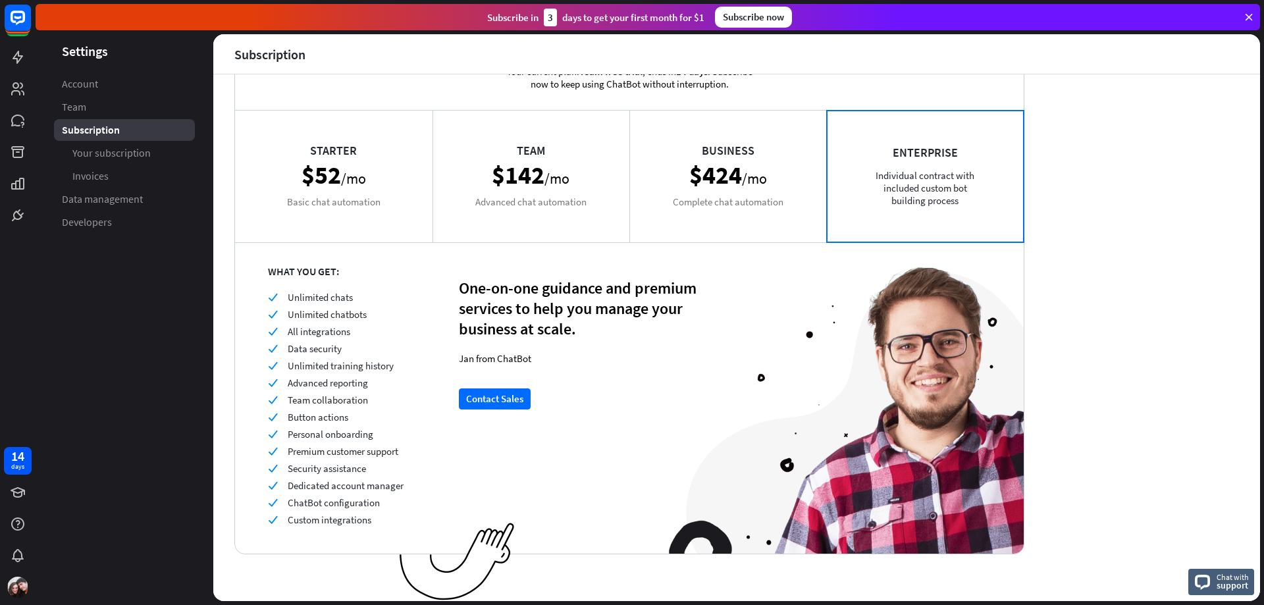
click at [740, 157] on div "Business $424 /mo Complete chat automation" at bounding box center [727, 176] width 197 height 132
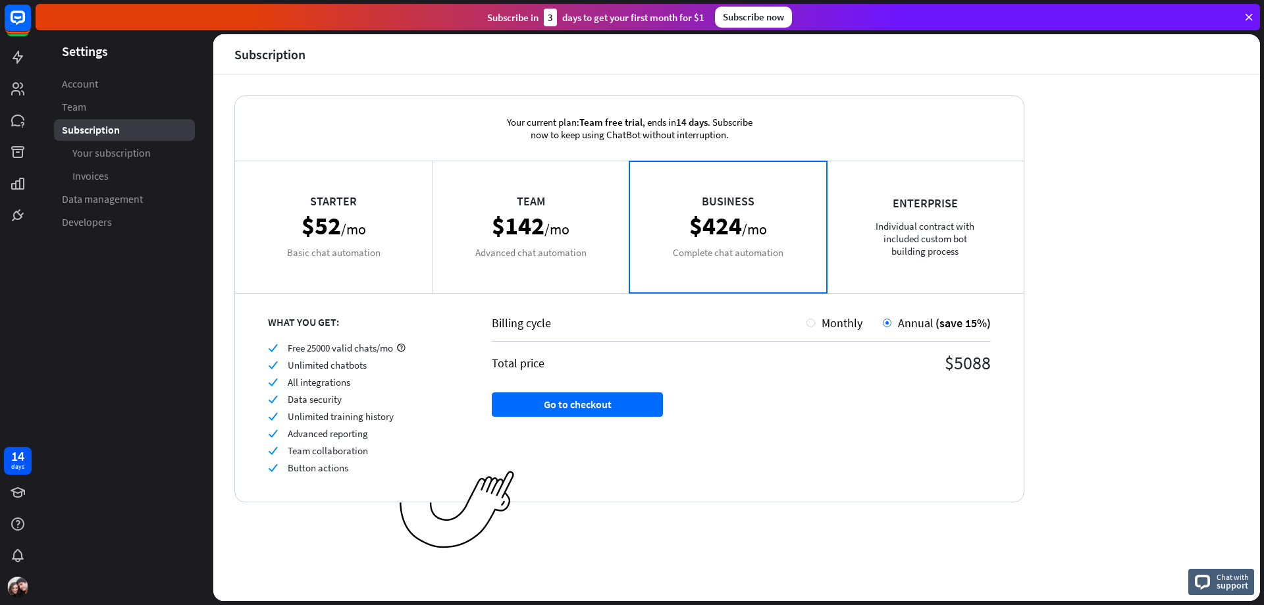
click at [563, 231] on div "Team $142 /mo Advanced chat automation" at bounding box center [530, 227] width 197 height 132
